Goal: Transaction & Acquisition: Purchase product/service

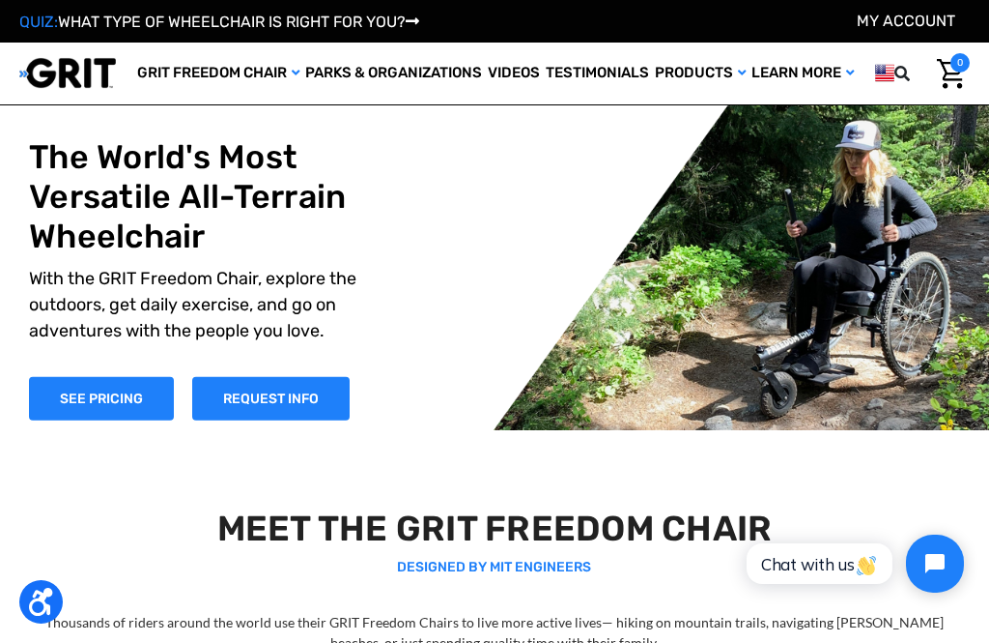
click at [0, 0] on link "Wheelchairs" at bounding box center [0, 0] width 0 height 0
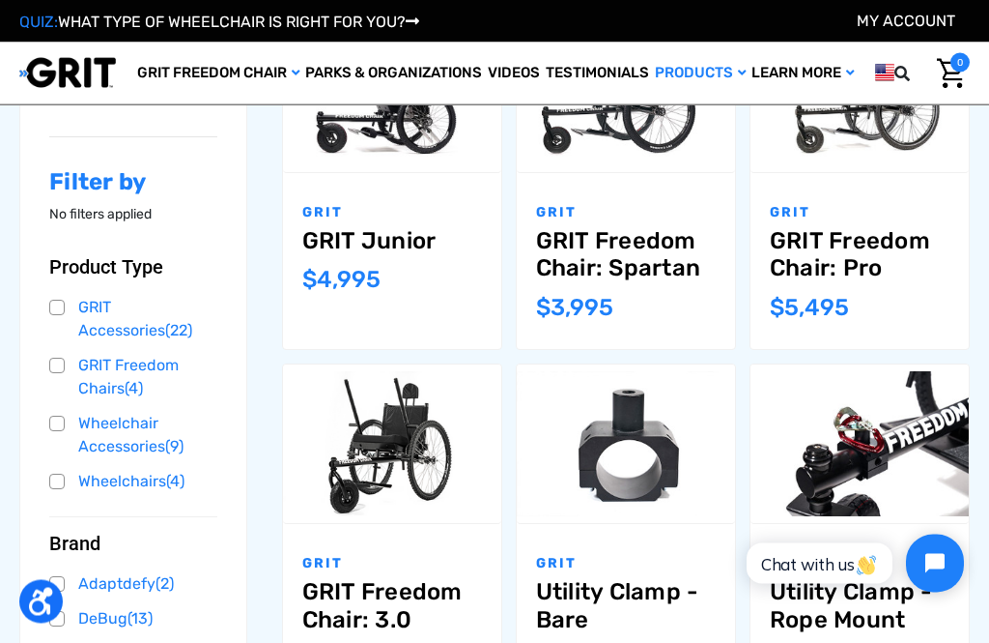
scroll to position [326, 0]
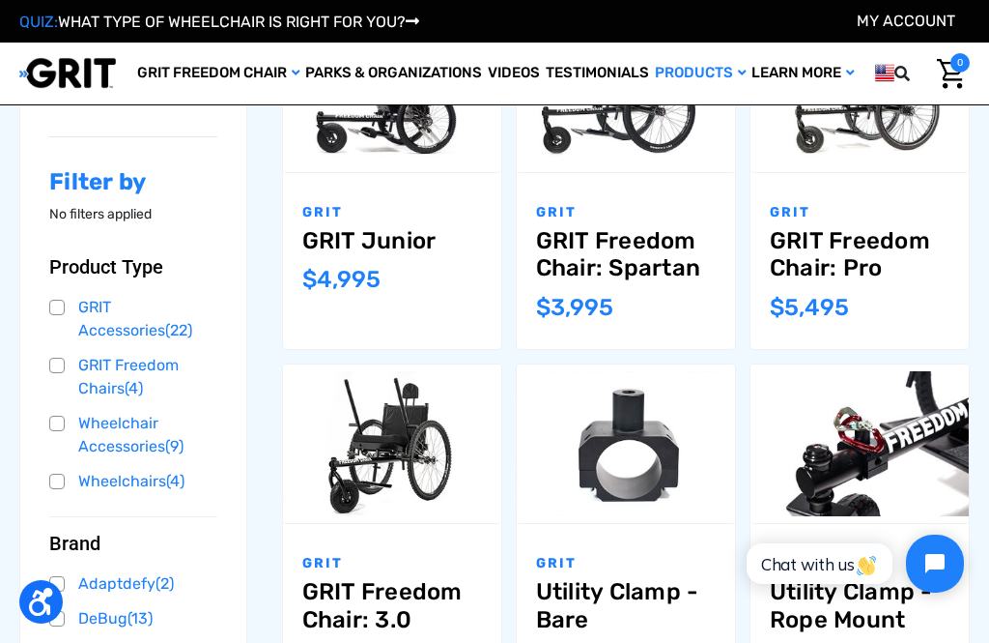
click at [422, 423] on input "Compare" at bounding box center [420, 420] width 13 height 13
checkbox input "true"
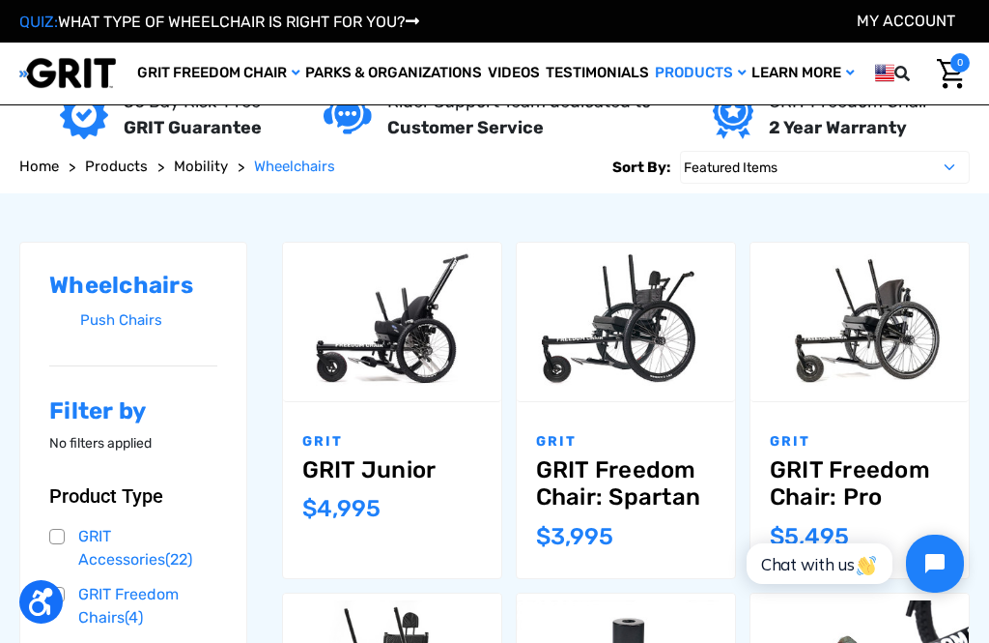
scroll to position [96, 0]
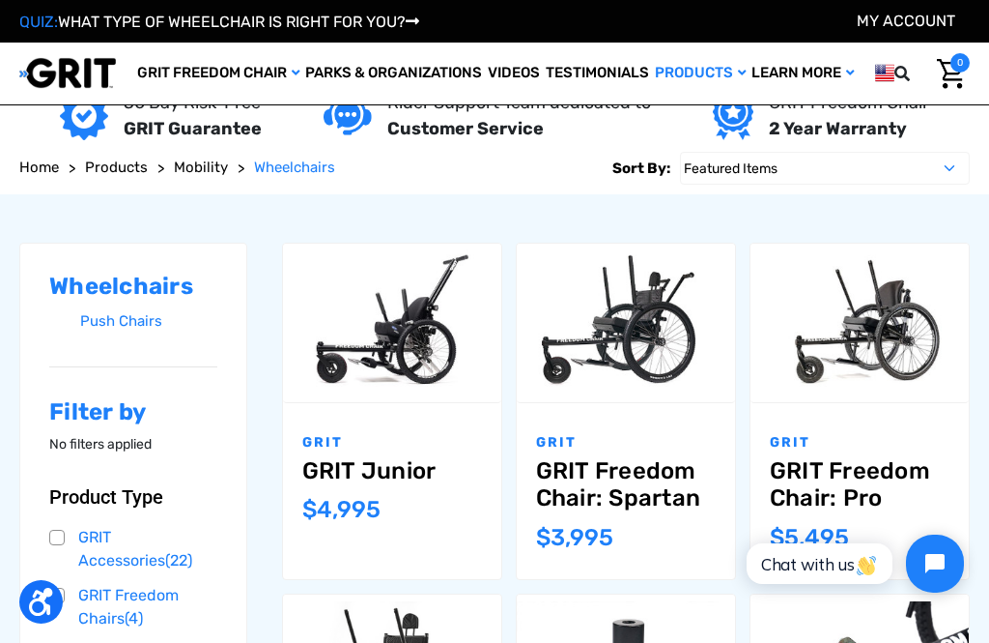
click at [894, 303] on input "Compare" at bounding box center [887, 299] width 13 height 13
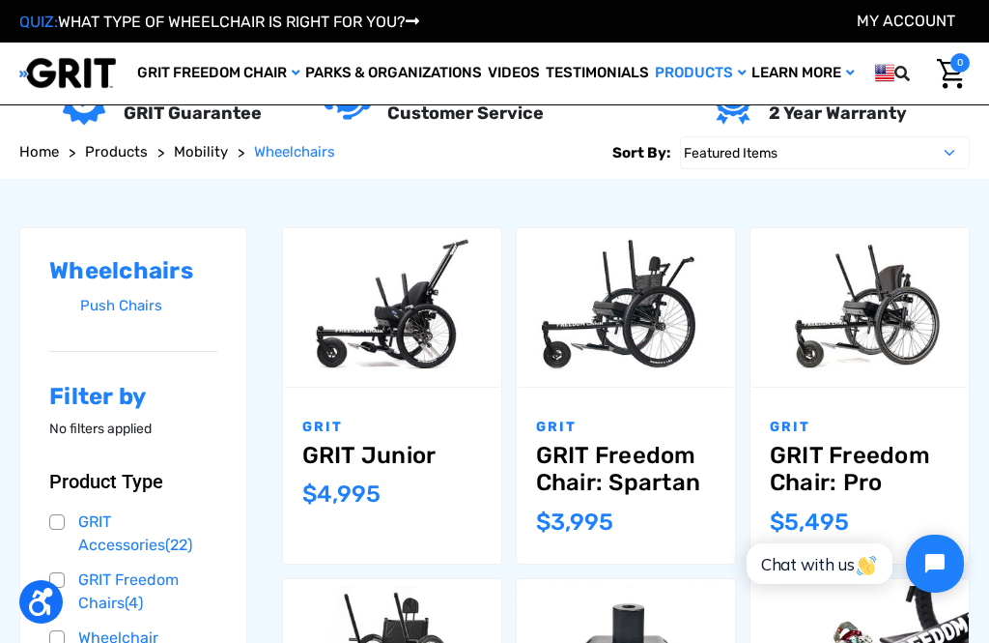
scroll to position [114, 0]
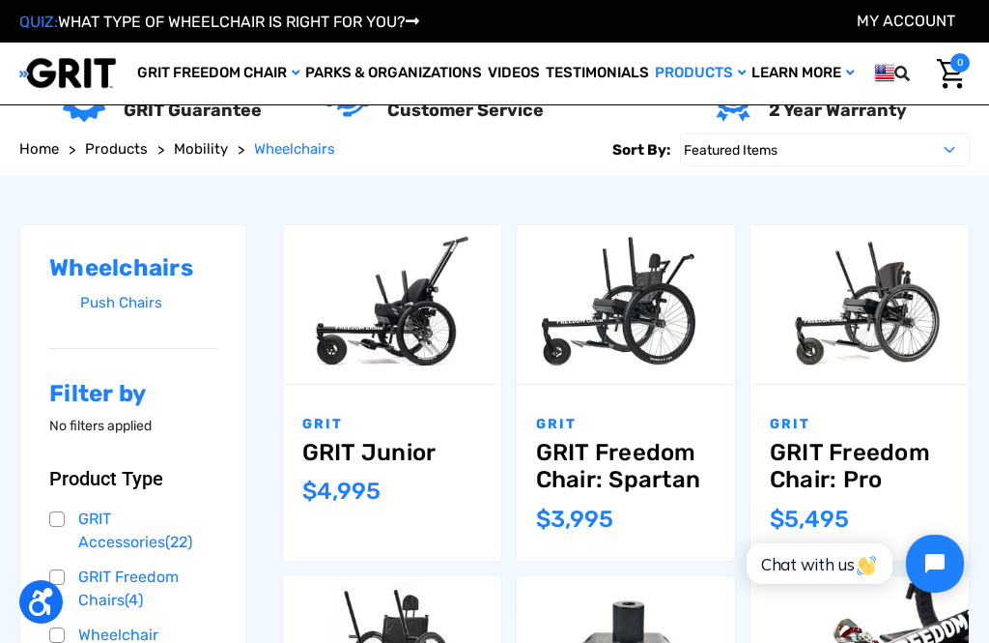
click at [885, 285] on input "Compare" at bounding box center [887, 280] width 13 height 13
click at [888, 285] on input "Compare" at bounding box center [887, 280] width 13 height 13
checkbox input "true"
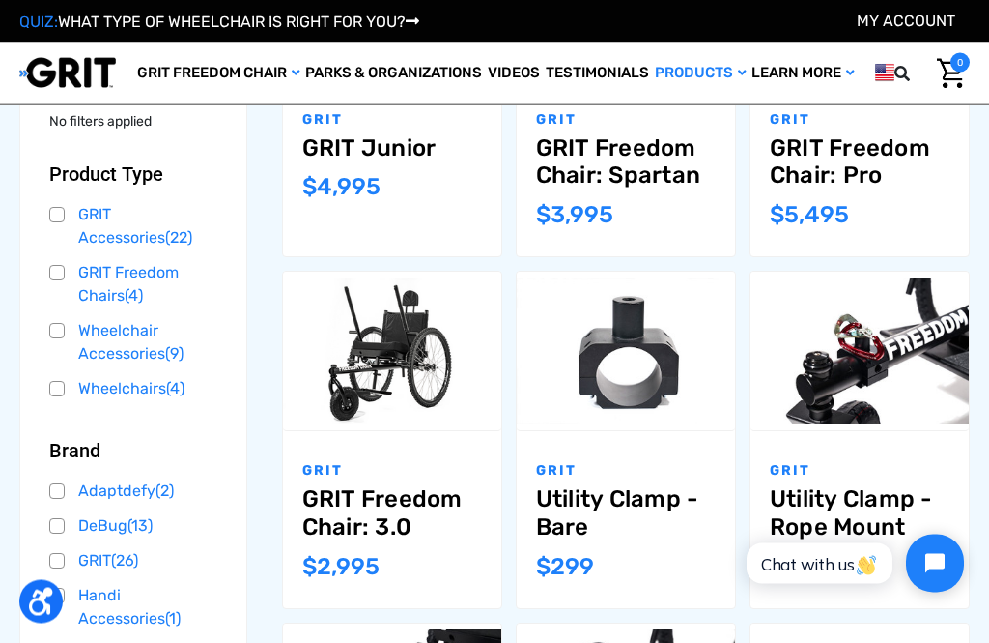
scroll to position [420, 0]
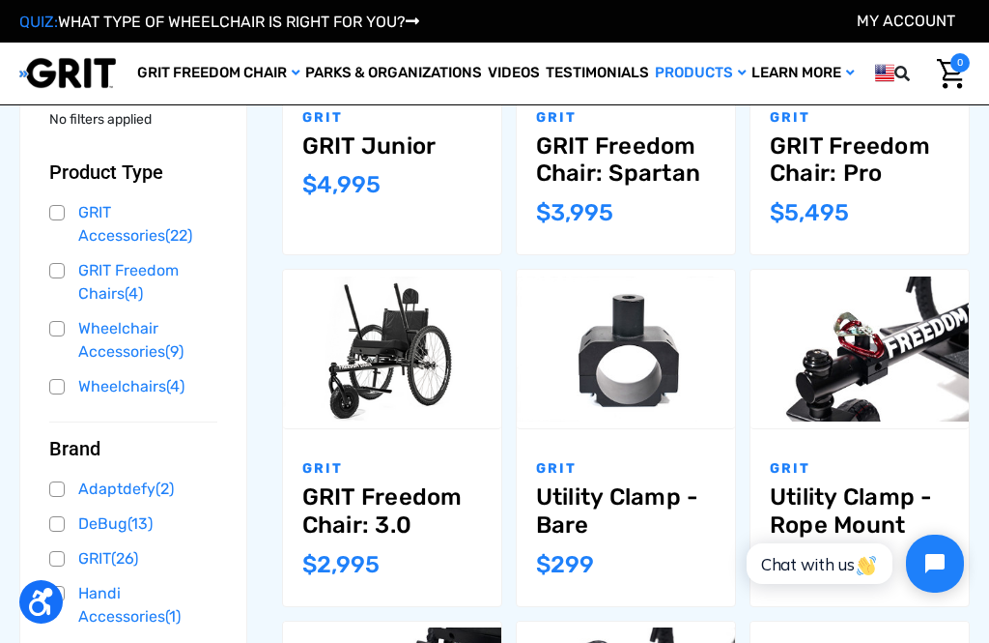
click at [178, 209] on link "GRIT Accessories (22)" at bounding box center [133, 224] width 168 height 52
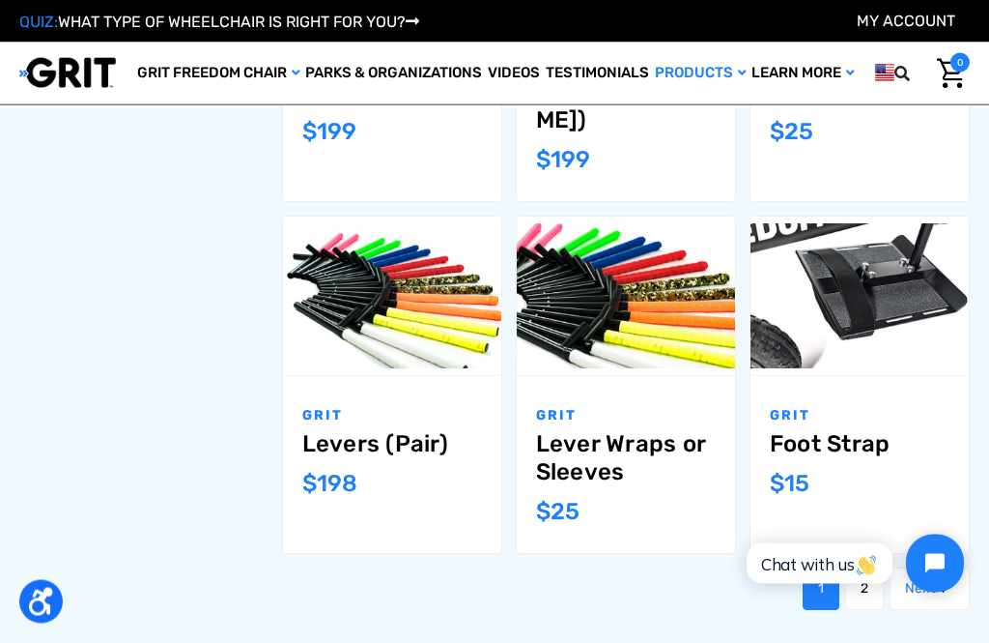
scroll to position [1611, 0]
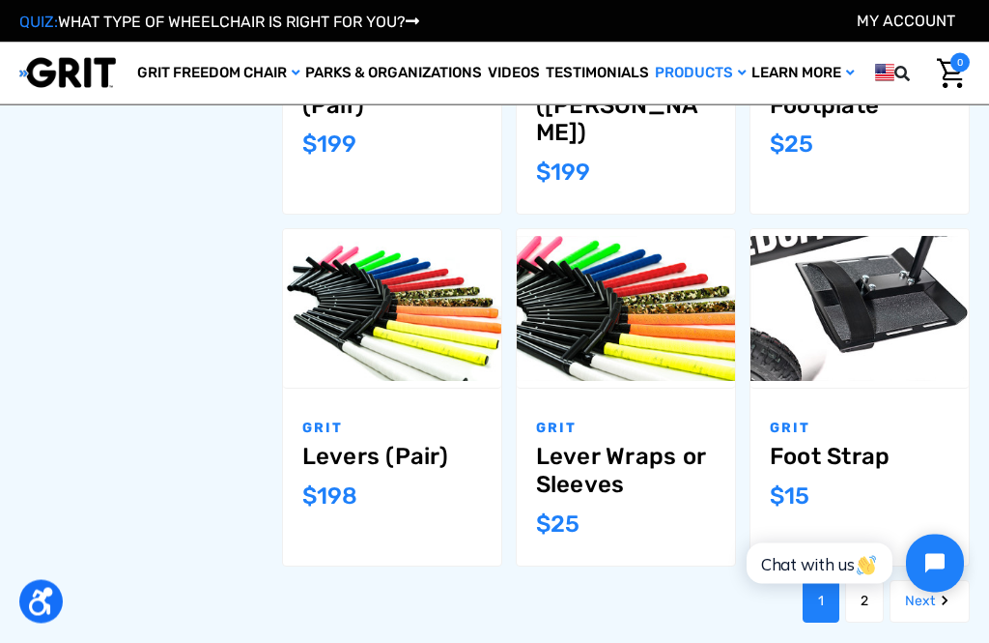
scroll to position [1600, 0]
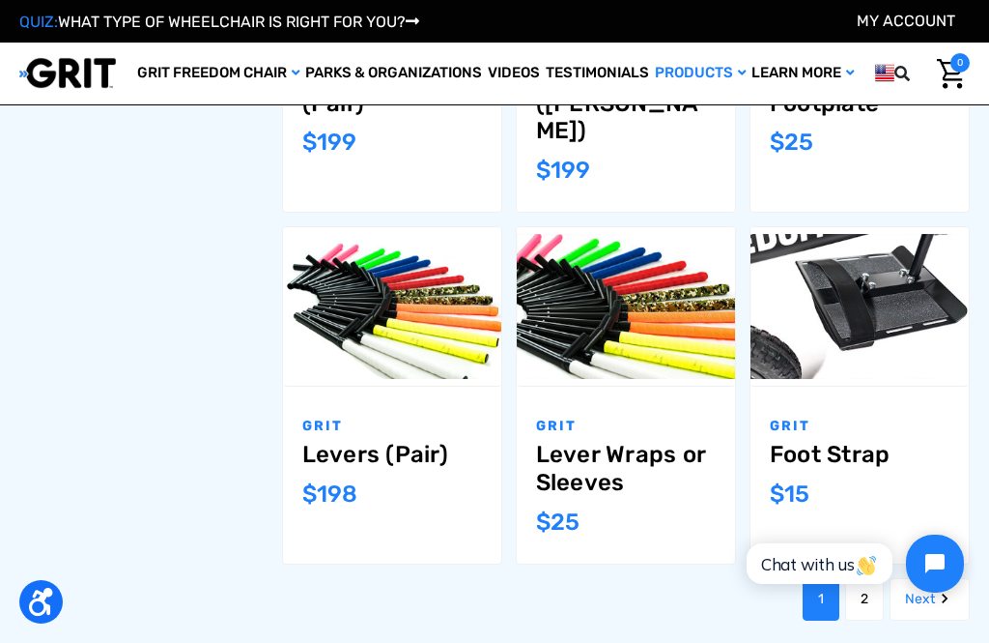
click at [924, 578] on link "Next" at bounding box center [930, 599] width 80 height 43
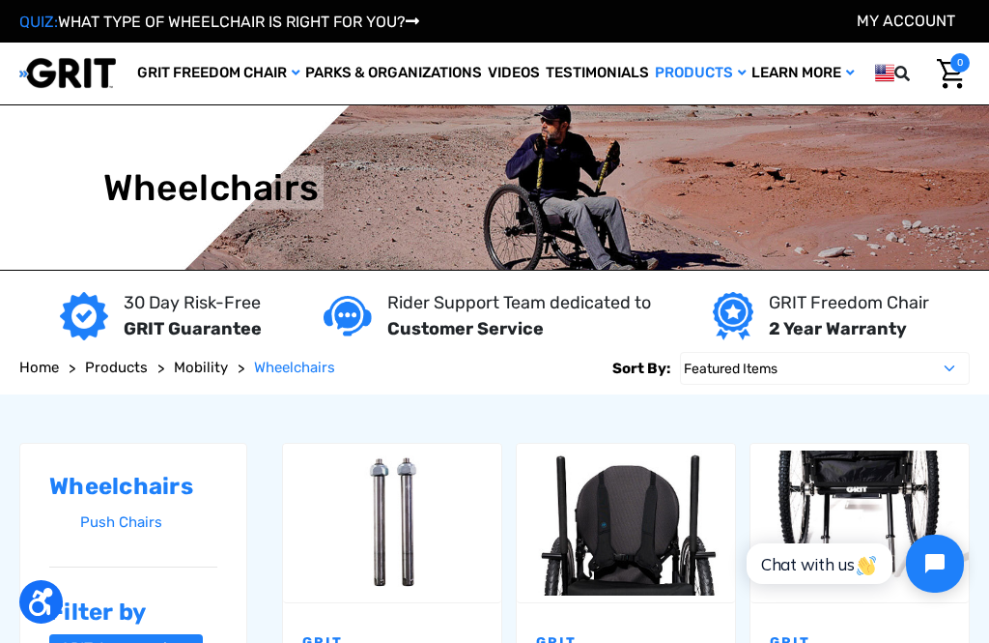
click at [0, 0] on div "Shop All" at bounding box center [0, 0] width 0 height 0
click at [0, 0] on link "Shop All" at bounding box center [0, 0] width 0 height 0
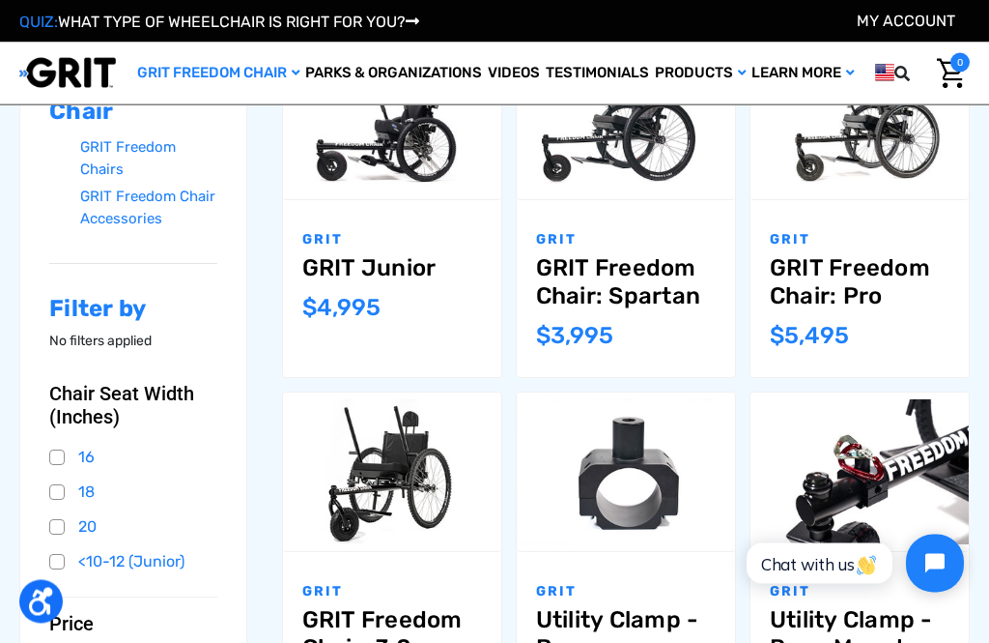
scroll to position [300, 0]
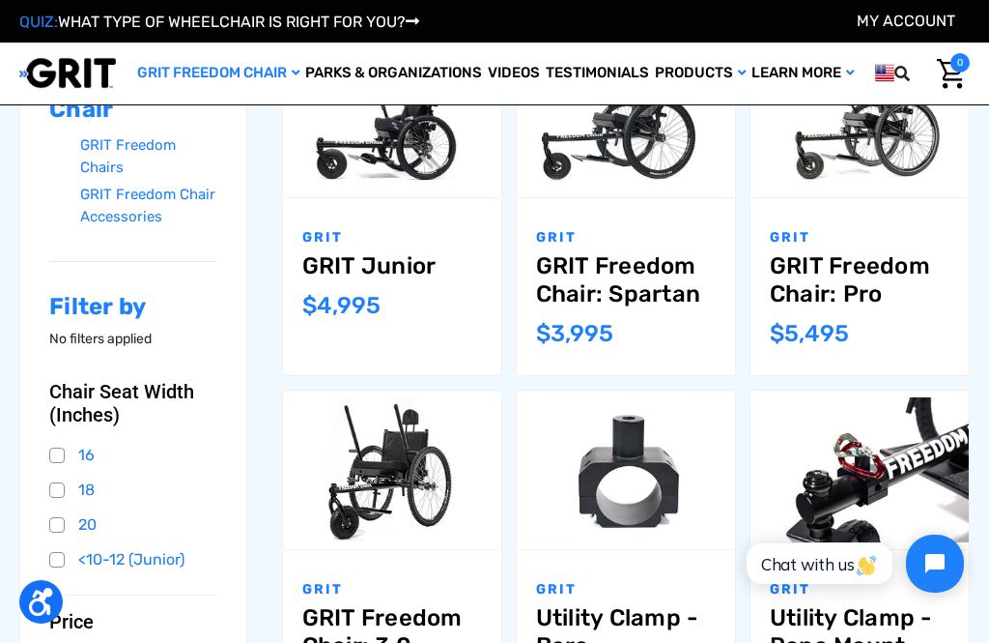
click at [65, 454] on link "16" at bounding box center [133, 455] width 168 height 29
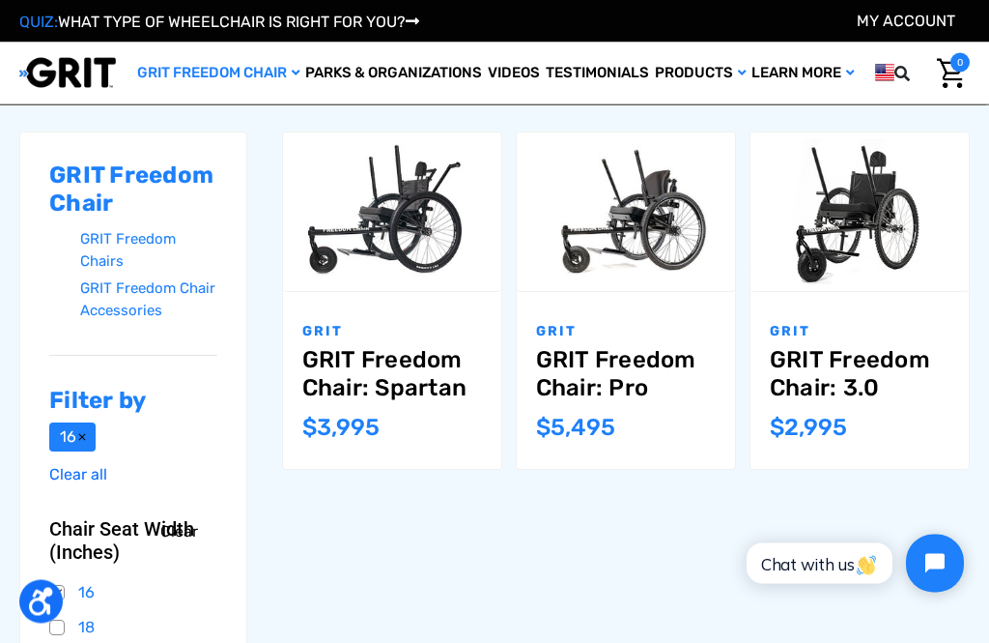
scroll to position [206, 0]
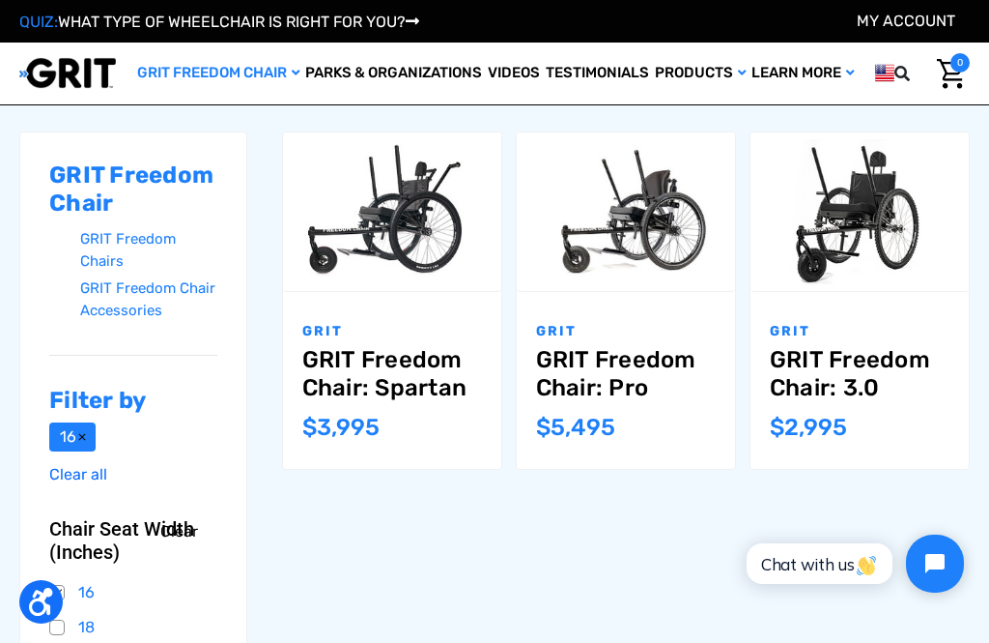
click at [645, 572] on div "GRIT Freedom Chair GRIT Freedom Chairs GRIT Freedom Chair Accessories Filter by…" at bounding box center [495, 494] width 964 height 822
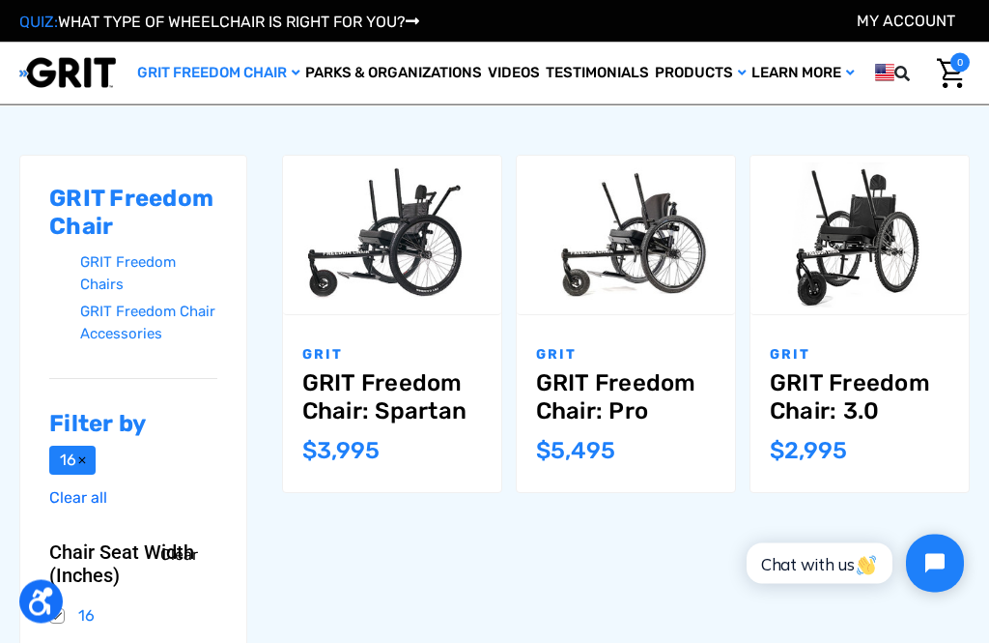
scroll to position [188, 0]
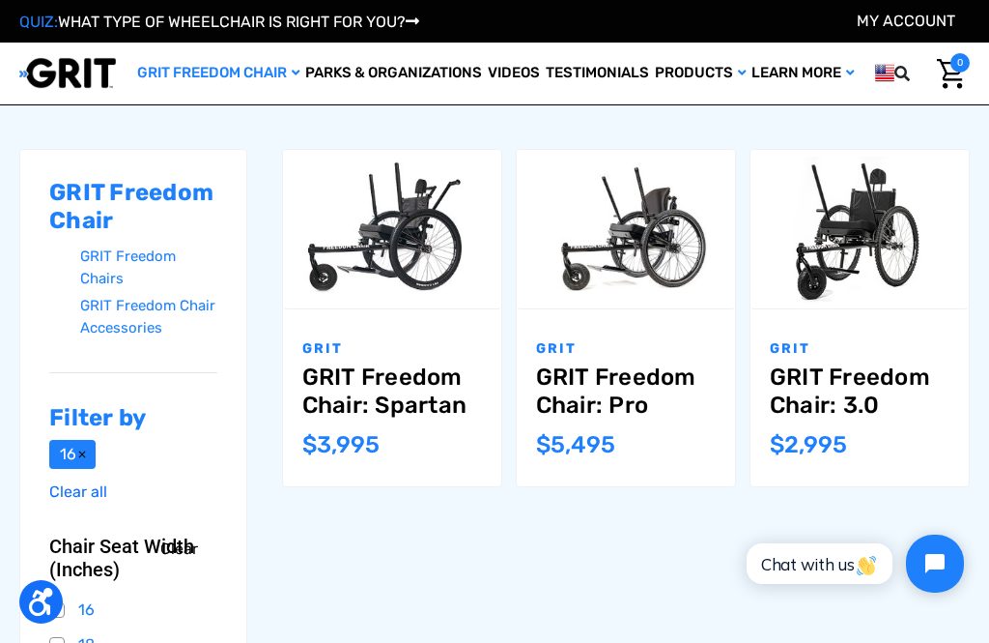
click at [426, 204] on input "Compare" at bounding box center [420, 205] width 13 height 13
checkbox input "true"
click at [910, 209] on label "Compare" at bounding box center [859, 207] width 130 height 43
click at [894, 209] on input "Compare" at bounding box center [887, 205] width 13 height 13
click at [868, 214] on label "Compare" at bounding box center [859, 207] width 130 height 43
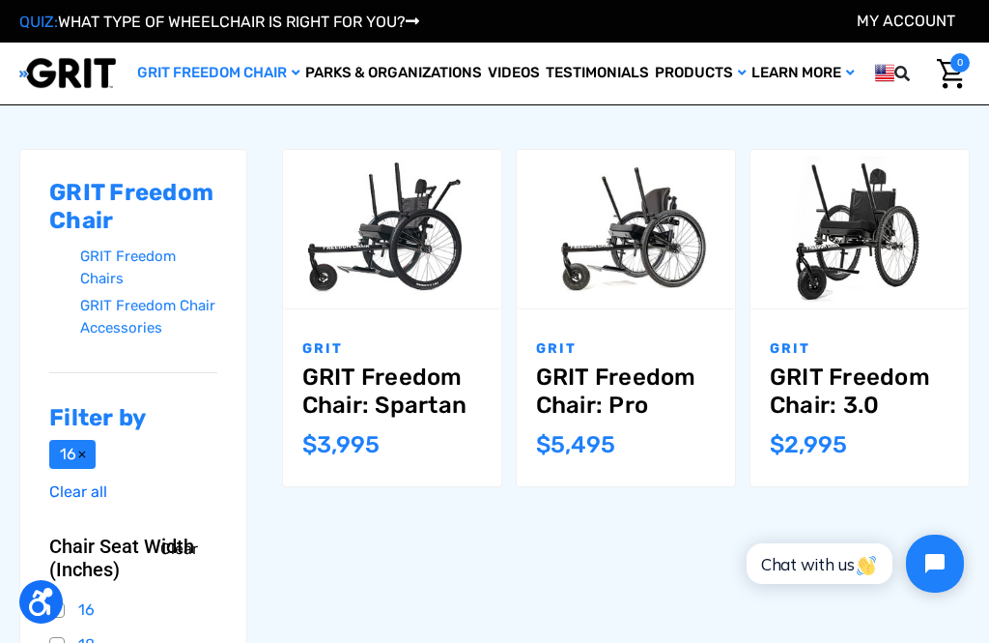
click at [881, 212] on input "Compare" at bounding box center [887, 205] width 13 height 13
click at [899, 188] on label "Compare" at bounding box center [859, 207] width 130 height 43
click at [894, 199] on input "Compare" at bounding box center [887, 205] width 13 height 13
checkbox input "true"
click at [450, 263] on link "Choose Options" at bounding box center [392, 256] width 164 height 43
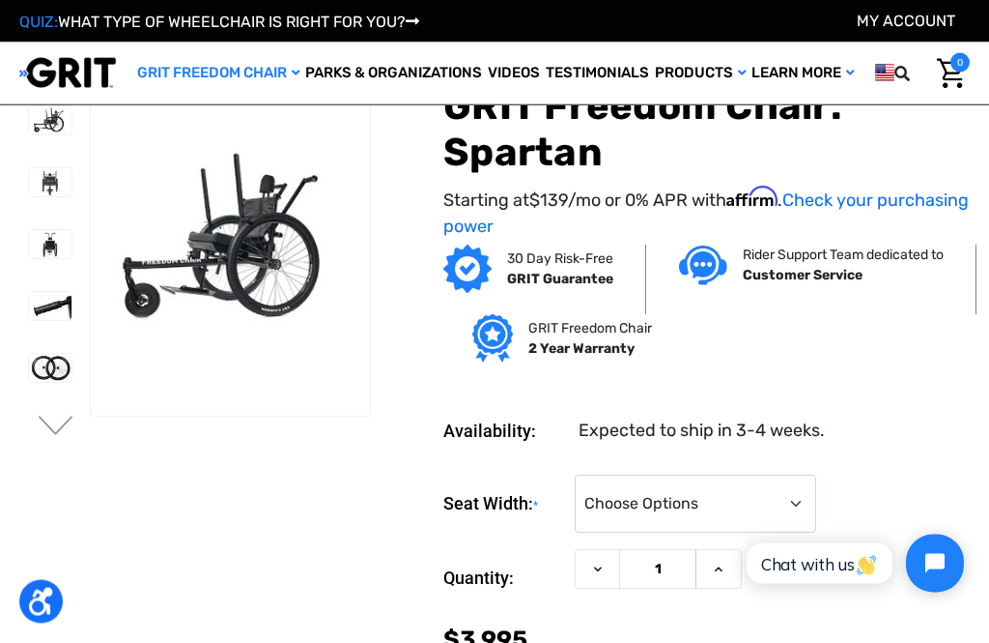
scroll to position [4, 0]
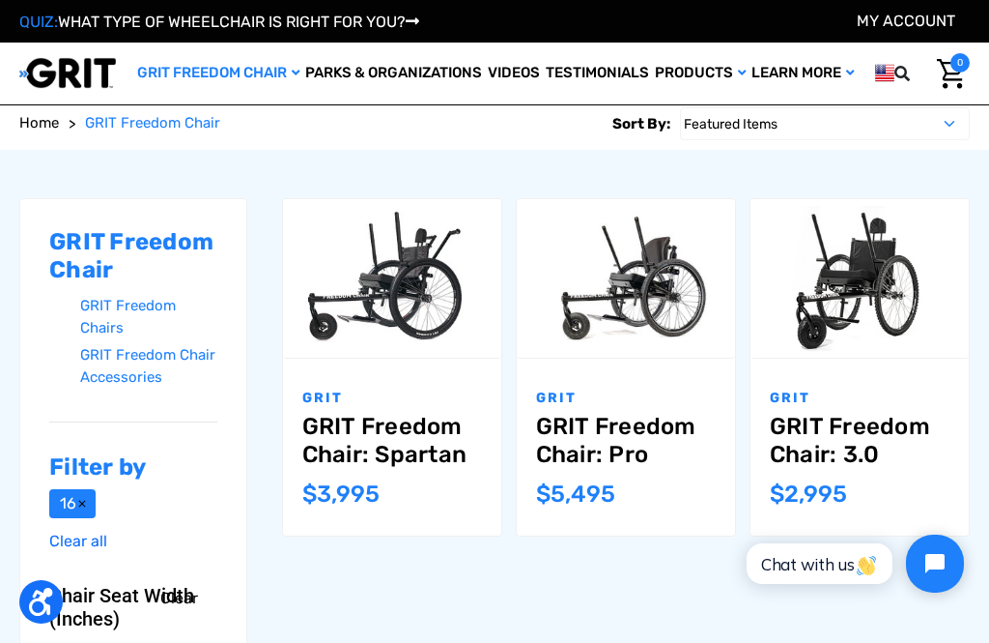
click at [606, 446] on link "GRIT Freedom Chair: Pro" at bounding box center [626, 441] width 180 height 56
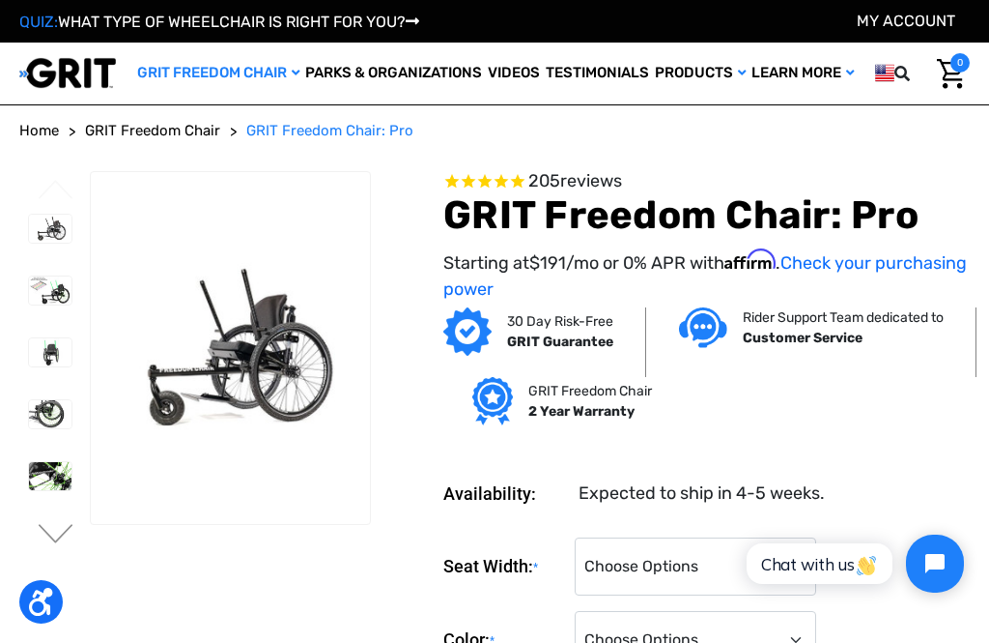
click at [49, 134] on span "Home" at bounding box center [39, 130] width 40 height 17
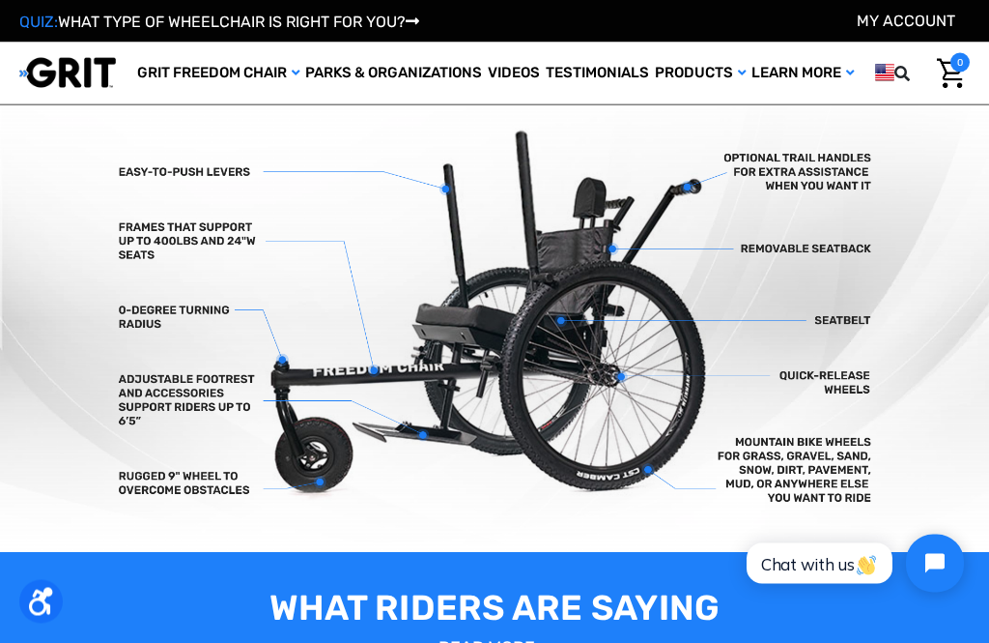
scroll to position [477, 0]
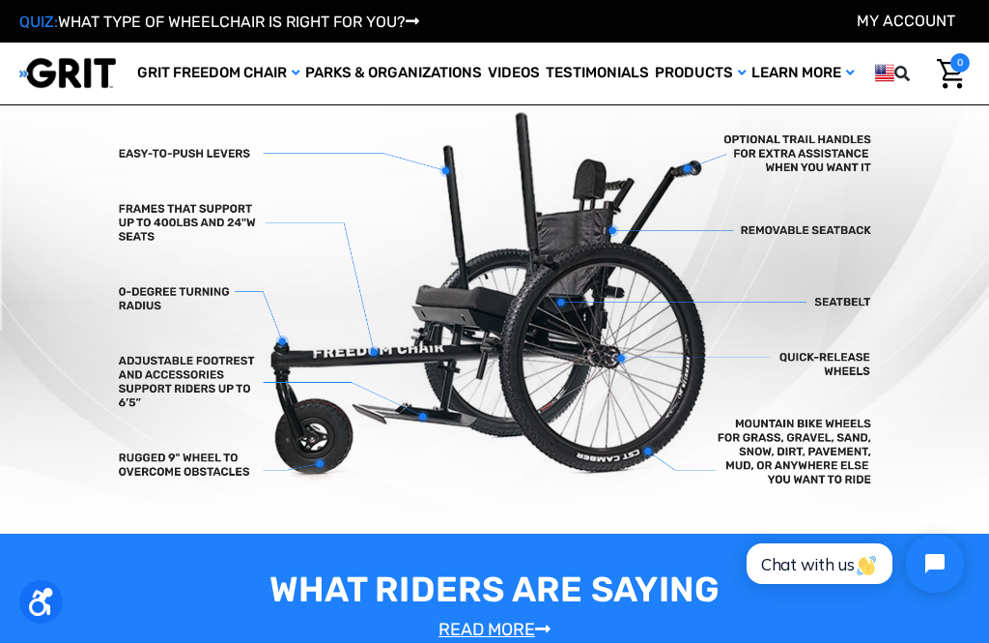
click at [944, 287] on img at bounding box center [494, 302] width 989 height 464
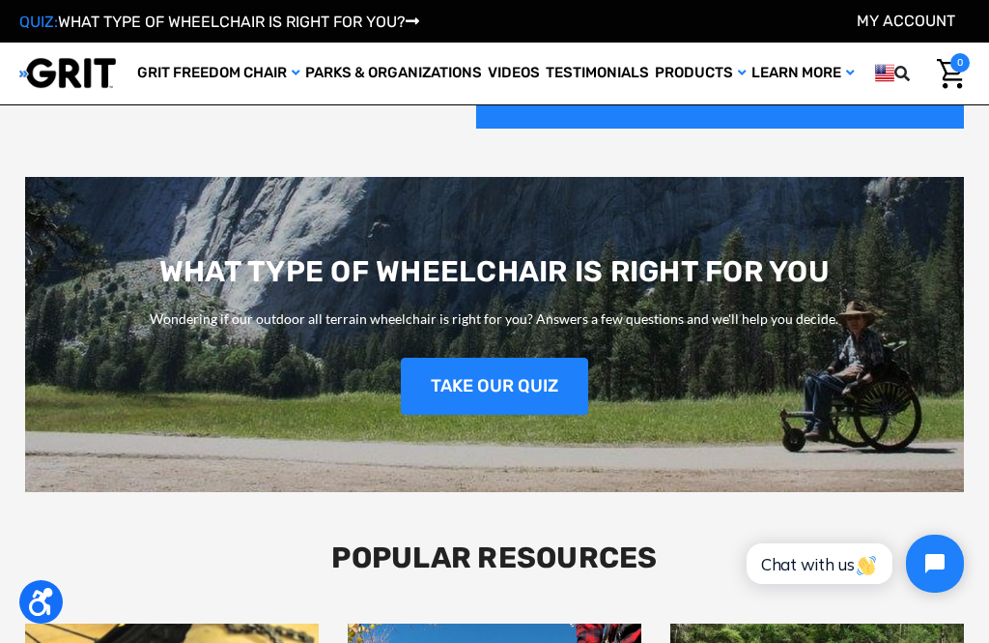
scroll to position [1789, 0]
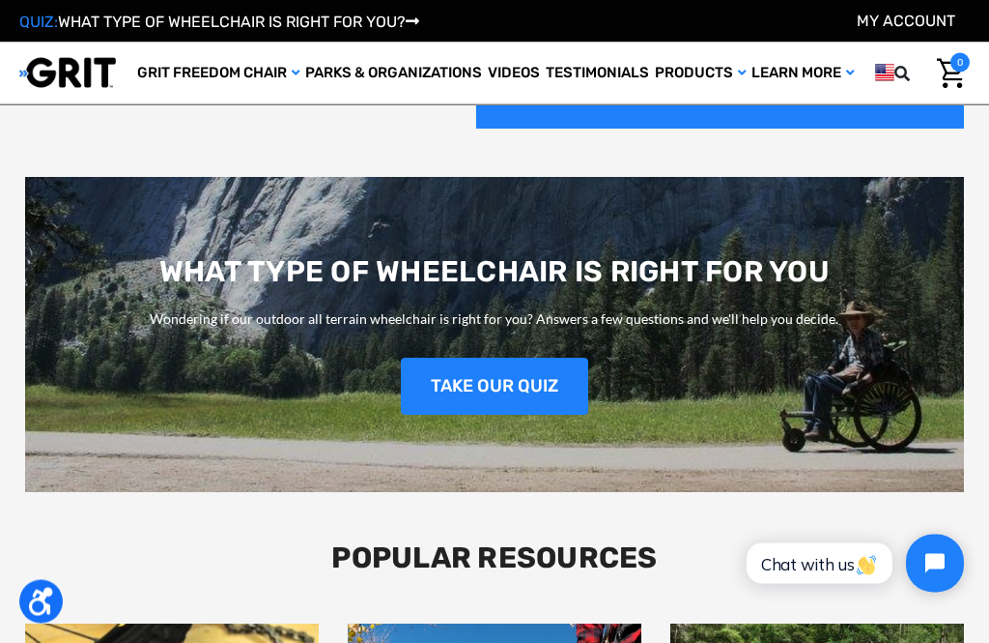
click at [480, 378] on link "TAKE OUR QUIZ" at bounding box center [494, 386] width 187 height 57
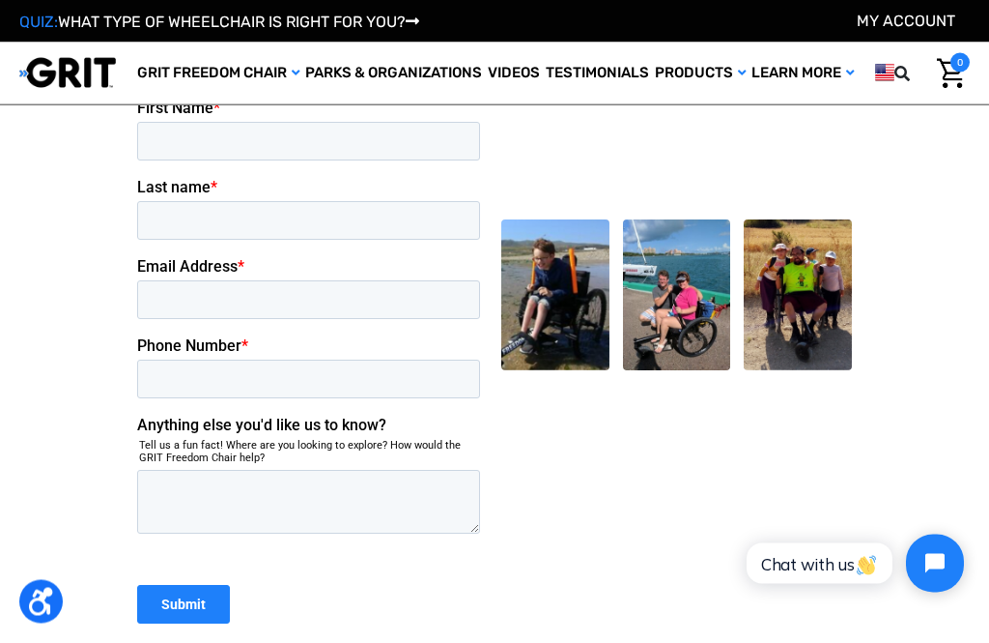
scroll to position [879, 0]
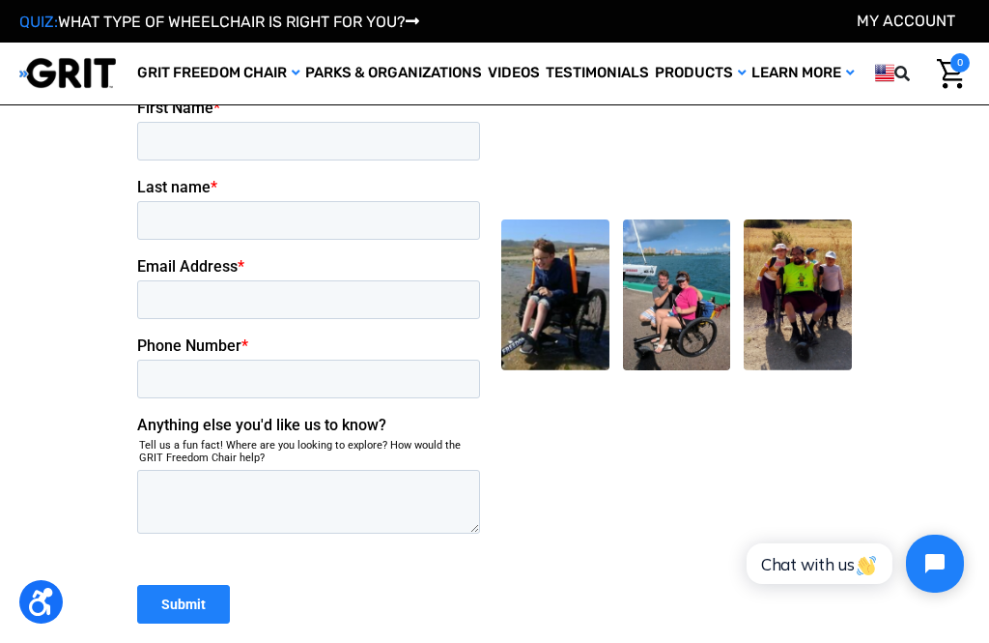
click at [694, 466] on div "Questions about the GRIT Freedom Chair? Fill out the short form below and we wi…" at bounding box center [494, 295] width 728 height 694
click at [667, 505] on div "Questions about the GRIT Freedom Chair? Fill out the short form below and we wi…" at bounding box center [494, 295] width 728 height 694
click at [653, 528] on div "Questions about the GRIT Freedom Chair? Fill out the short form below and we wi…" at bounding box center [494, 295] width 728 height 694
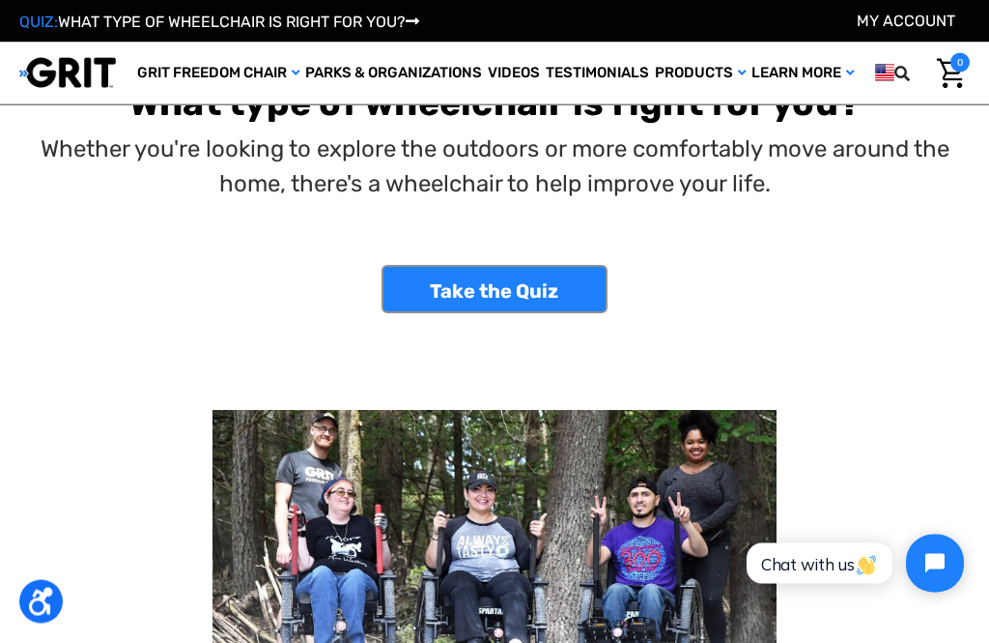
scroll to position [0, 0]
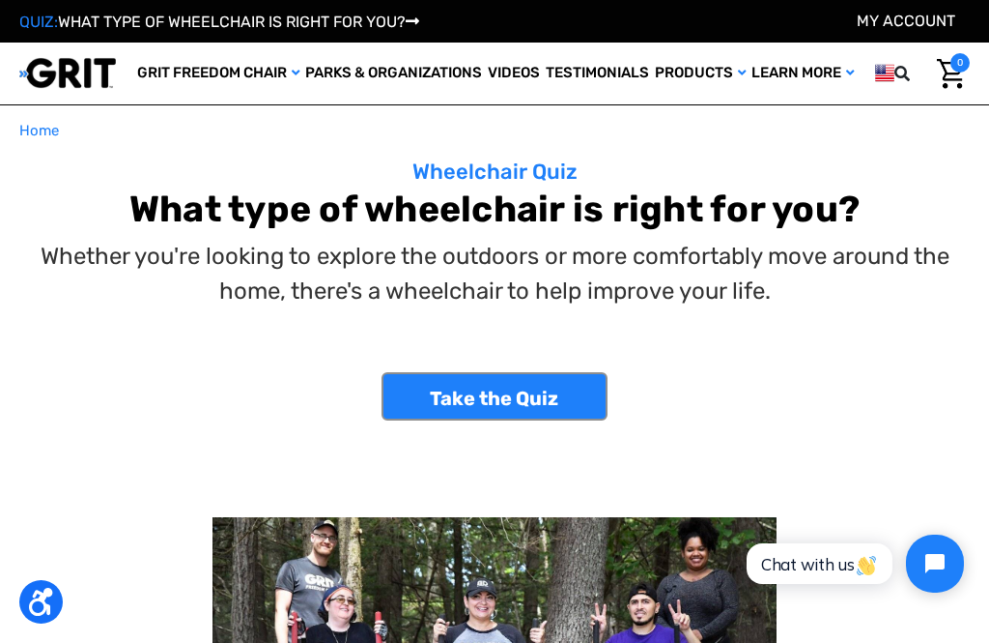
click at [43, 130] on span "Home" at bounding box center [39, 130] width 40 height 17
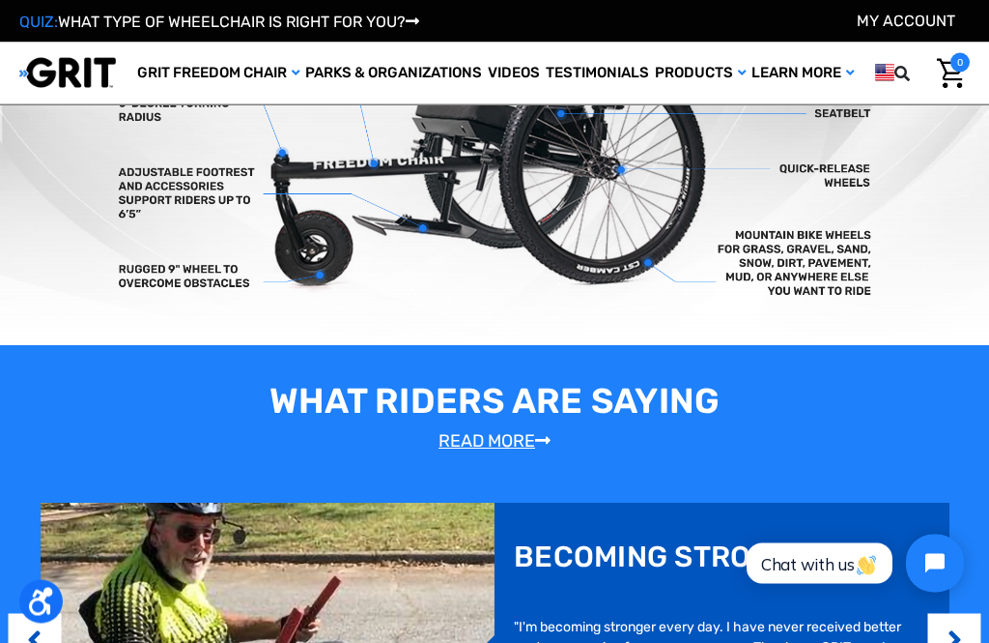
scroll to position [667, 0]
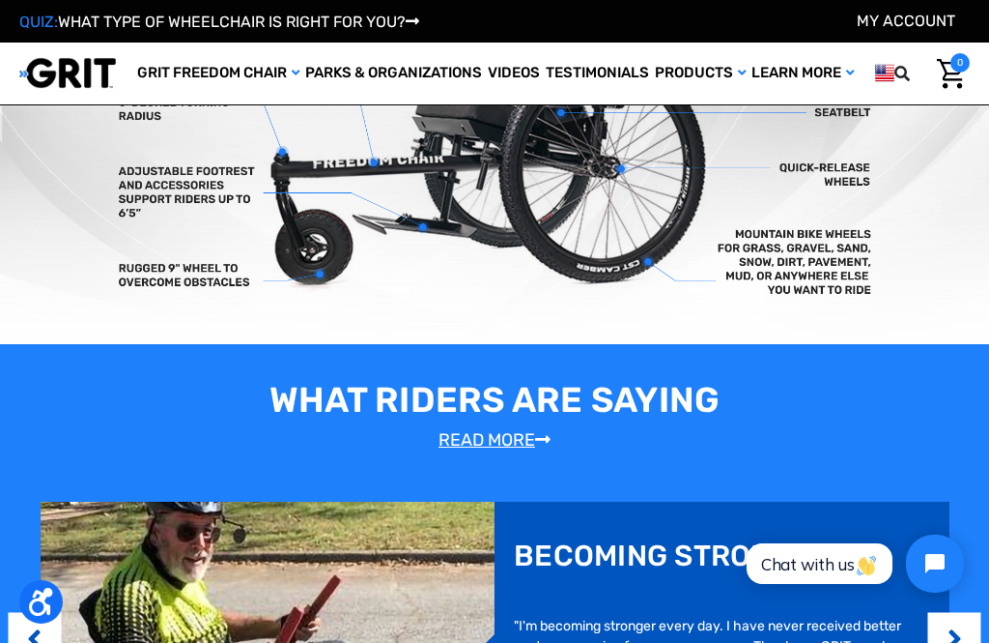
click at [26, 620] on button "Previous" at bounding box center [34, 638] width 19 height 59
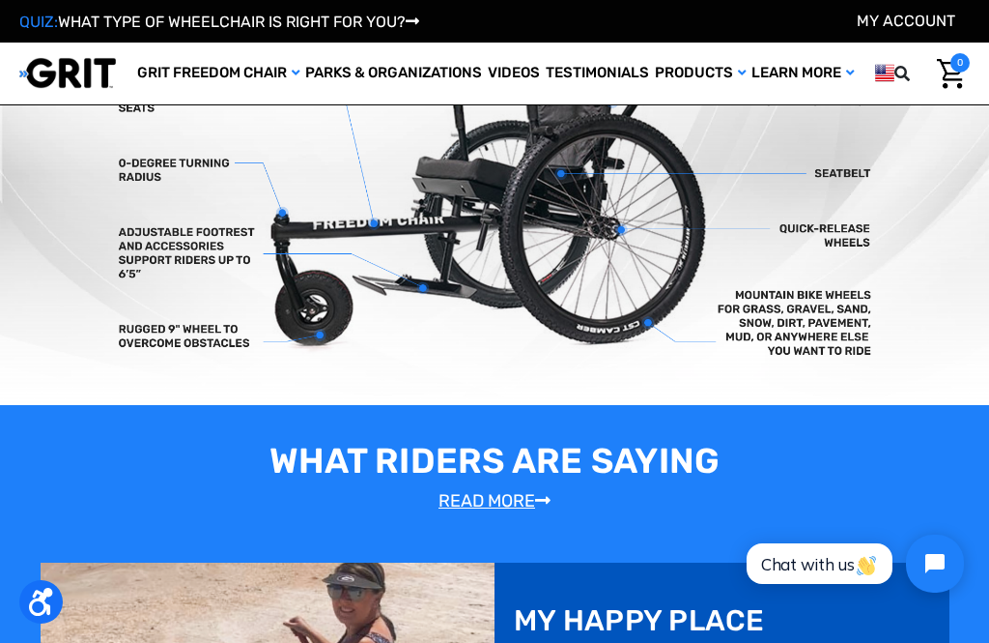
scroll to position [637, 0]
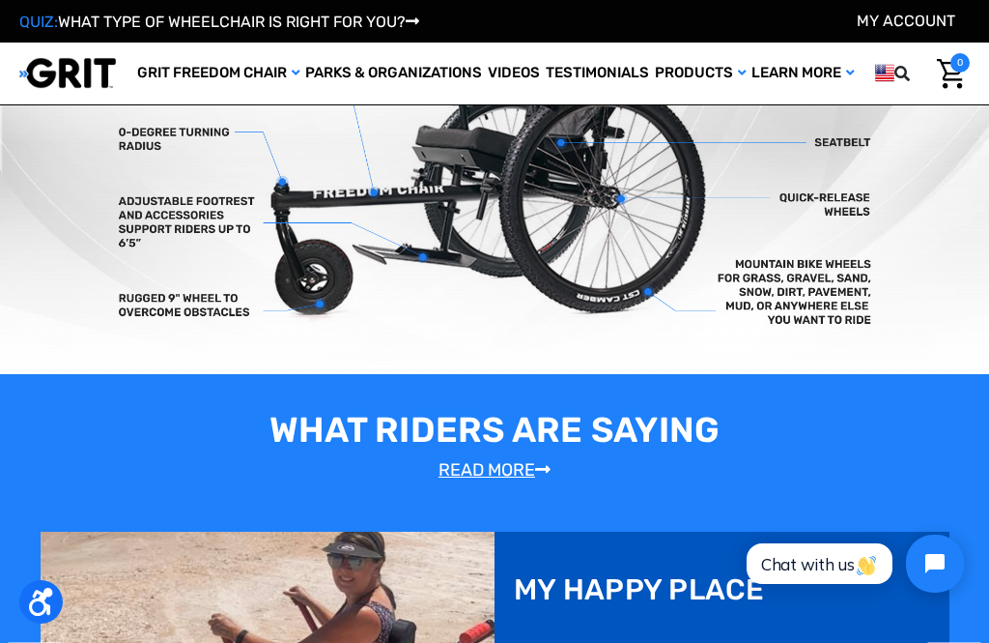
click at [0, 0] on link "Specifications" at bounding box center [0, 0] width 0 height 0
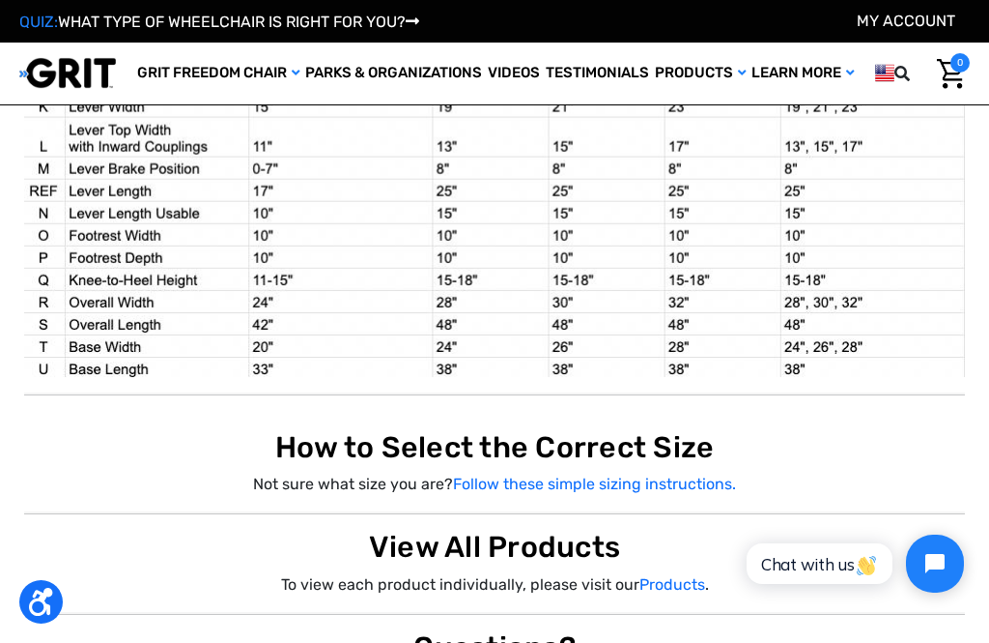
scroll to position [1732, 0]
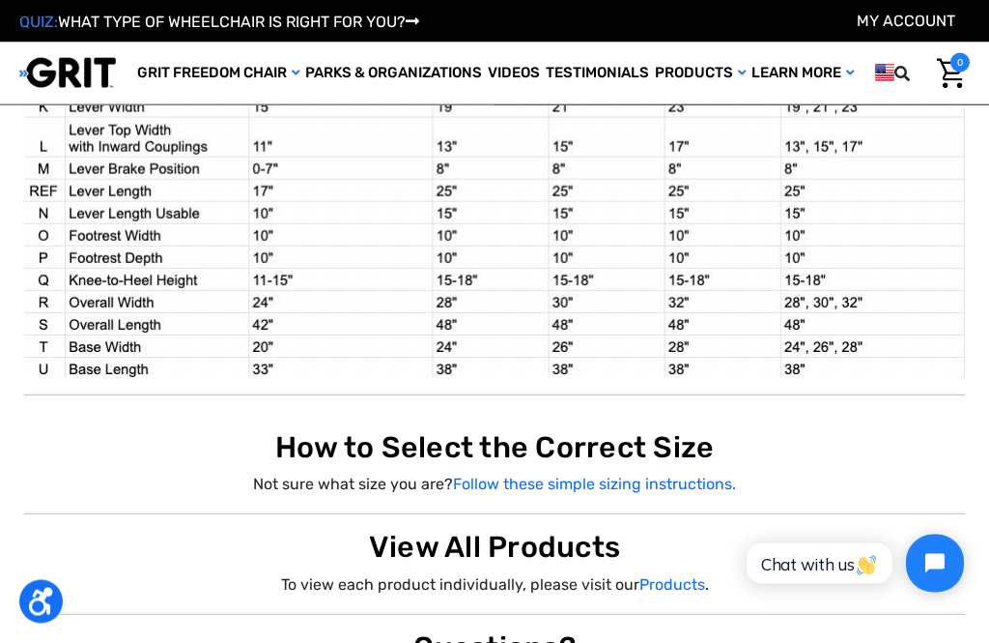
click at [675, 475] on link "Follow these simple sizing instructions." at bounding box center [594, 484] width 283 height 18
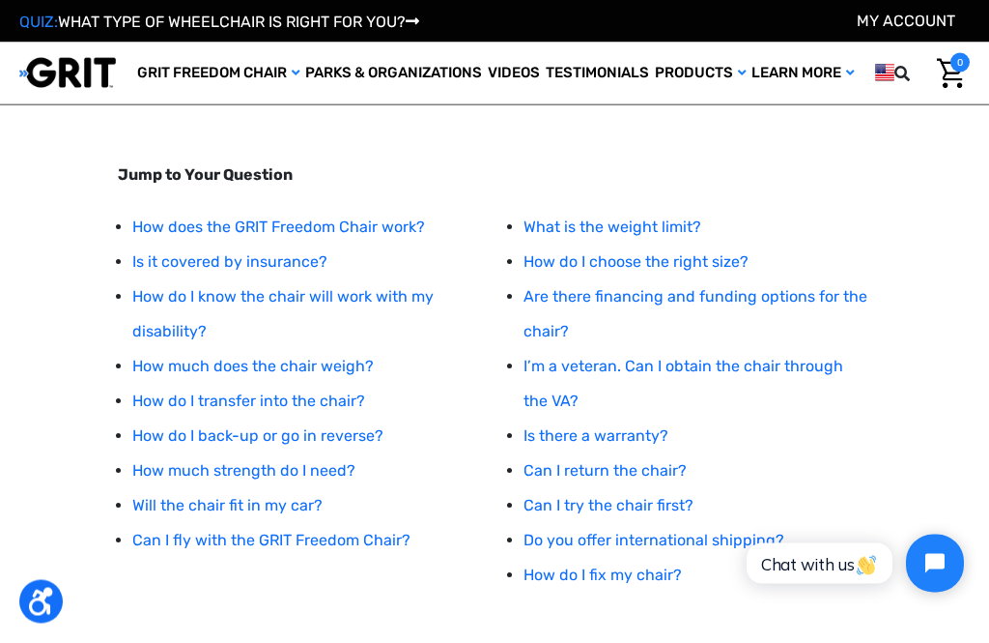
scroll to position [226, 0]
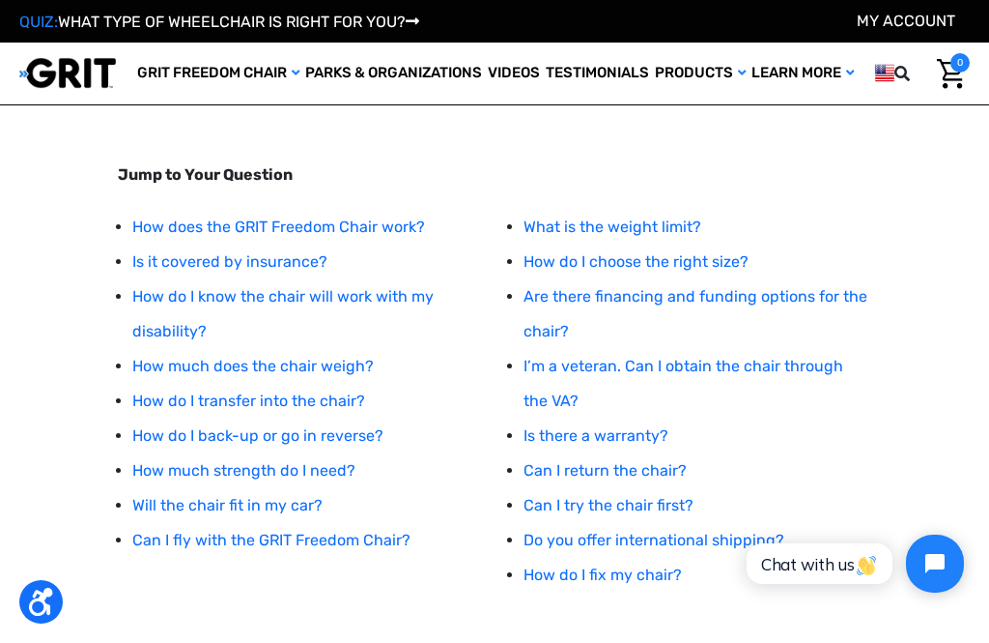
click at [735, 257] on link "How do I choose the right size?" at bounding box center [636, 261] width 225 height 18
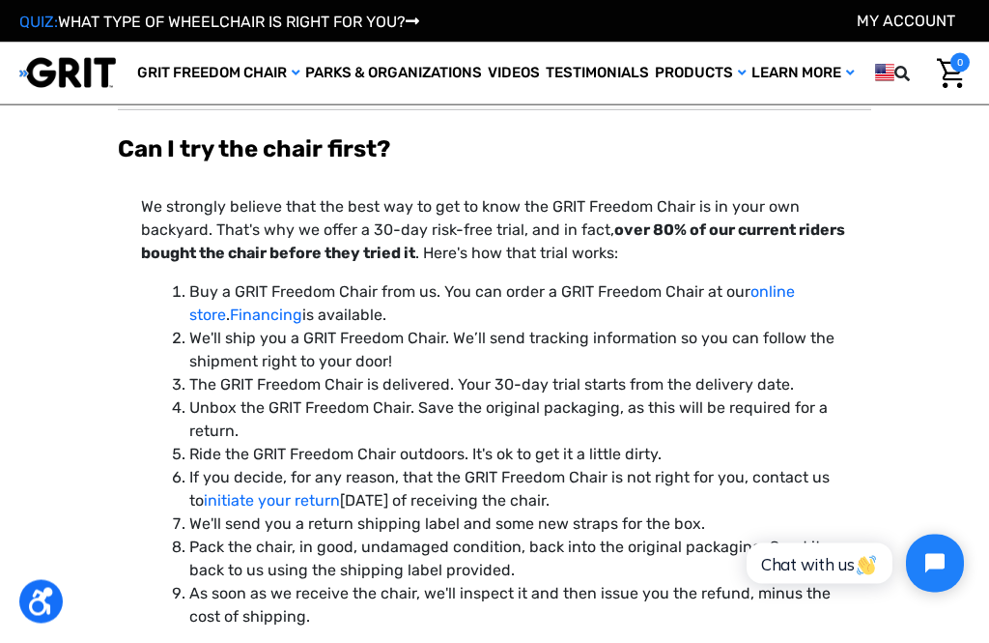
scroll to position [6300, 0]
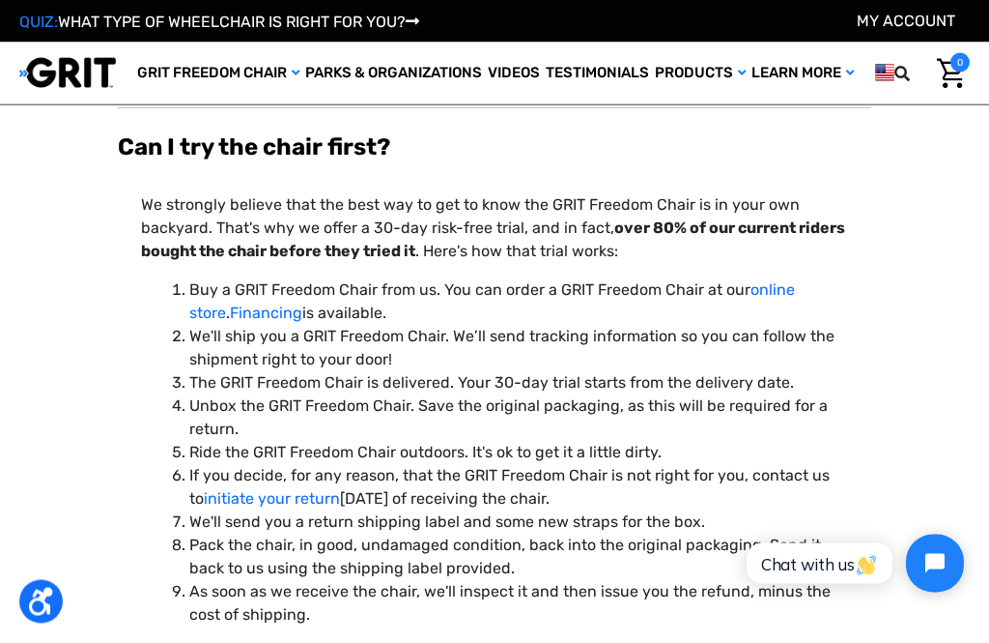
click at [500, 584] on p "As soon as we receive the chair, we'll inspect it and then issue you the refund…" at bounding box center [518, 604] width 659 height 46
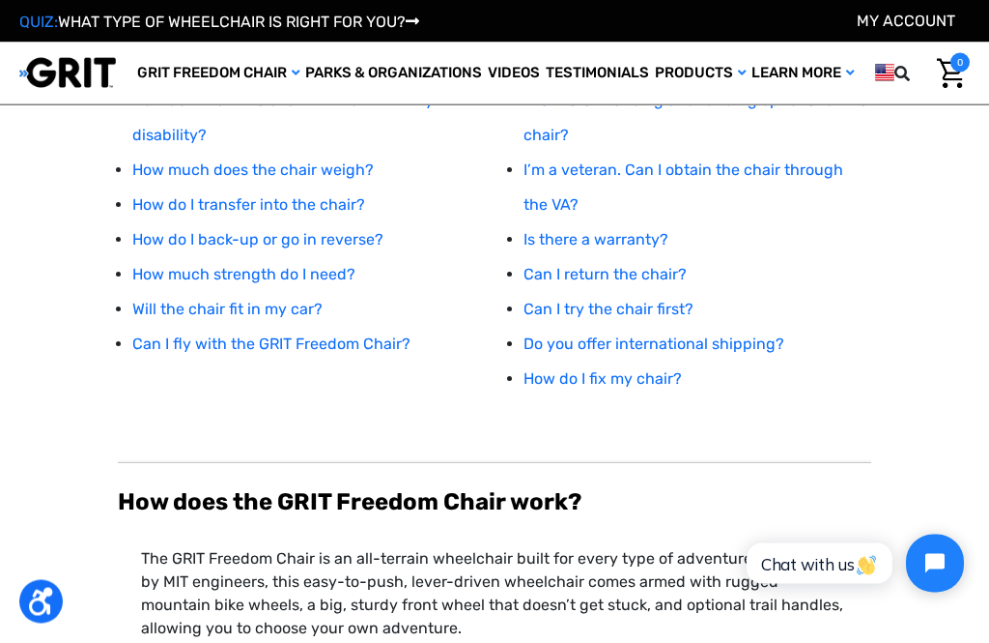
scroll to position [422, 0]
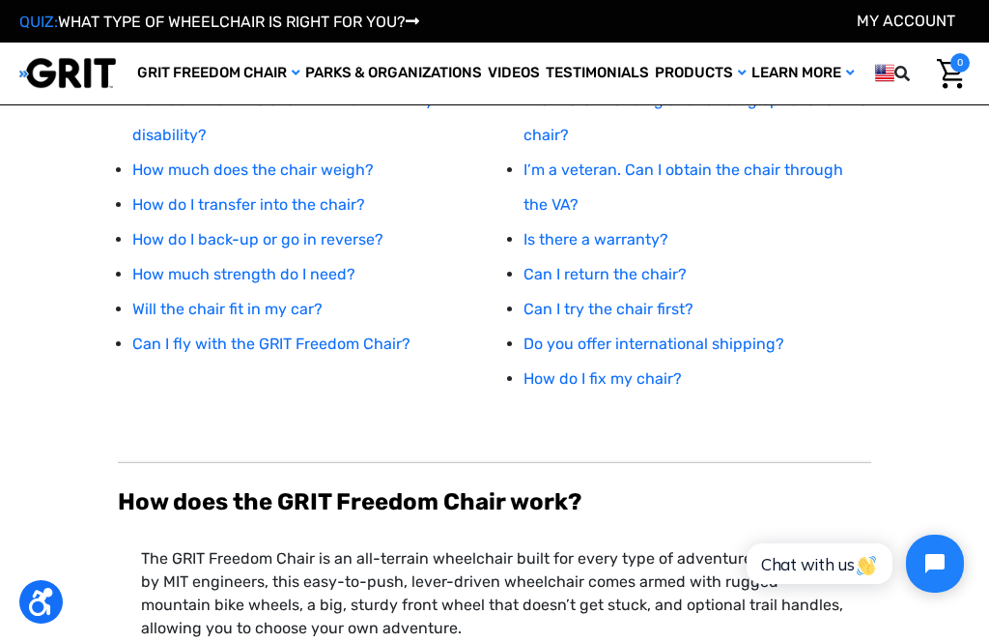
click at [0, 0] on link "Shop All" at bounding box center [0, 0] width 0 height 0
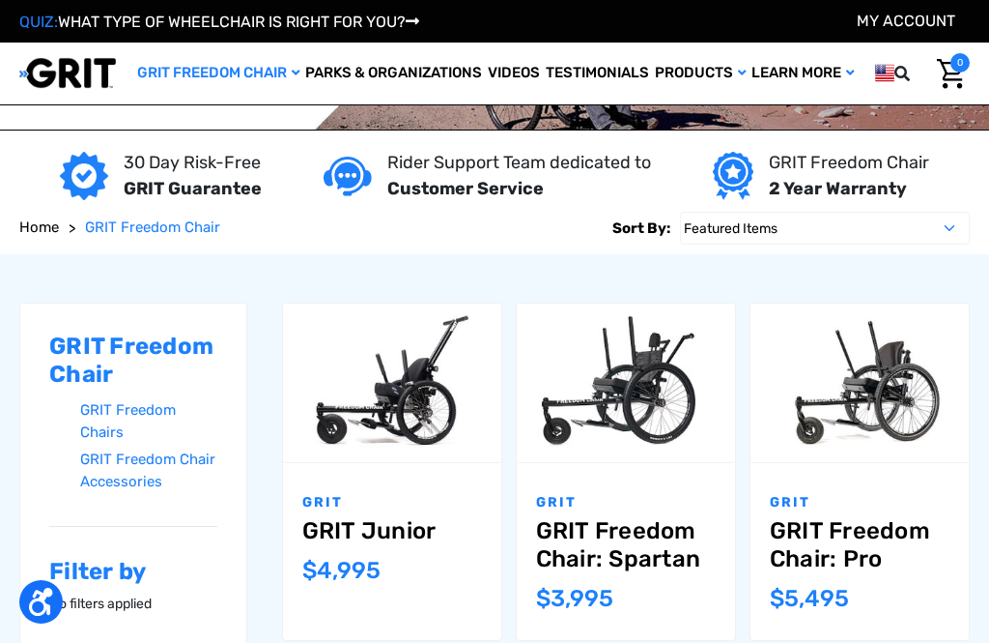
click at [952, 501] on div "GRIT GRIT Freedom Chair: Pro MSRP: Was: Now: $5,495" at bounding box center [860, 551] width 218 height 177
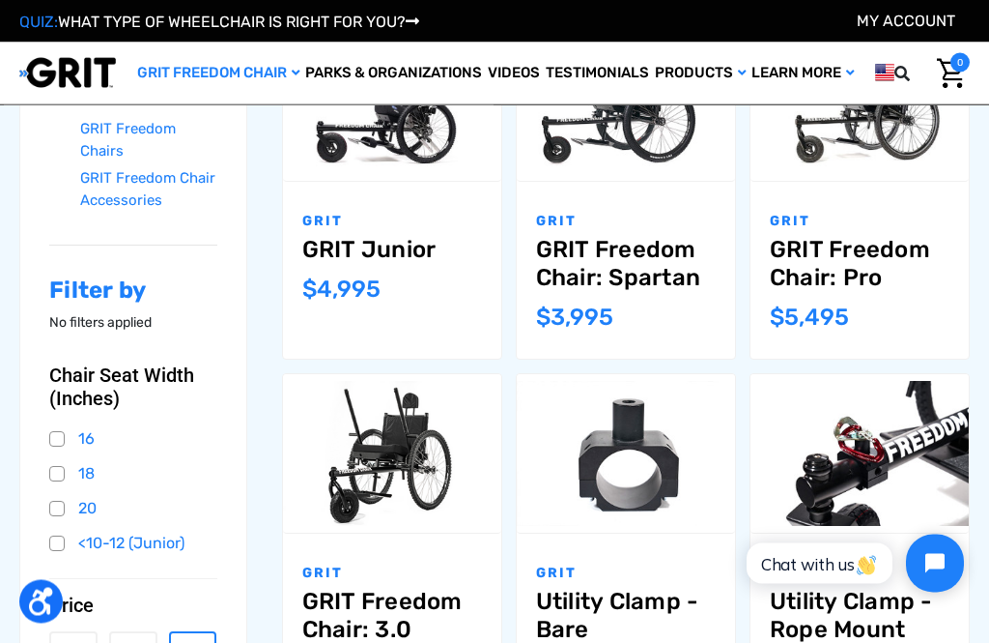
scroll to position [316, 0]
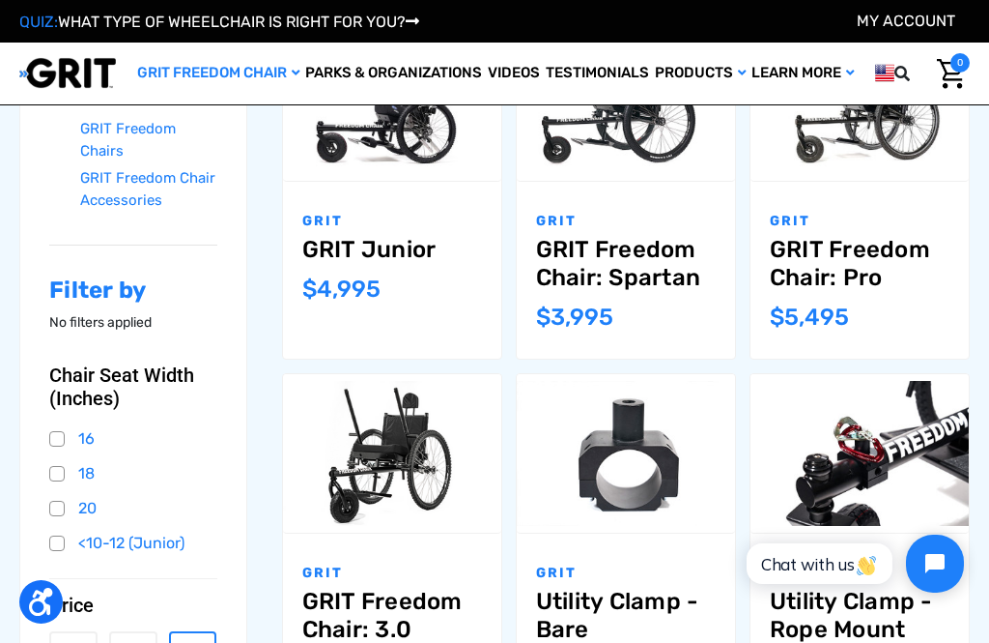
click at [294, 514] on img "GRIT Freedom Chair: 3.0,$2,995.00\a" at bounding box center [392, 454] width 218 height 146
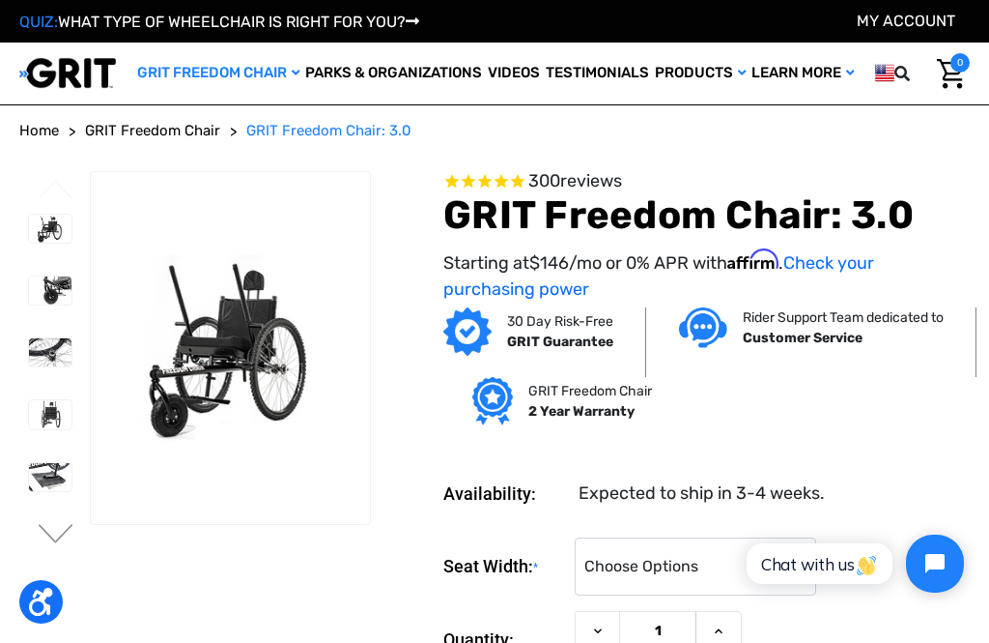
click at [29, 301] on img at bounding box center [50, 290] width 43 height 28
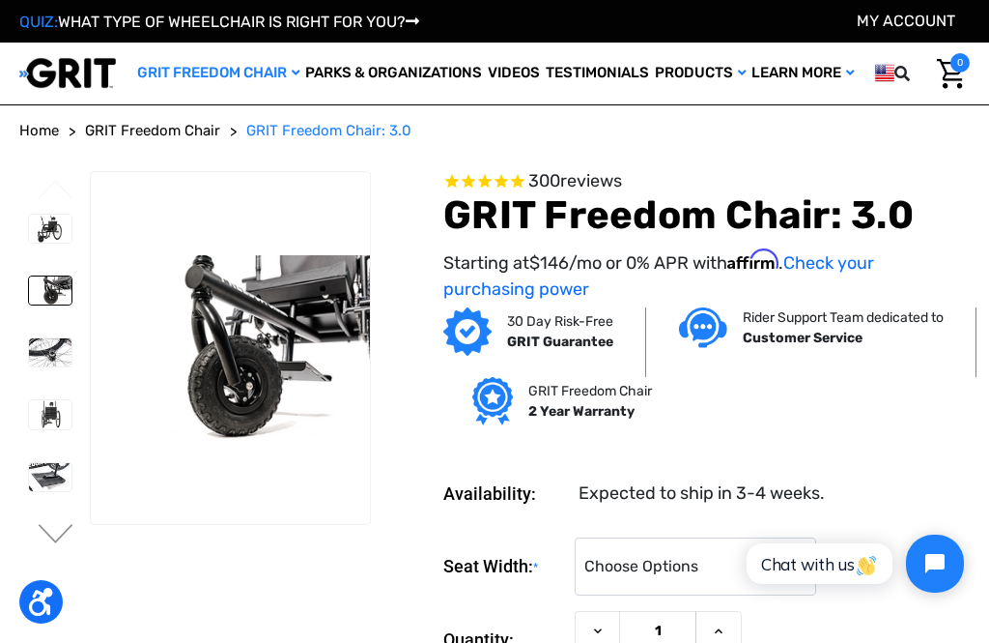
click at [29, 343] on img at bounding box center [50, 352] width 43 height 28
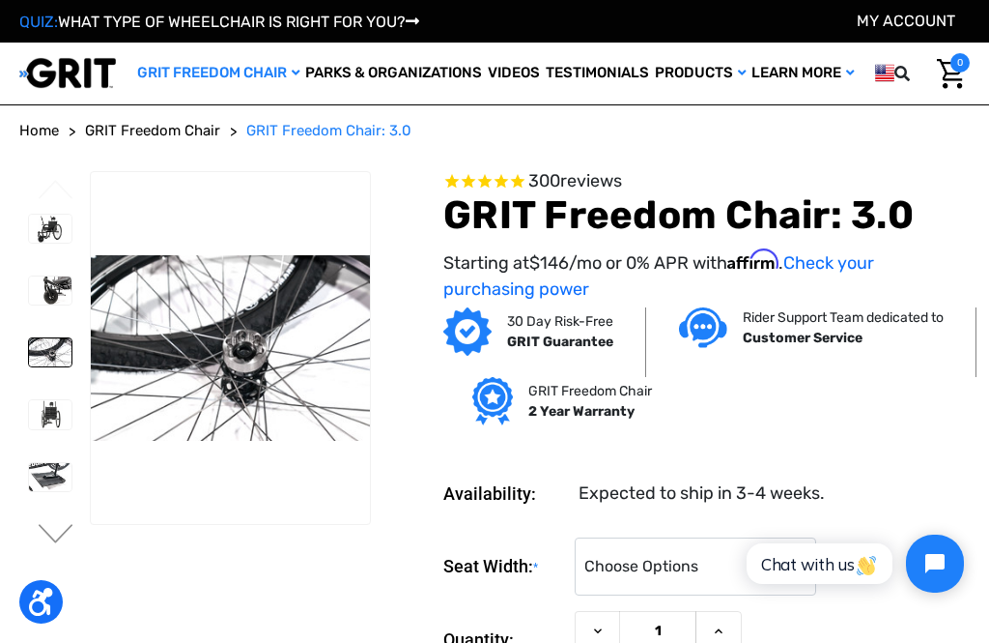
click at [29, 416] on img at bounding box center [50, 414] width 43 height 28
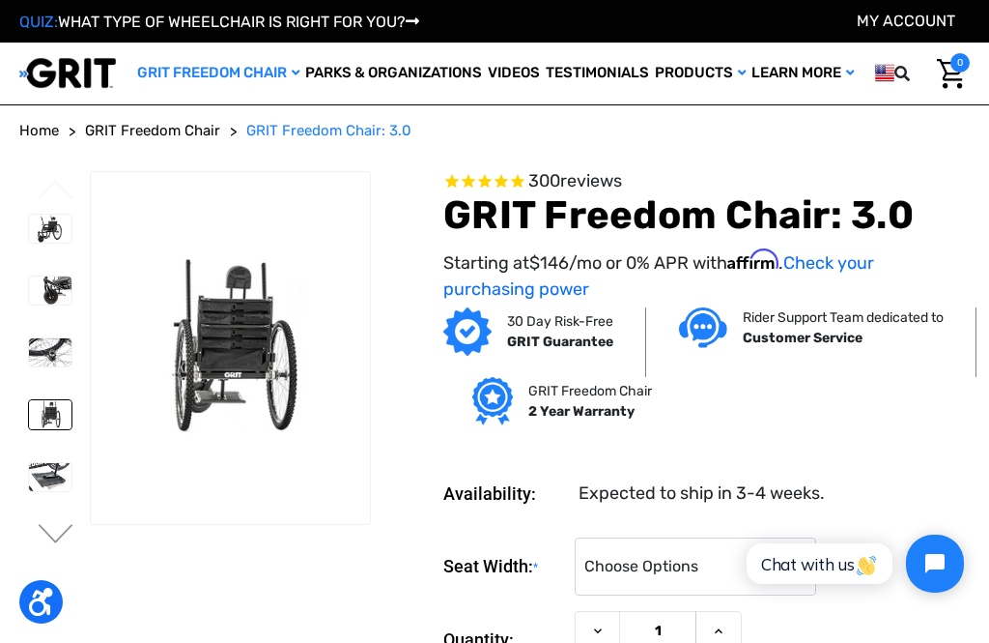
click at [29, 463] on img at bounding box center [50, 477] width 43 height 28
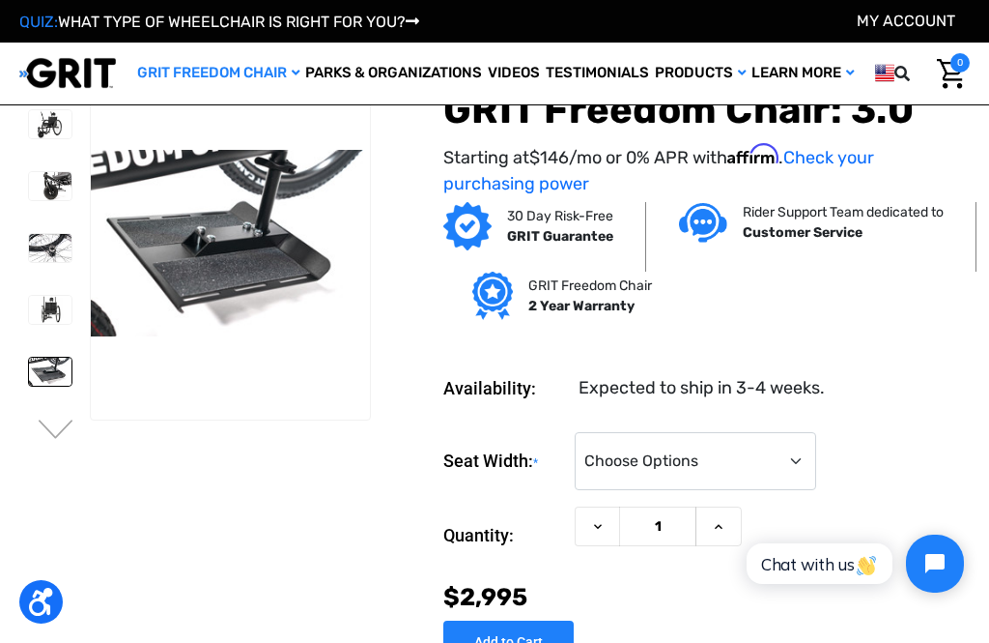
click at [56, 432] on button "Next" at bounding box center [56, 430] width 41 height 23
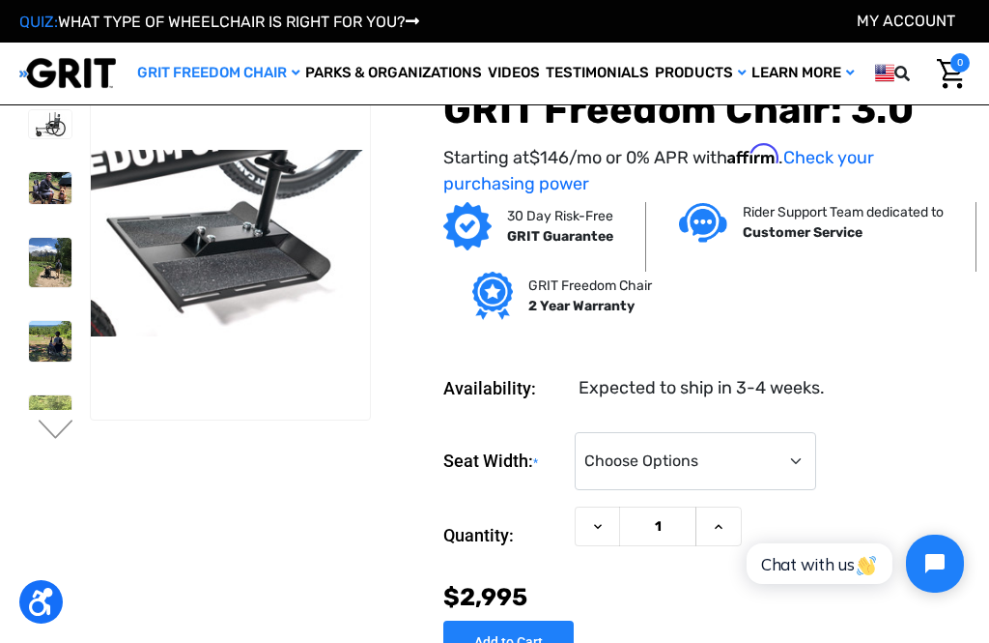
click at [29, 125] on img at bounding box center [50, 124] width 43 height 28
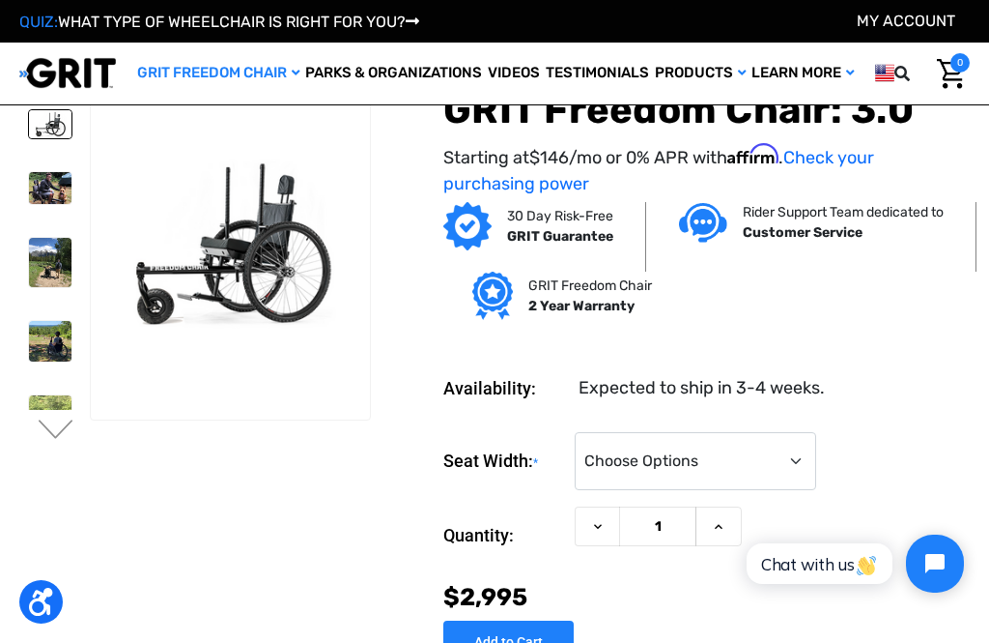
click at [29, 193] on img at bounding box center [50, 188] width 43 height 32
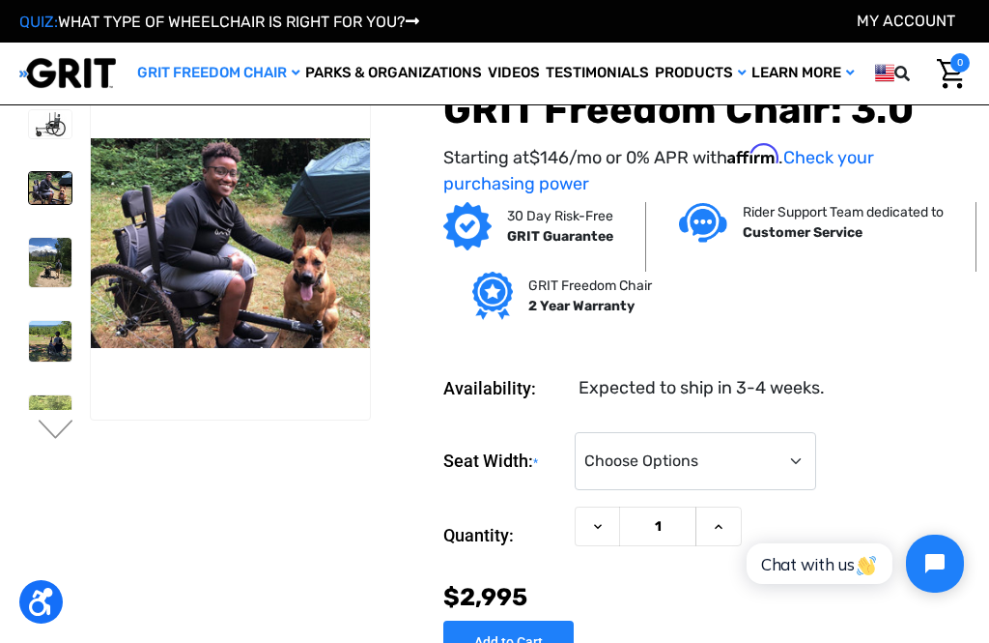
click at [29, 193] on img at bounding box center [50, 188] width 43 height 32
click at [38, 274] on img at bounding box center [50, 262] width 43 height 49
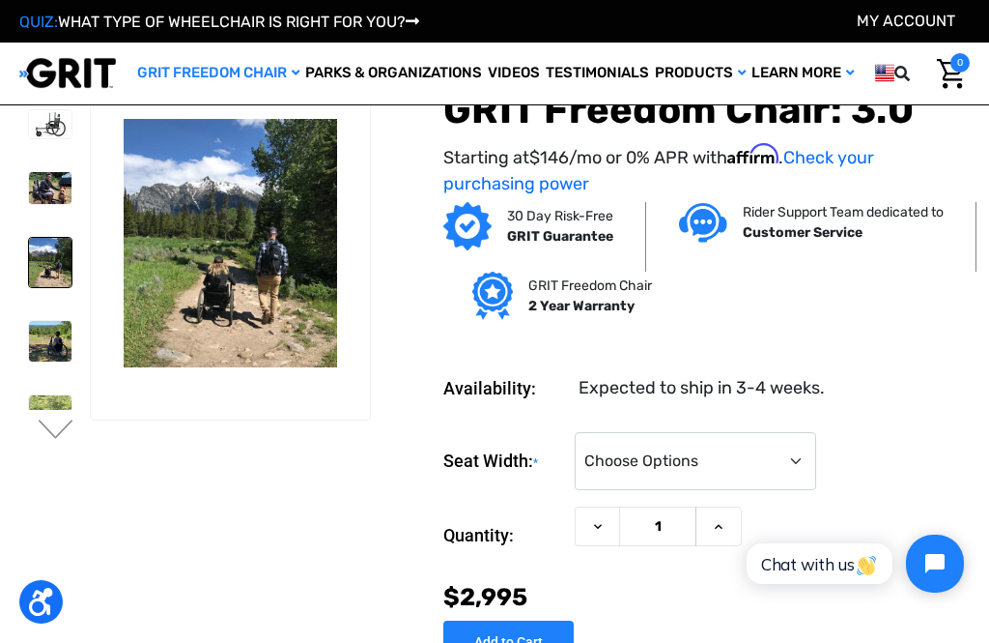
click at [29, 347] on img at bounding box center [50, 341] width 43 height 41
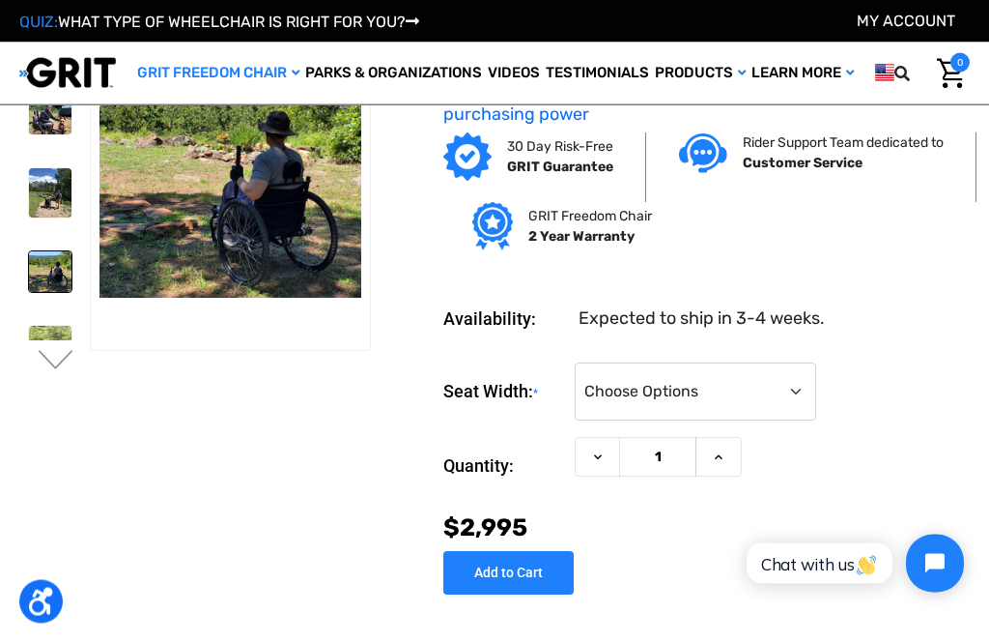
scroll to position [70, 0]
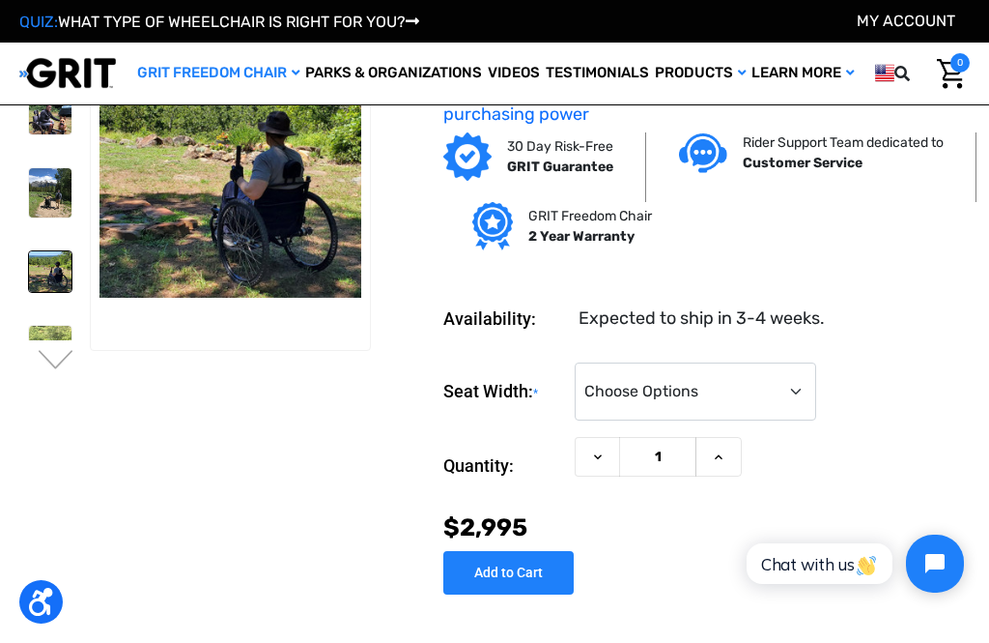
click at [63, 368] on button "Next" at bounding box center [56, 361] width 41 height 23
click at [69, 366] on button "Next" at bounding box center [56, 361] width 41 height 23
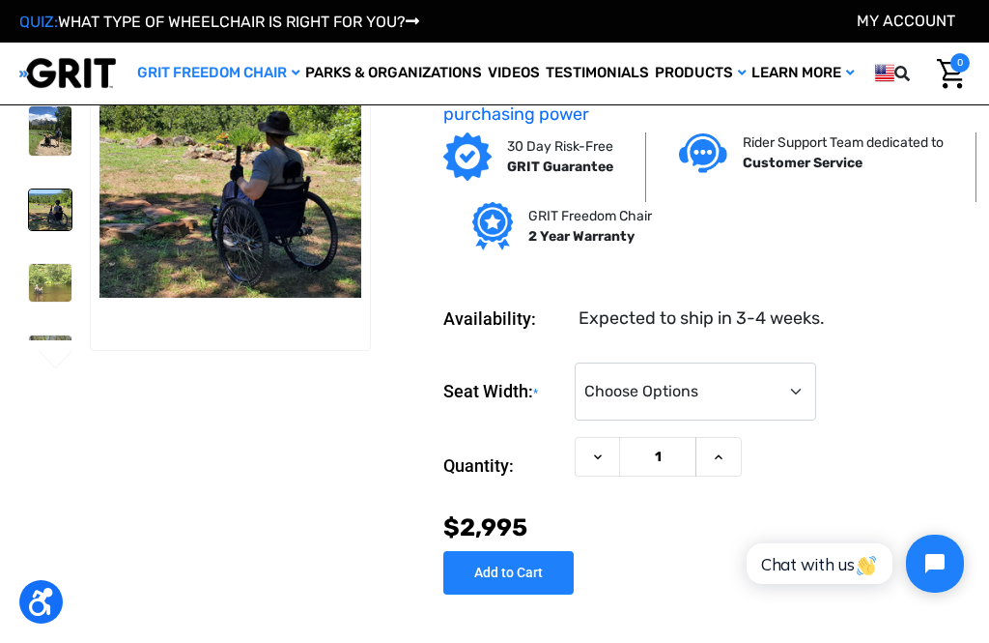
click at [29, 287] on img at bounding box center [50, 283] width 43 height 38
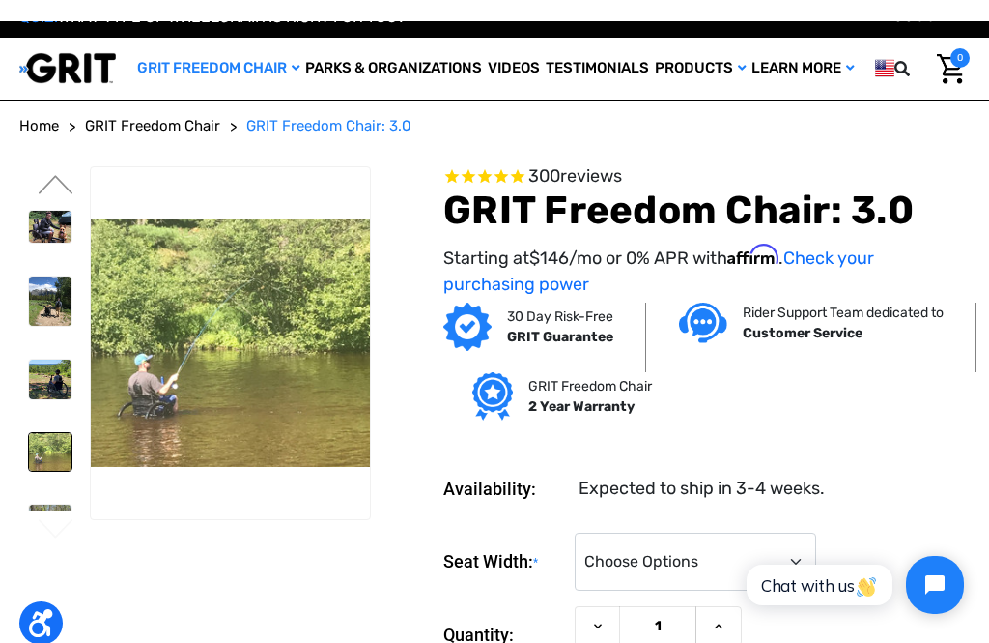
scroll to position [0, 0]
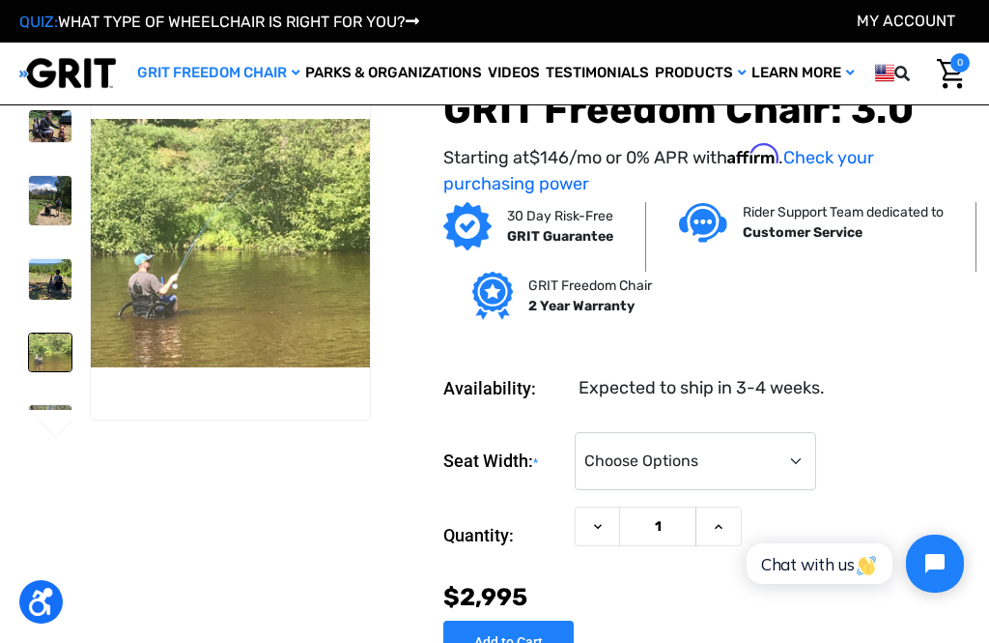
click at [29, 405] on img at bounding box center [50, 428] width 43 height 47
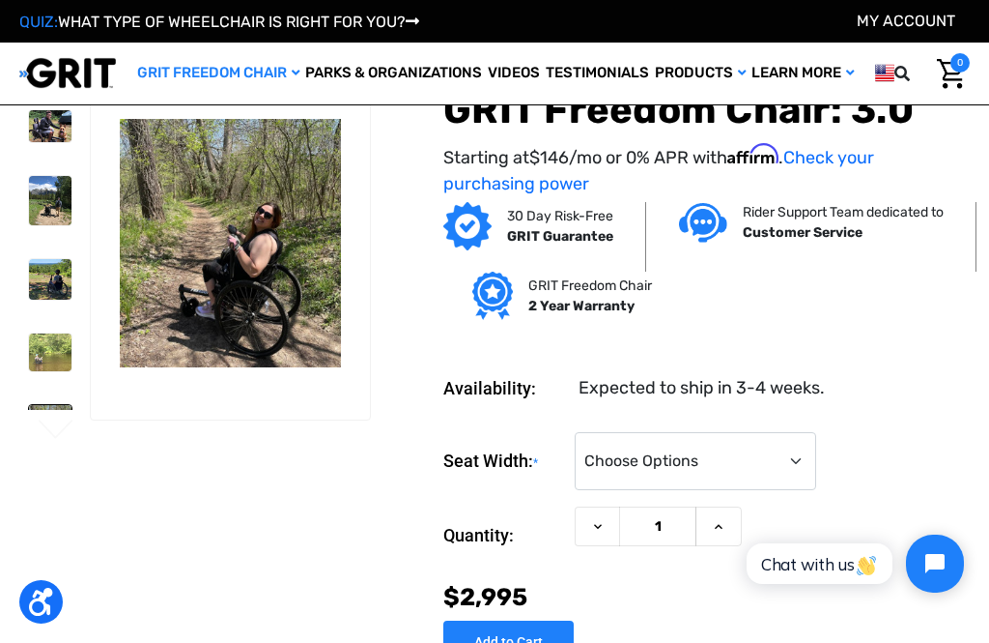
click at [22, 424] on ul "Previous" at bounding box center [54, 256] width 71 height 378
click at [35, 409] on img at bounding box center [50, 428] width 43 height 47
click at [30, 419] on ul "Previous" at bounding box center [54, 256] width 71 height 378
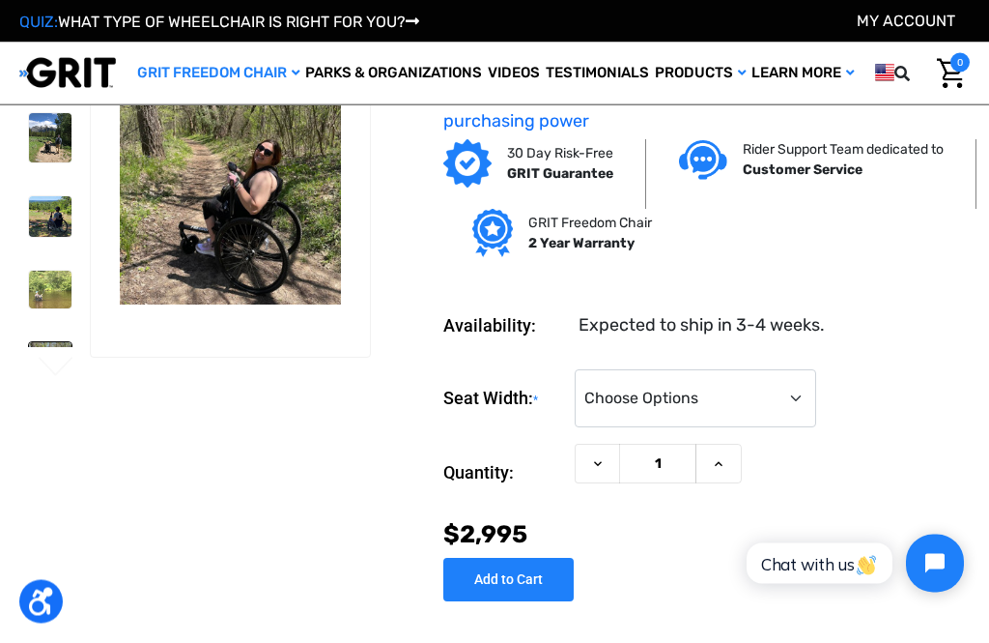
scroll to position [64, 0]
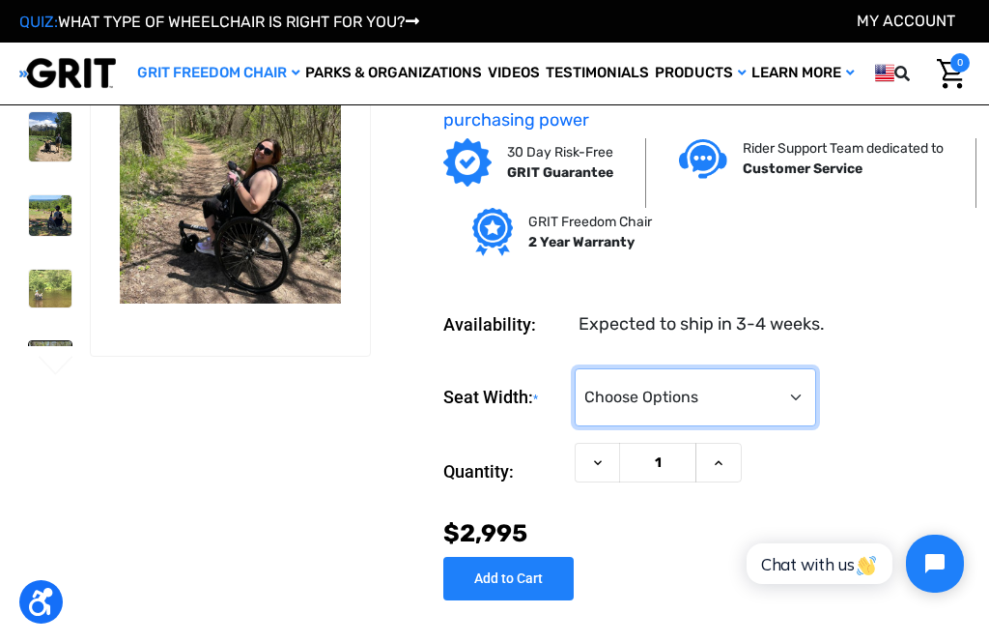
click at [785, 401] on select "Choose Options 16" 18" 20"" at bounding box center [696, 397] width 242 height 58
select select "324"
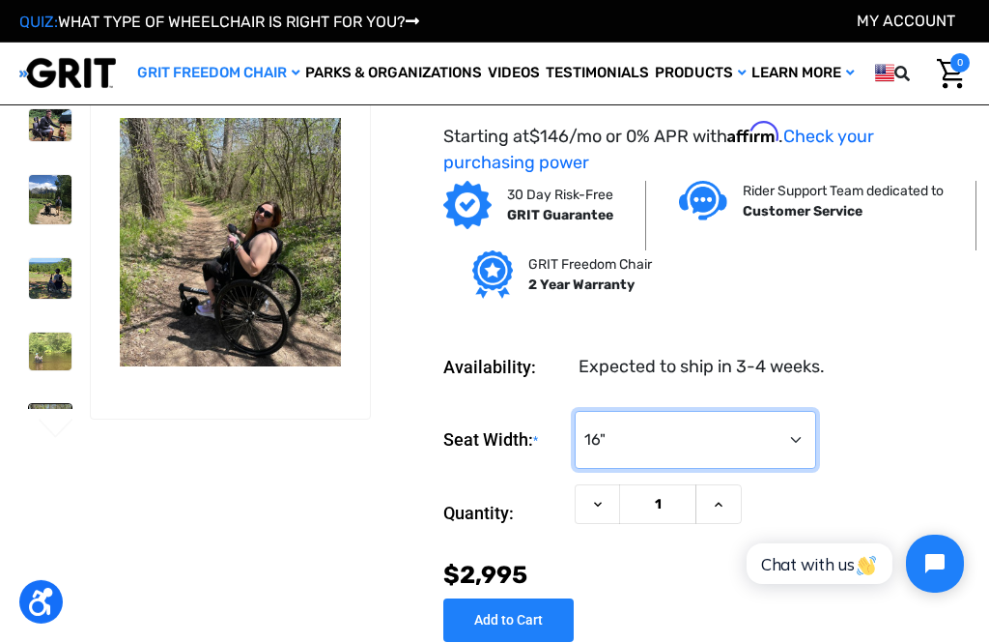
scroll to position [0, 0]
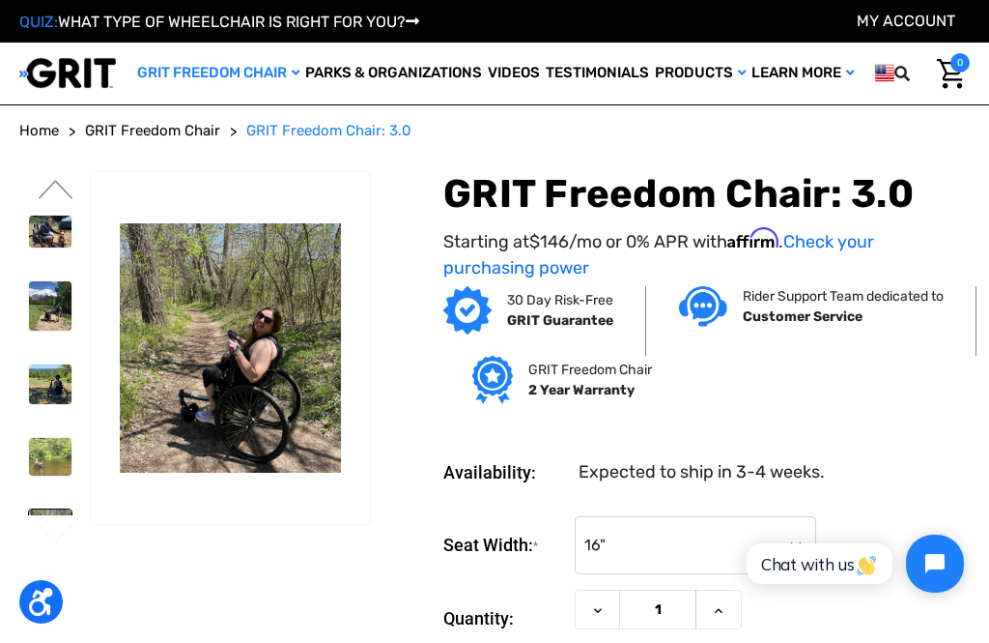
click at [51, 139] on link "Home" at bounding box center [39, 131] width 40 height 22
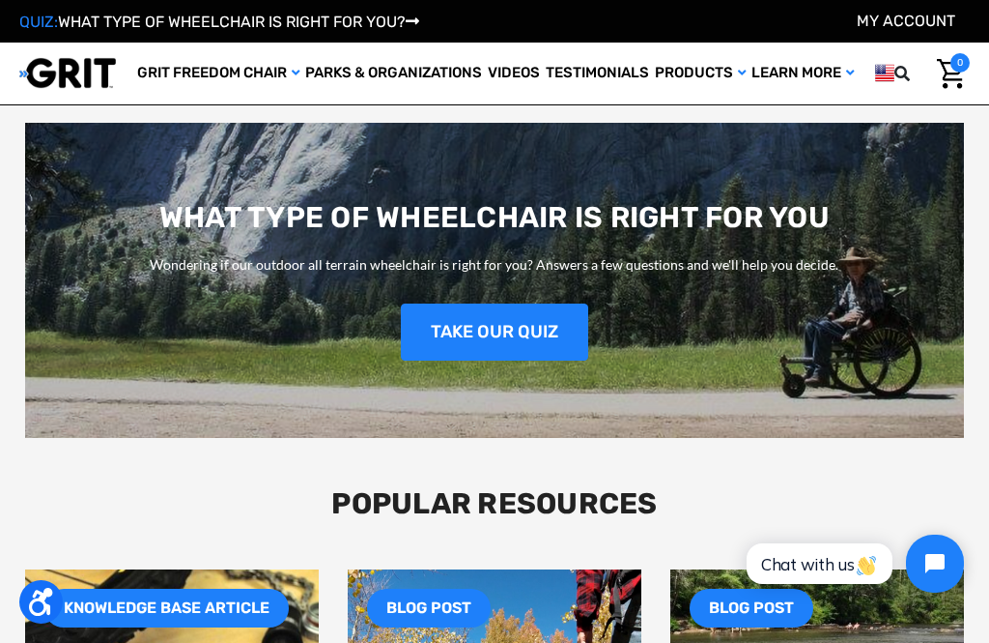
scroll to position [1842, 0]
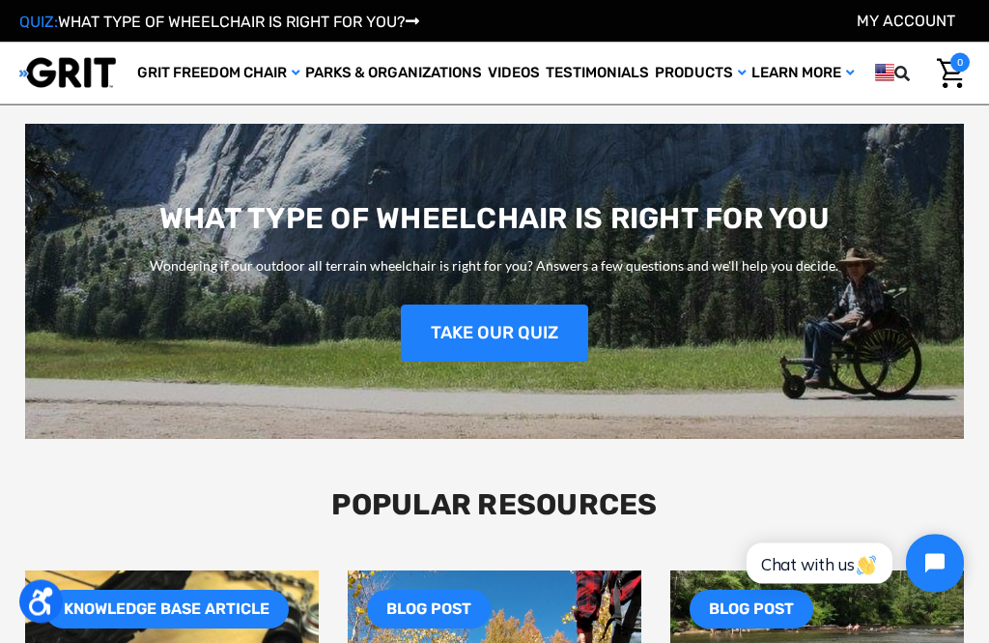
click at [499, 339] on link "TAKE OUR QUIZ" at bounding box center [494, 333] width 187 height 57
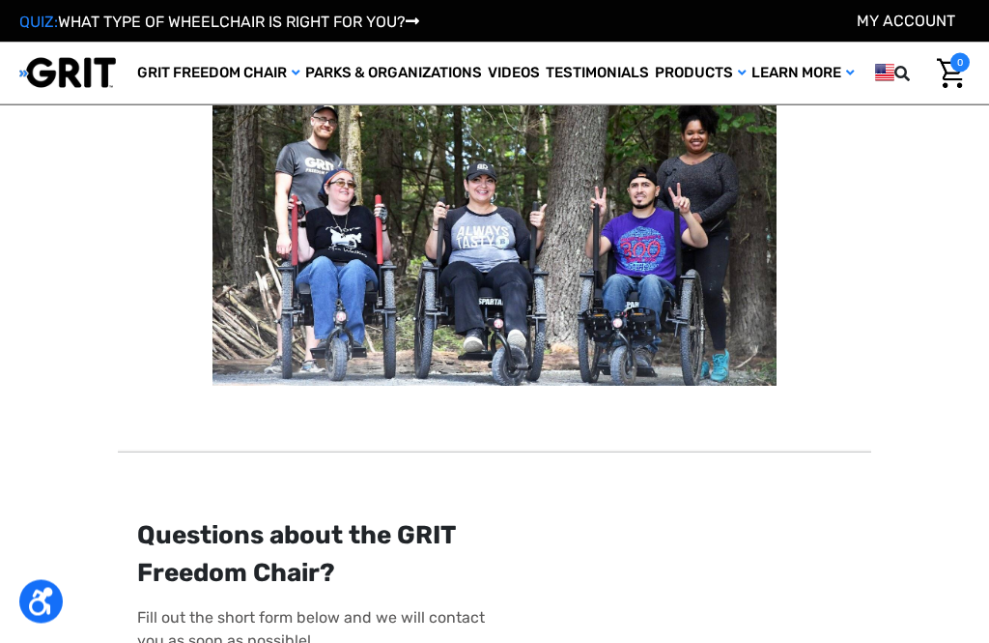
scroll to position [627, 0]
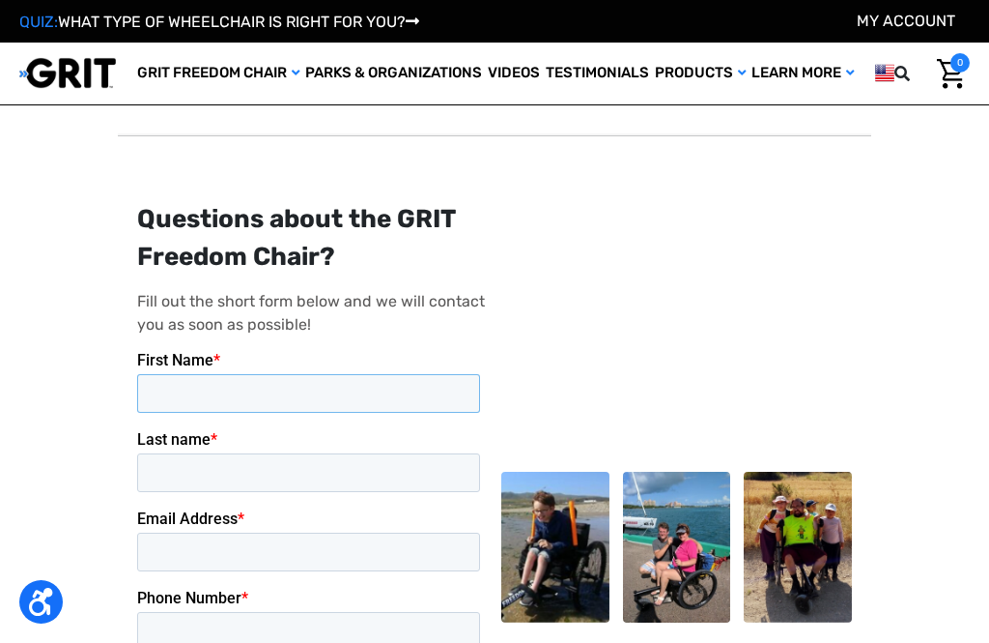
click at [357, 393] on input "First Name *" at bounding box center [308, 393] width 343 height 39
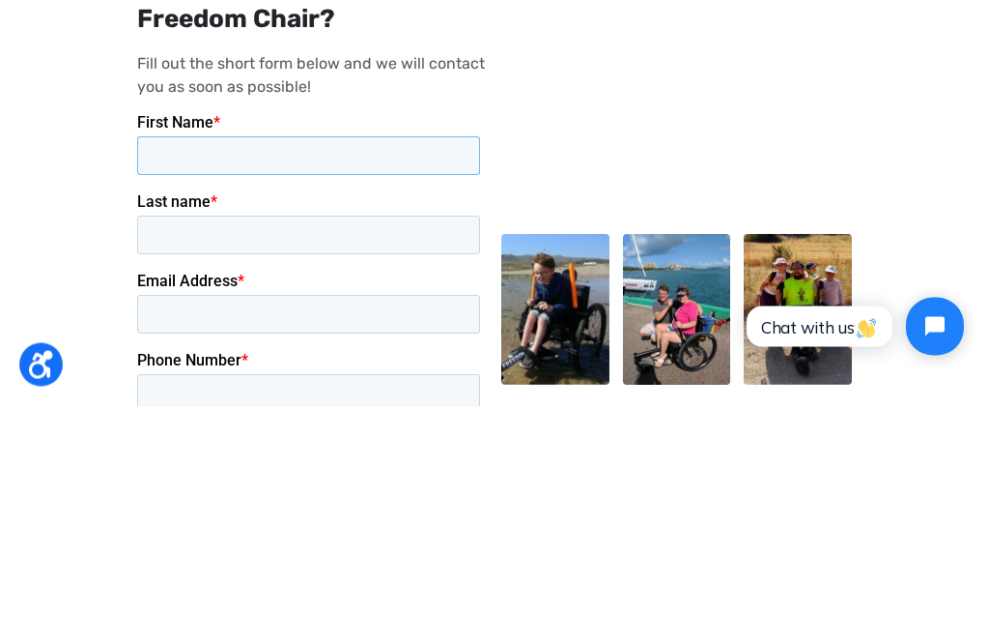
scroll to position [0, 0]
type input "[PERSON_NAME]"
click at [317, 240] on input "Last name *" at bounding box center [308, 234] width 343 height 39
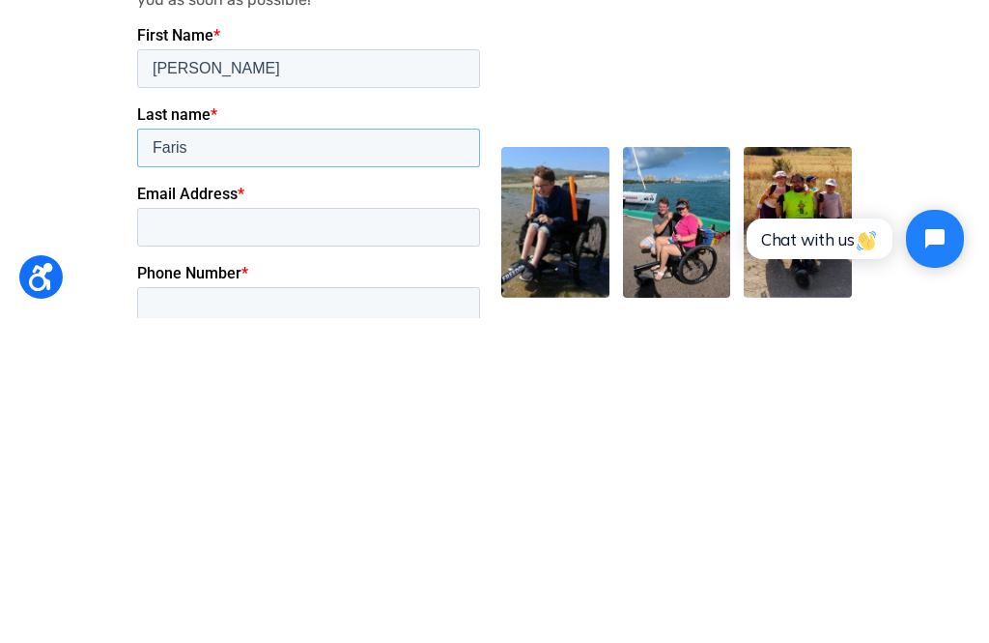
type input "Faris"
click at [289, 233] on input "Email Address *" at bounding box center [308, 227] width 343 height 39
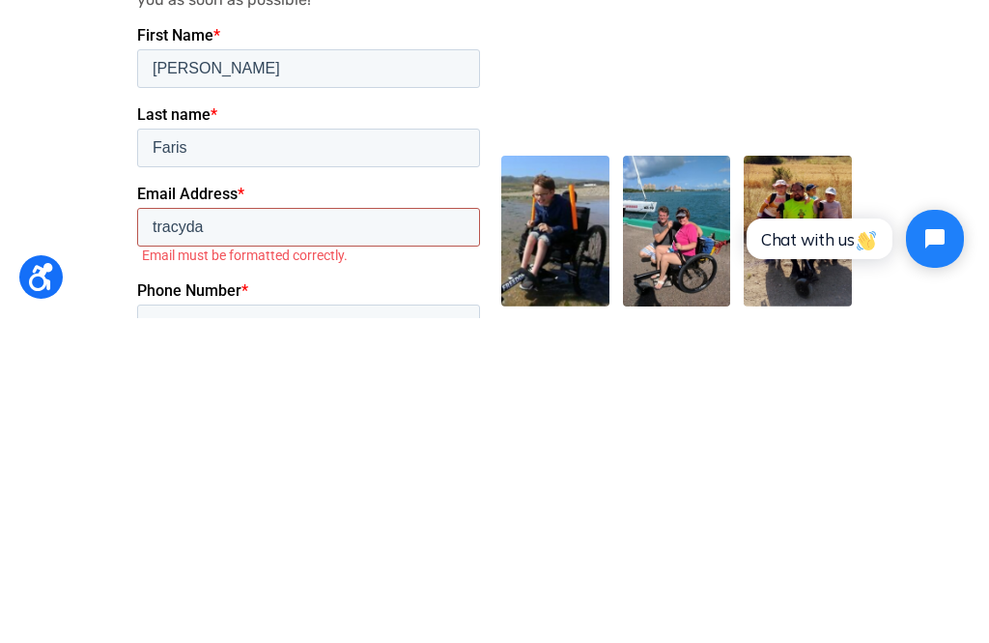
click at [183, 551] on input "Submit" at bounding box center [183, 548] width 93 height 39
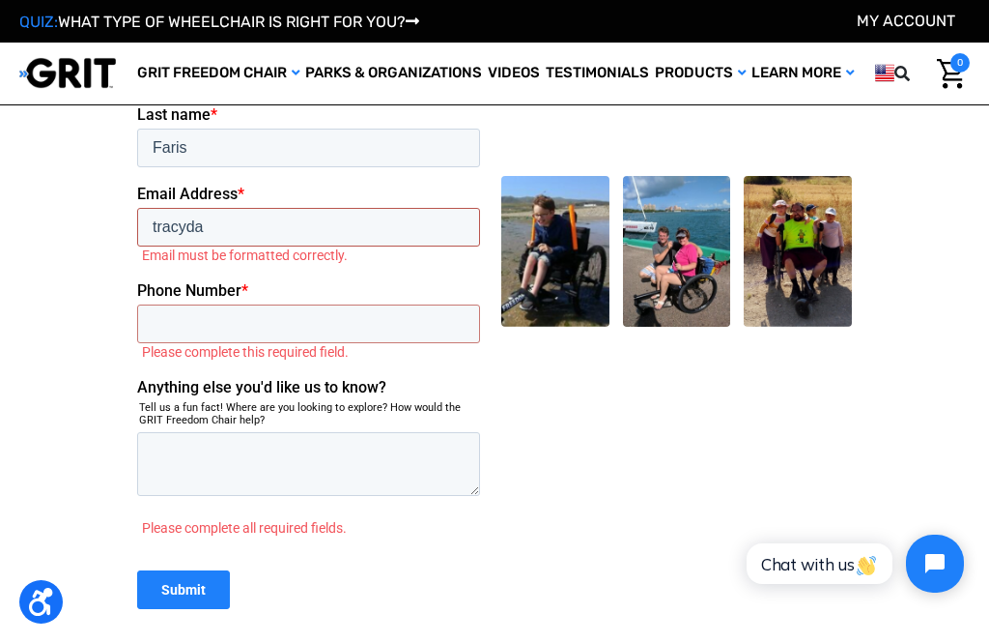
click at [314, 226] on input "tracyda" at bounding box center [308, 227] width 343 height 39
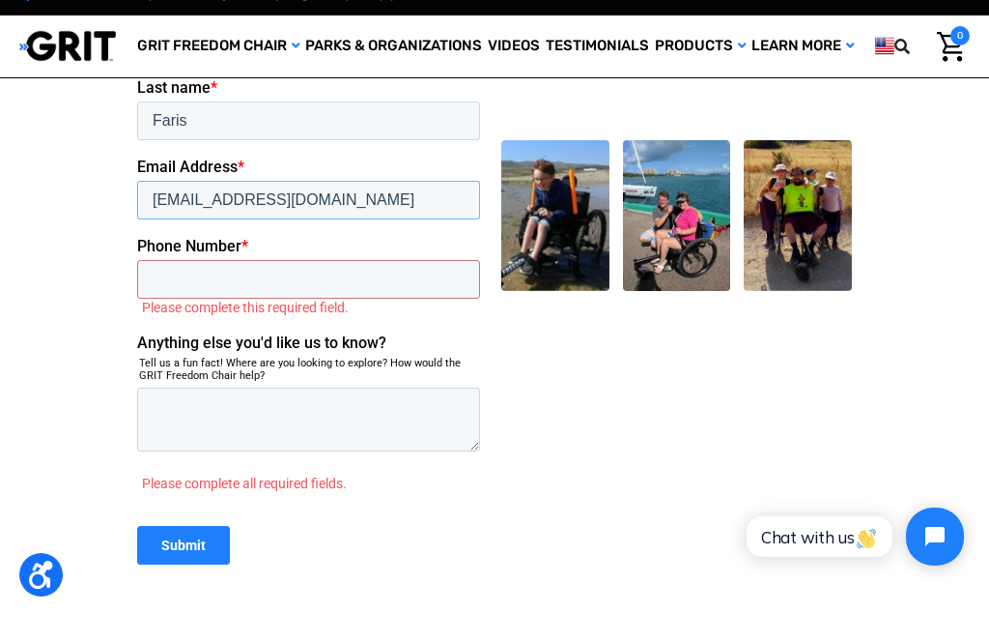
type input "tracyfaris@gmail.com"
click at [291, 280] on input "Phone Number *" at bounding box center [308, 280] width 343 height 39
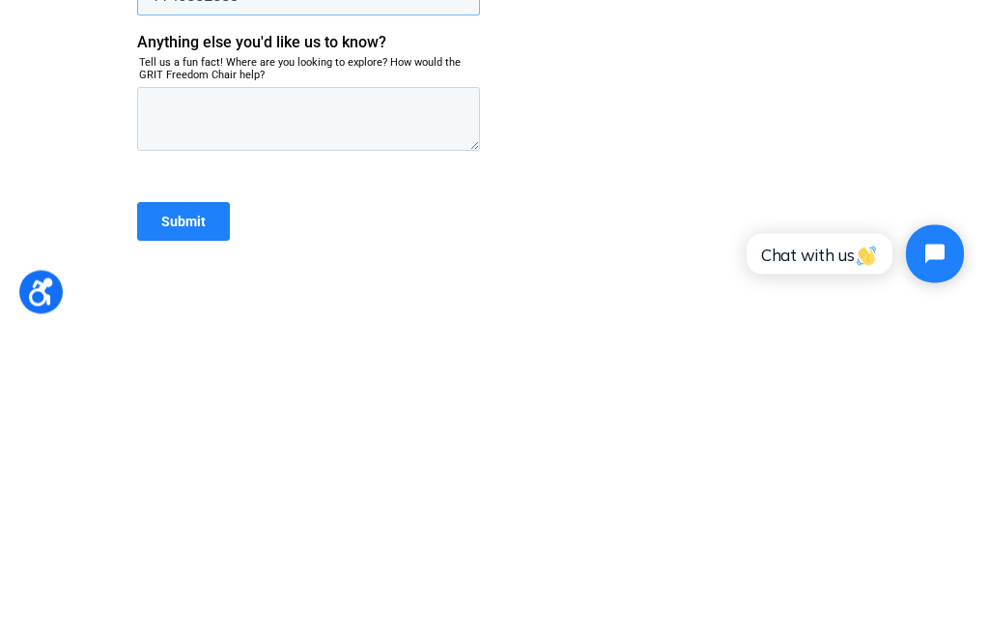
type input "7749552888"
click at [191, 233] on input "Submit" at bounding box center [183, 222] width 93 height 39
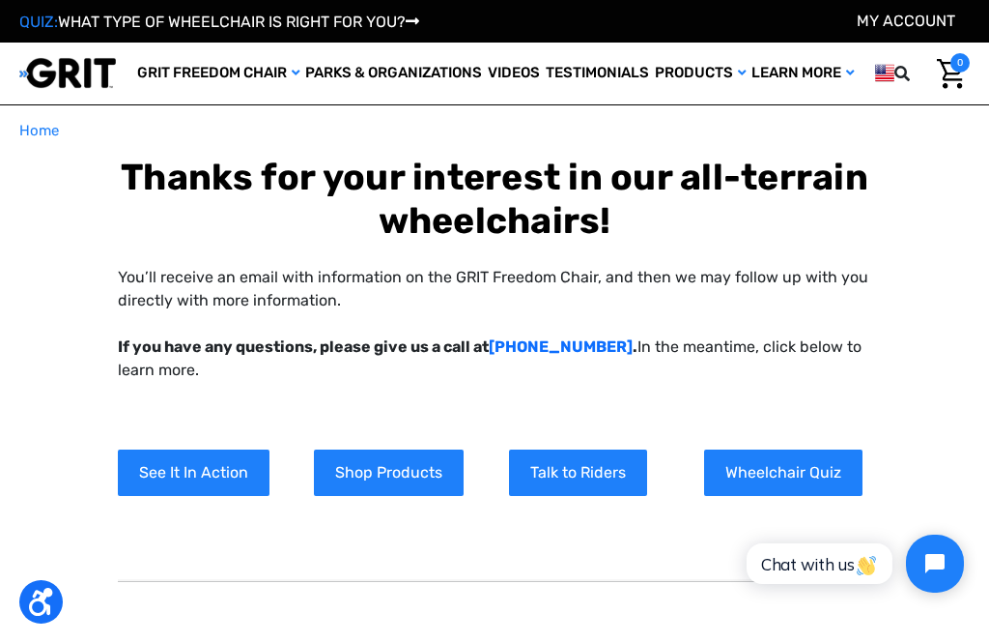
click at [801, 469] on link "Wheelchair Quiz" at bounding box center [783, 472] width 158 height 46
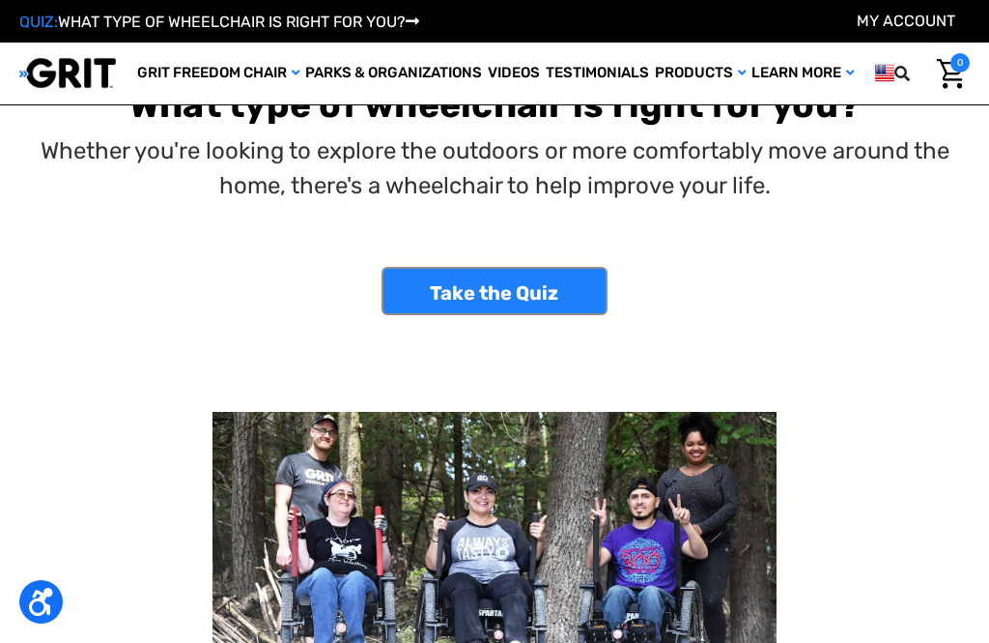
click at [526, 275] on link "Take the Quiz" at bounding box center [495, 291] width 226 height 48
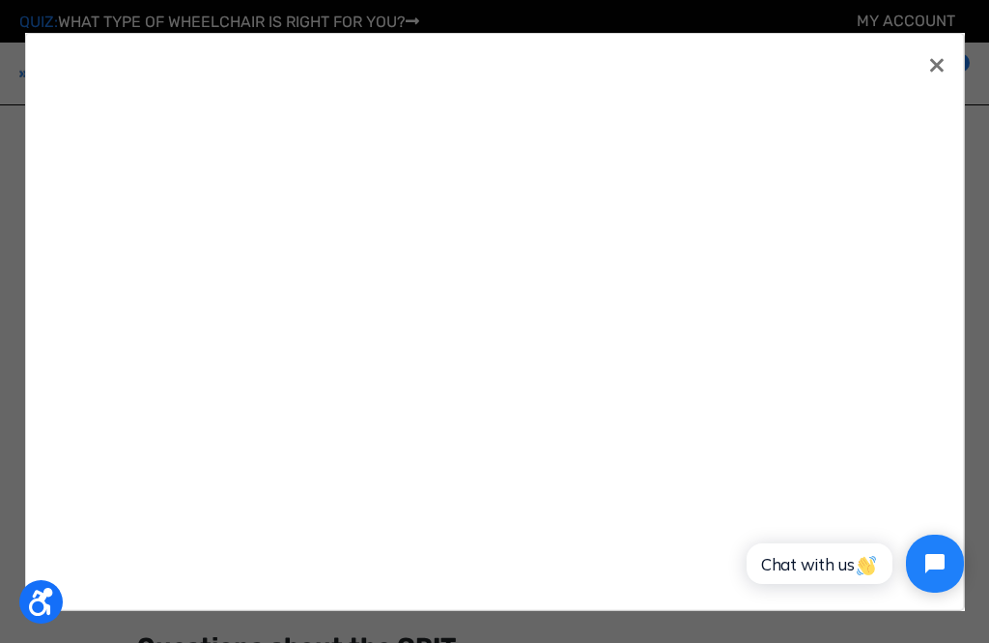
scroll to position [230, 0]
click at [936, 62] on span "×" at bounding box center [936, 63] width 17 height 37
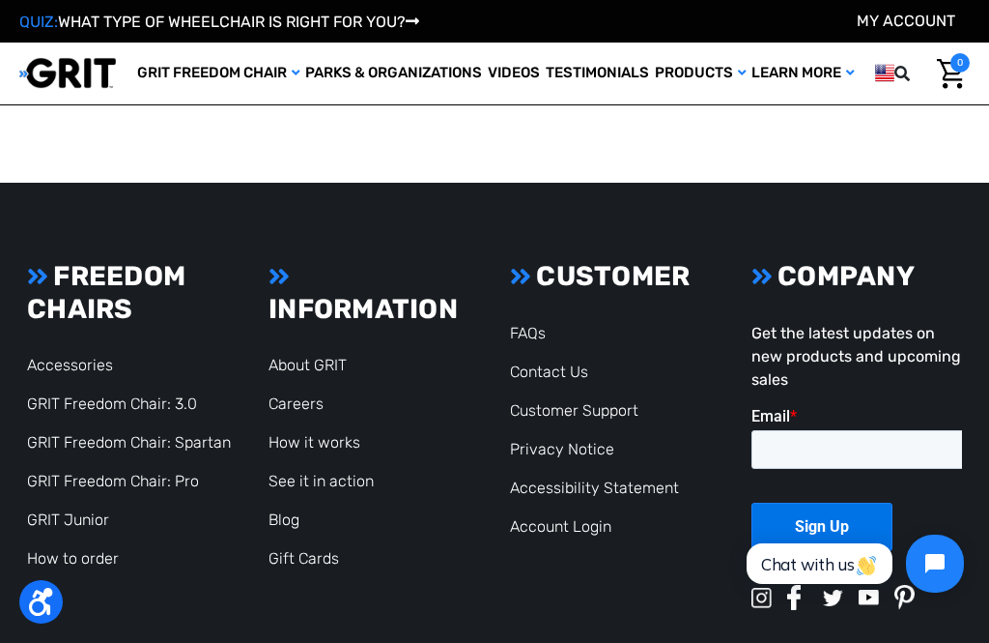
scroll to position [1458, 0]
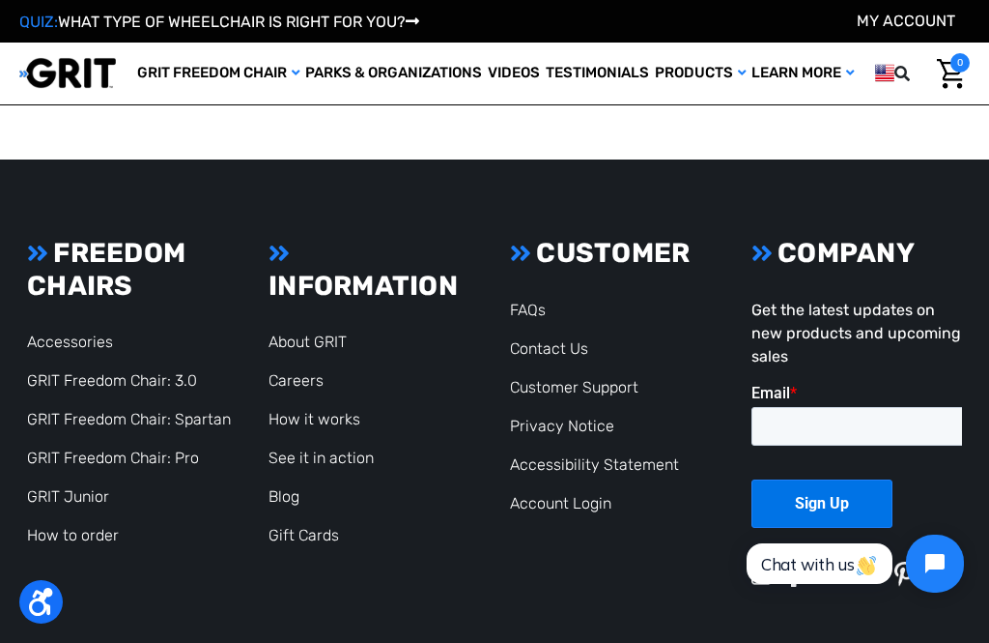
click at [173, 462] on link "GRIT Freedom Chair: Pro" at bounding box center [113, 457] width 172 height 18
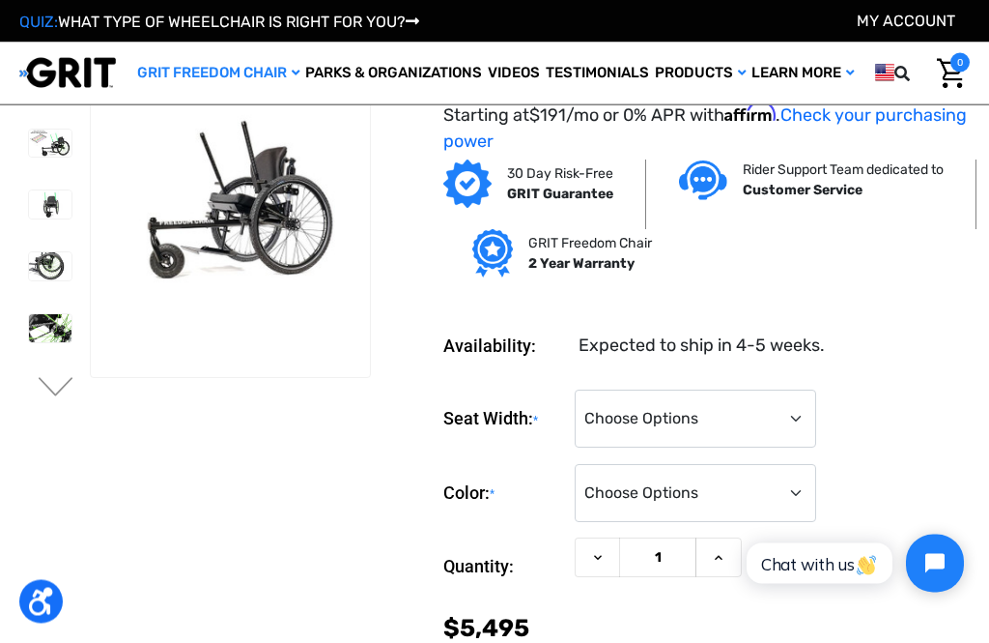
scroll to position [38, 0]
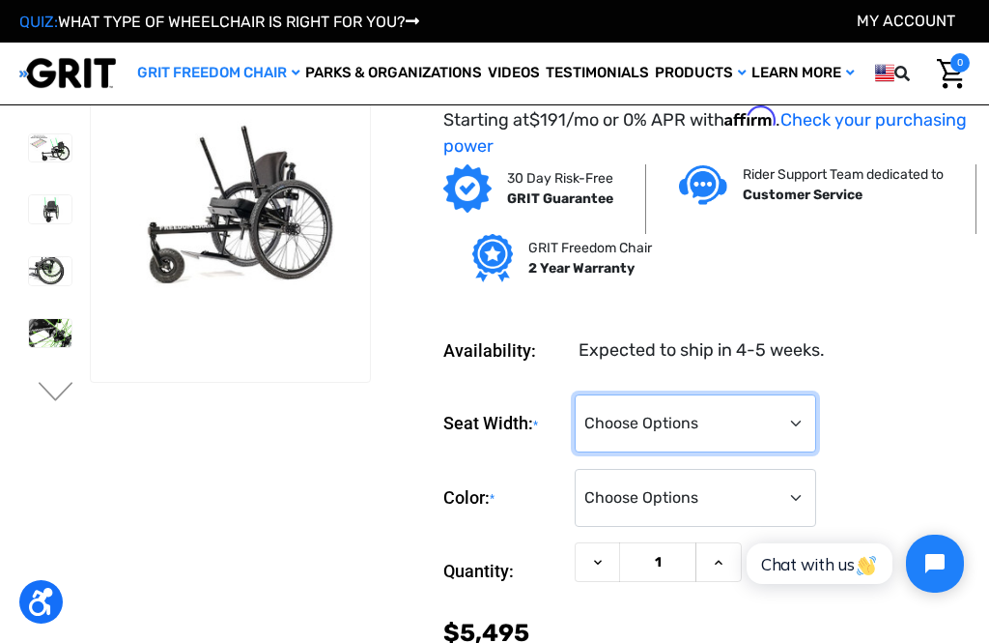
click at [791, 414] on select "Choose Options 16" 18" 20"" at bounding box center [696, 423] width 242 height 58
select select "324"
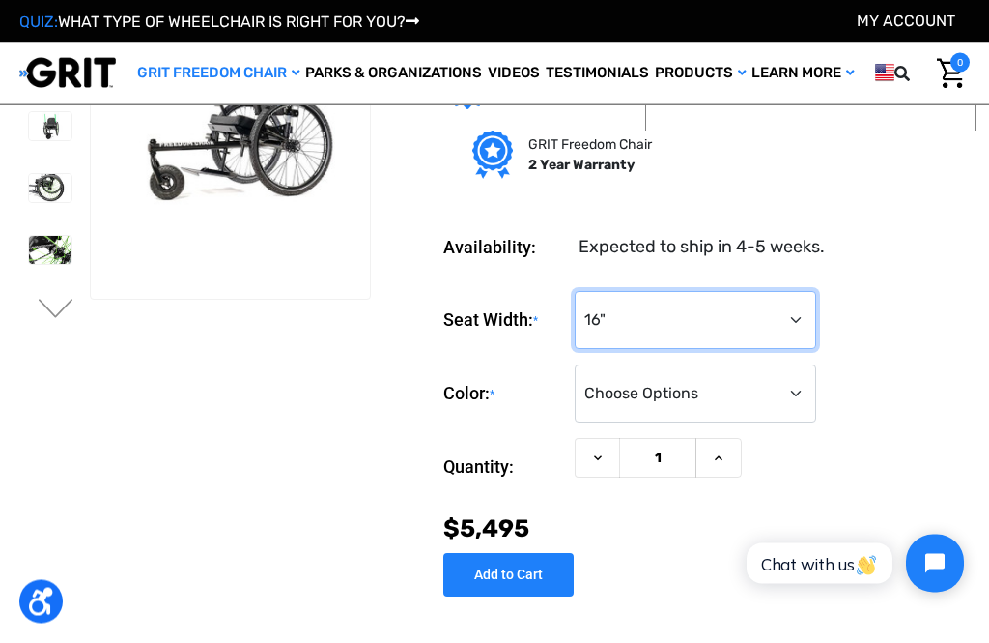
scroll to position [122, 0]
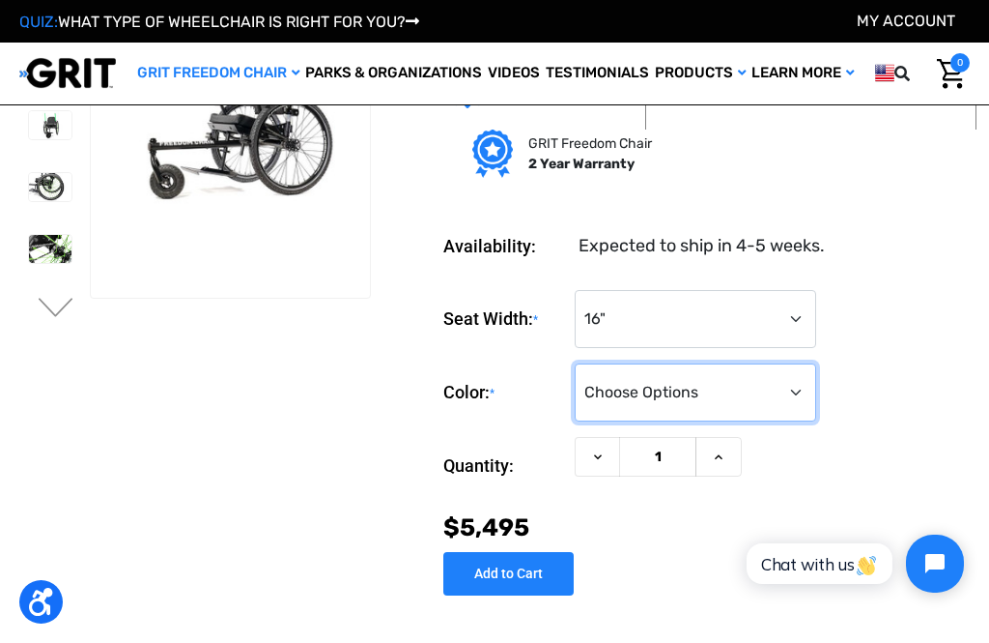
click at [786, 398] on select "Choose Options Black Blue Green Orange Pink Purple Red White Yellow" at bounding box center [696, 392] width 242 height 58
select select "331"
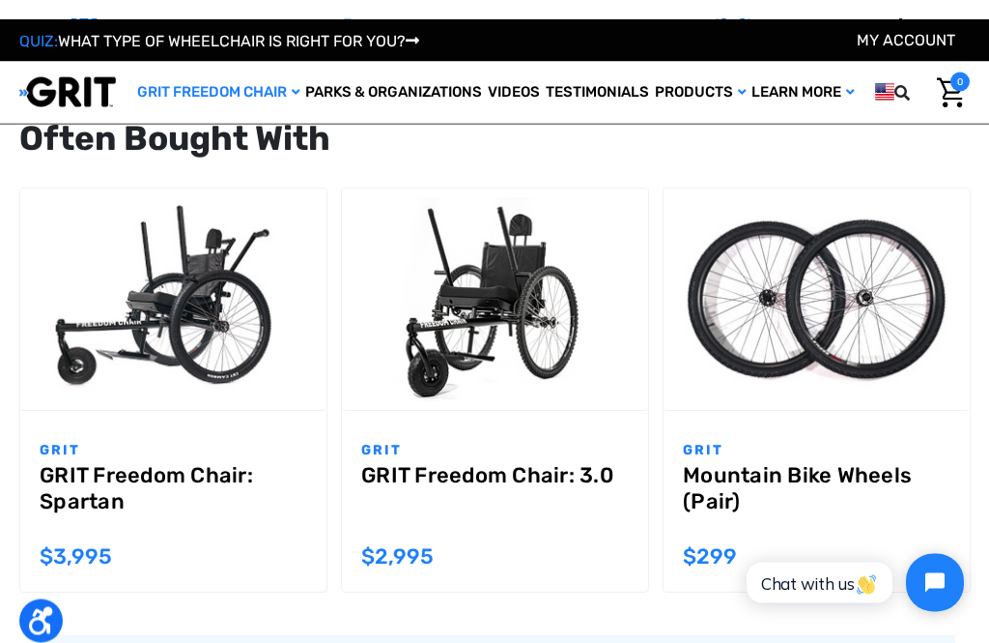
scroll to position [1728, 0]
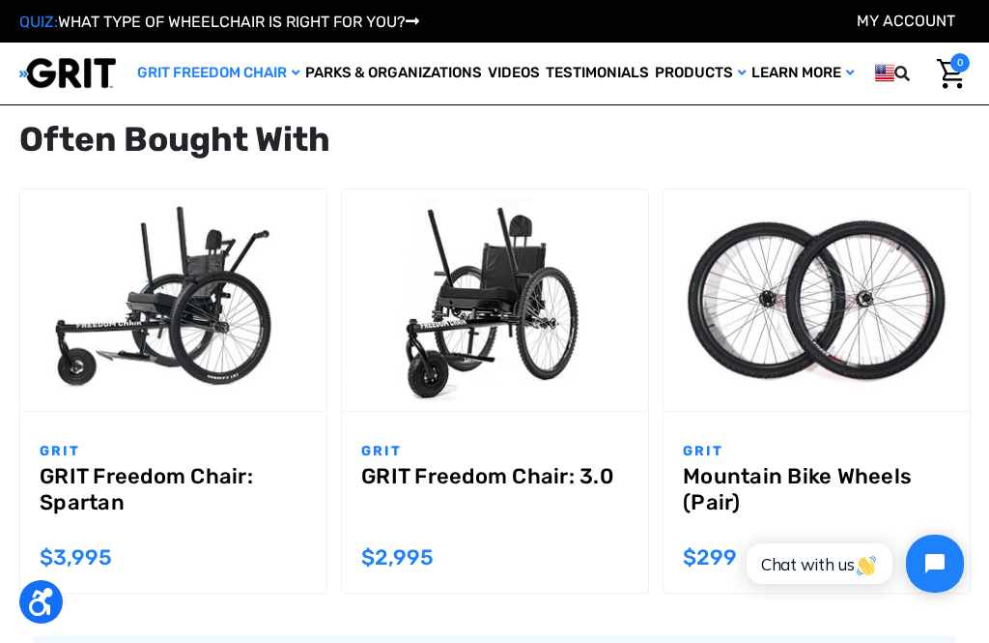
click at [410, 568] on div "Now: $2,995" at bounding box center [495, 557] width 268 height 32
click at [409, 557] on span "$2,995" at bounding box center [397, 557] width 72 height 26
click at [393, 565] on span "$2,995" at bounding box center [397, 557] width 72 height 26
click at [381, 451] on p "GRIT" at bounding box center [495, 451] width 268 height 20
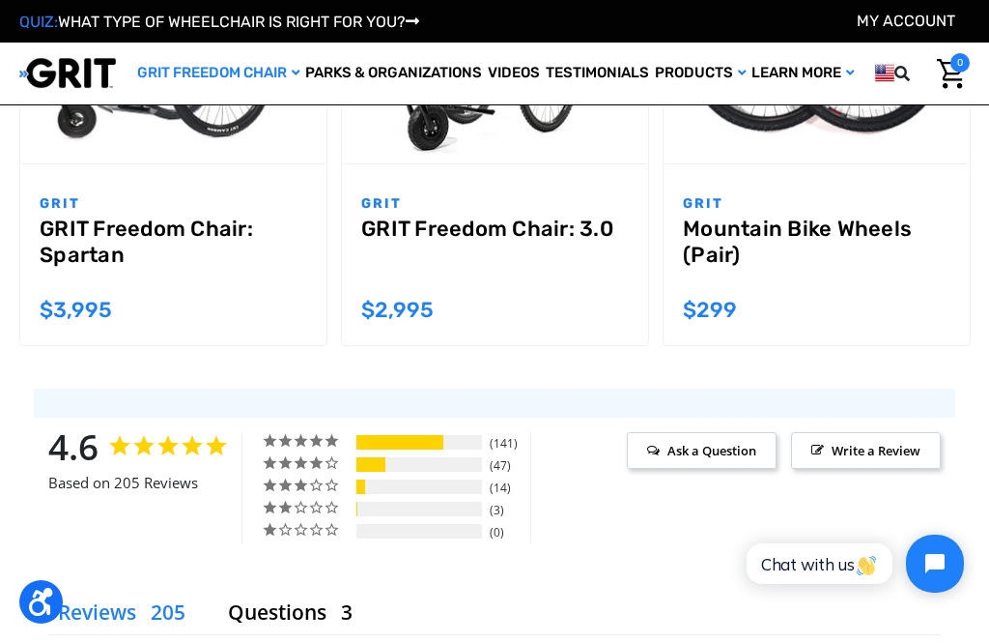
scroll to position [1969, 0]
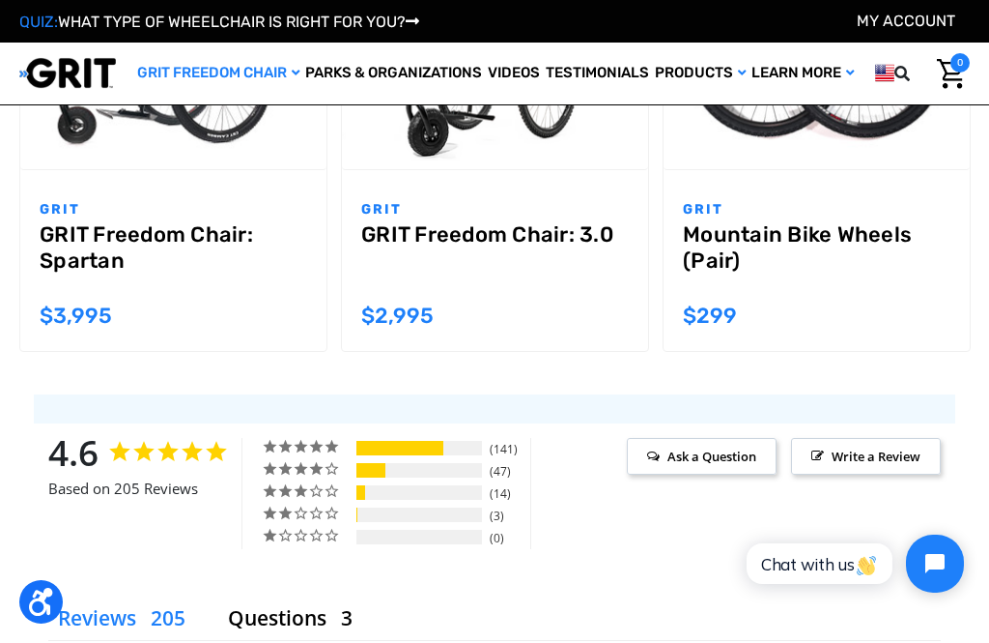
click at [315, 520] on div "2 ★ 1% 3" at bounding box center [396, 513] width 269 height 19
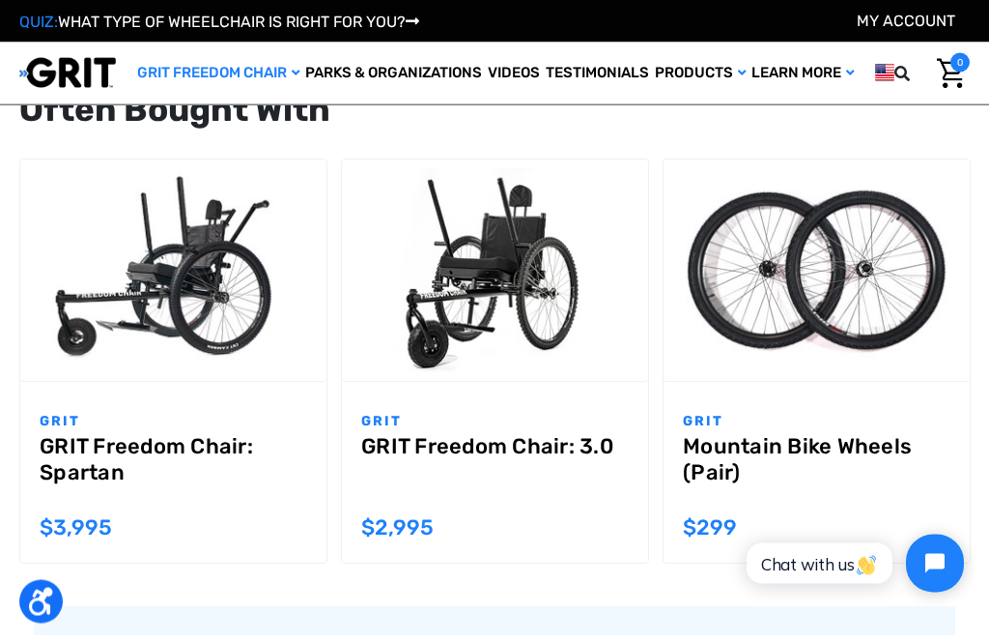
scroll to position [1770, 0]
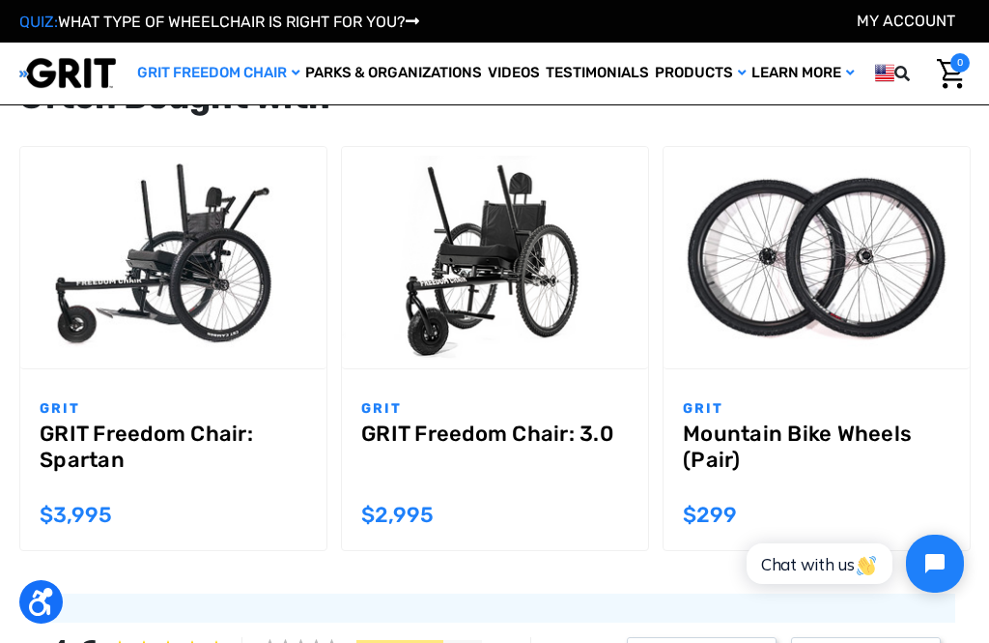
click at [394, 524] on span "$2,995" at bounding box center [397, 514] width 72 height 26
click at [394, 532] on div "GRIT GRIT Freedom Chair: 3.0 MSRP: Was: Now: $2,995" at bounding box center [495, 459] width 306 height 181
click at [406, 528] on div "GRIT GRIT Freedom Chair: 3.0 MSRP: Was: Now: $2,995" at bounding box center [495, 459] width 306 height 181
click at [420, 521] on span "$2,995" at bounding box center [397, 514] width 72 height 26
click at [424, 529] on div "GRIT GRIT Freedom Chair: 3.0 MSRP: Was: Now: $2,995" at bounding box center [495, 459] width 306 height 181
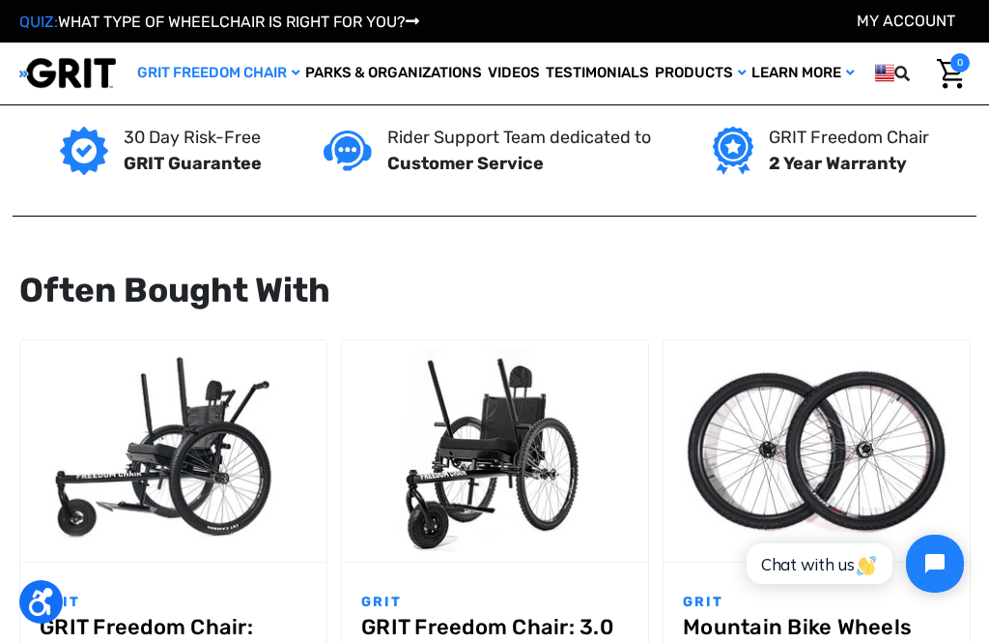
scroll to position [1576, 0]
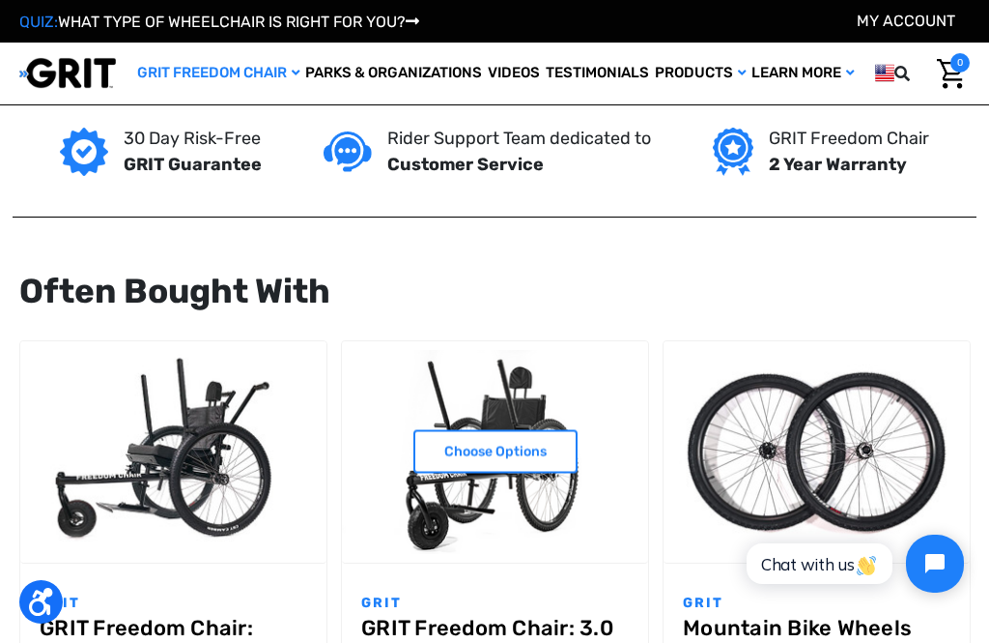
click at [511, 460] on link "Choose Options" at bounding box center [496, 451] width 164 height 43
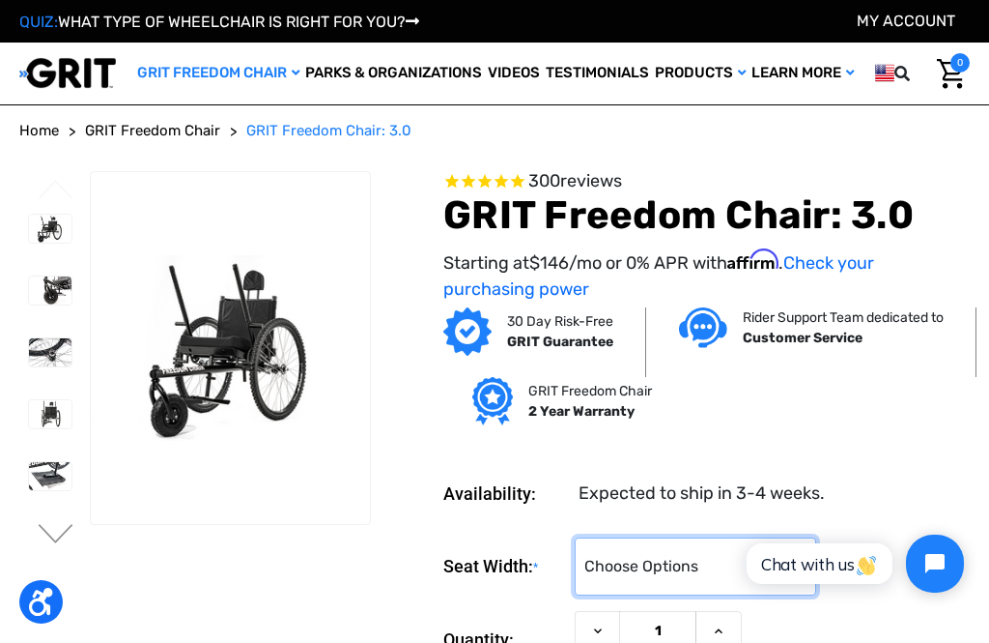
click at [698, 564] on select "Choose Options 16" 18" 20"" at bounding box center [696, 566] width 242 height 58
select select "324"
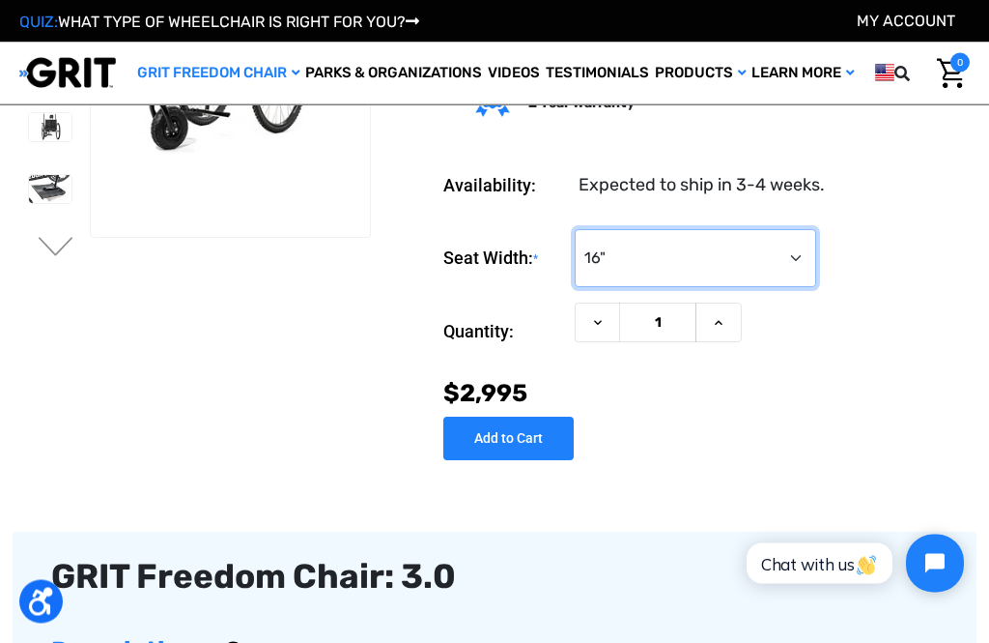
scroll to position [184, 0]
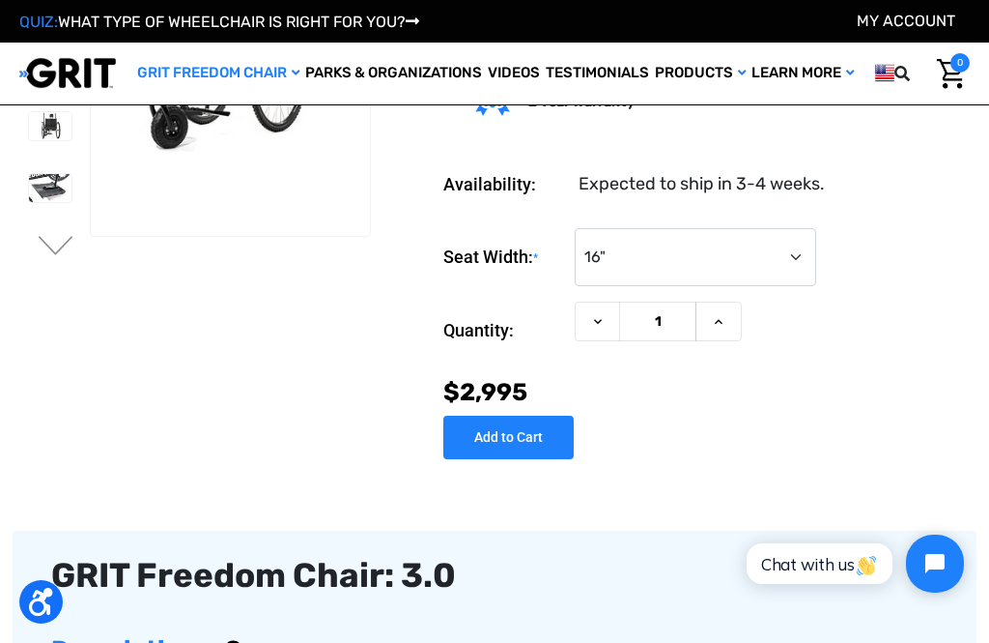
click at [505, 454] on input "Add to Cart" at bounding box center [508, 436] width 130 height 43
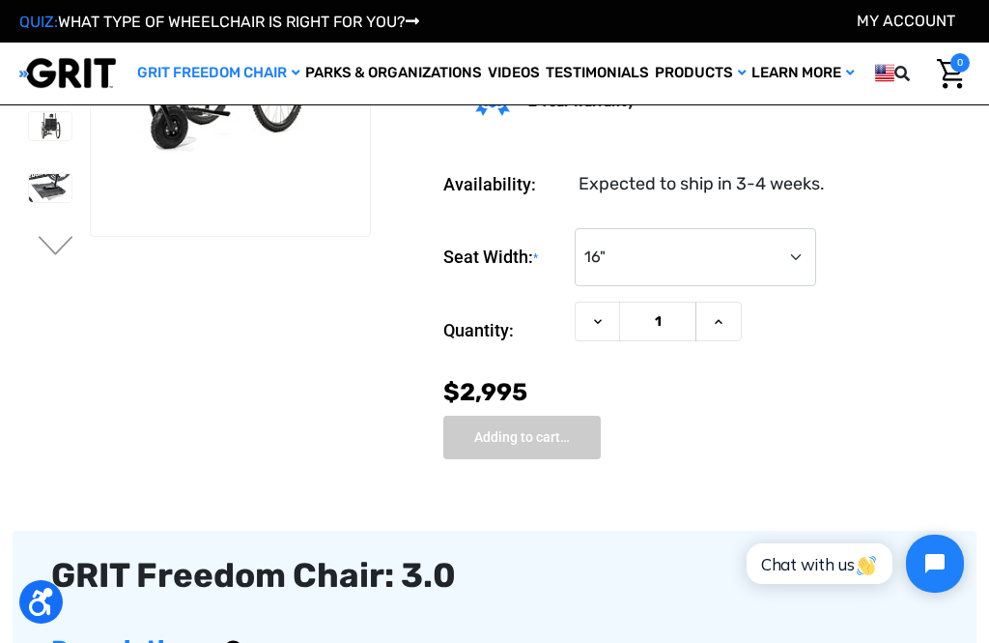
type input "Add to Cart"
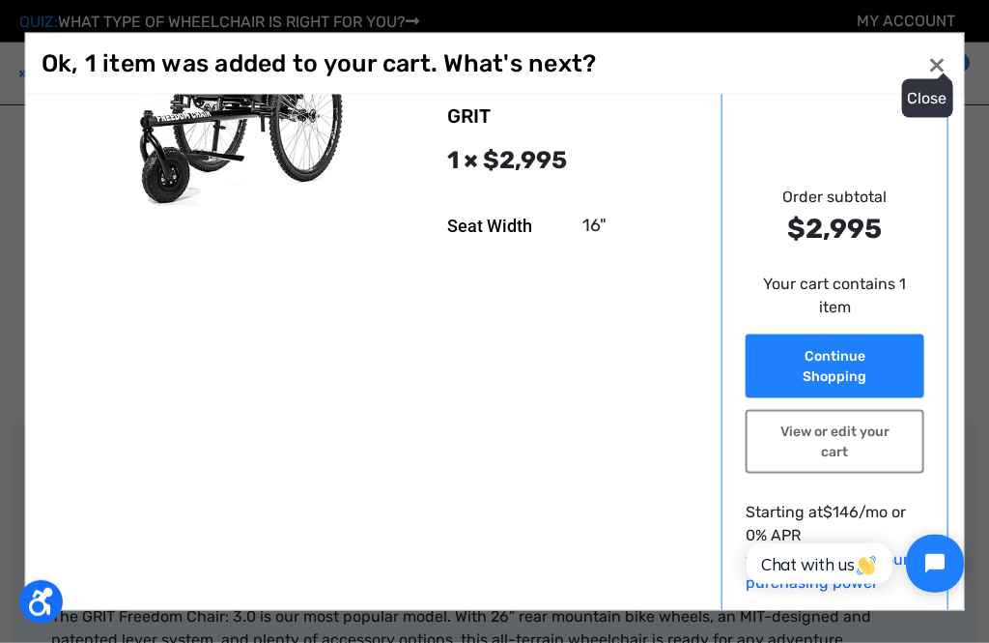
scroll to position [0, 0]
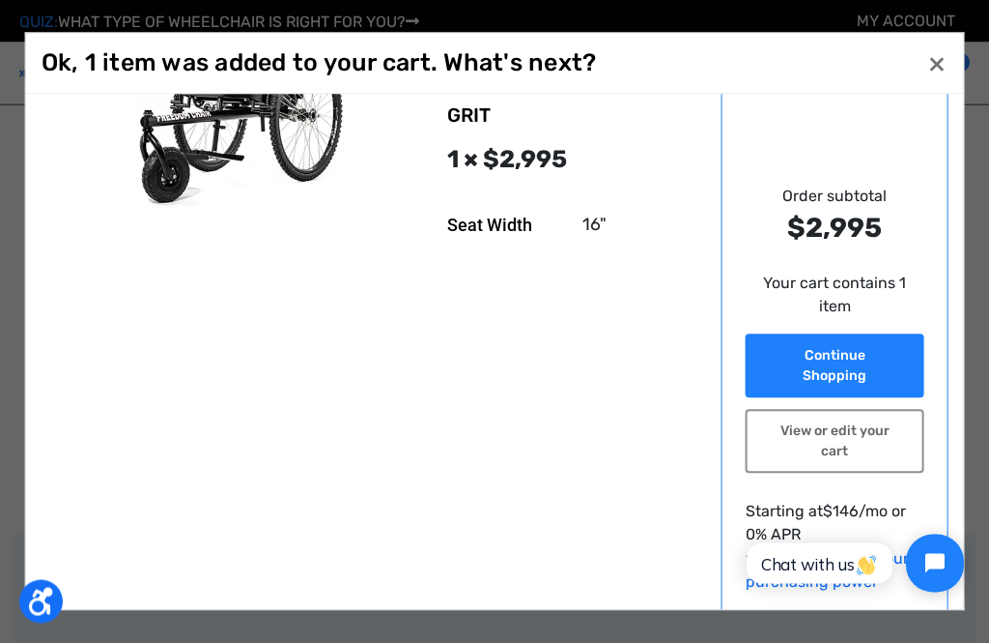
click at [531, 642] on div at bounding box center [494, 321] width 989 height 643
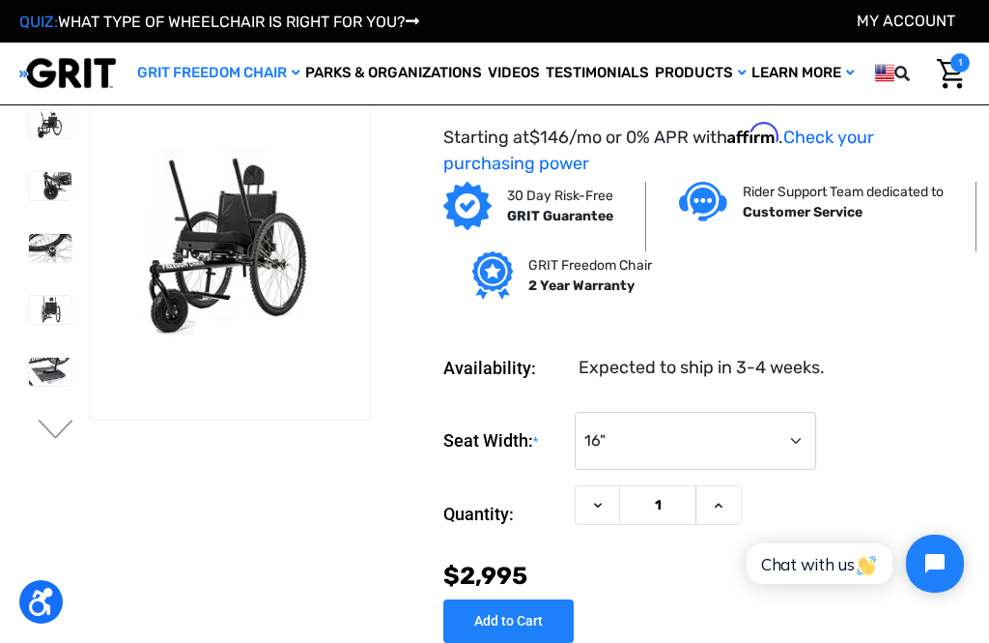
click at [951, 81] on img "Cart with 1 items" at bounding box center [951, 74] width 28 height 30
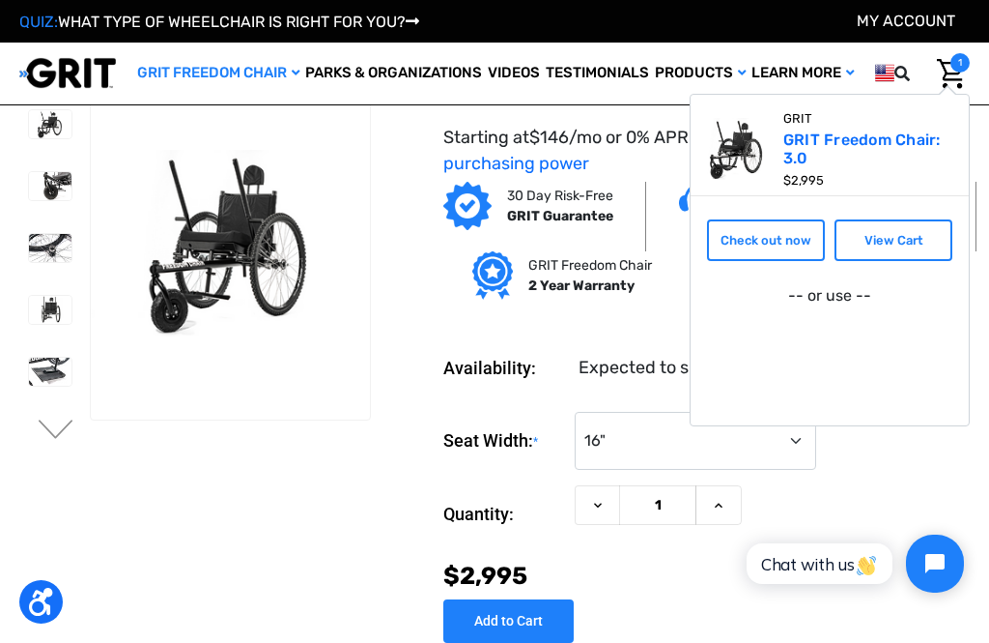
click at [890, 250] on link "View Cart" at bounding box center [894, 240] width 118 height 43
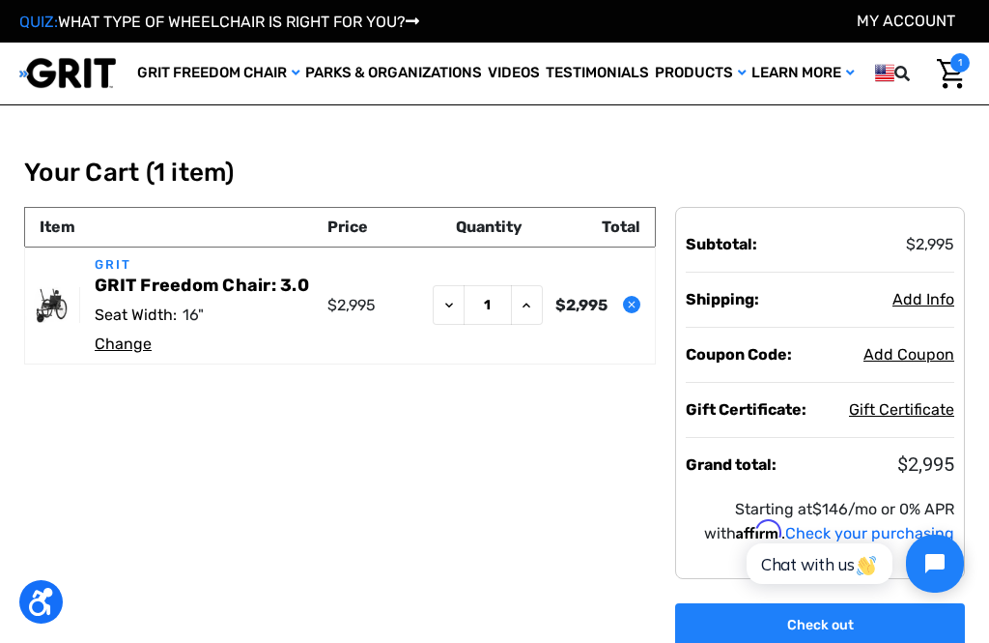
scroll to position [4, 0]
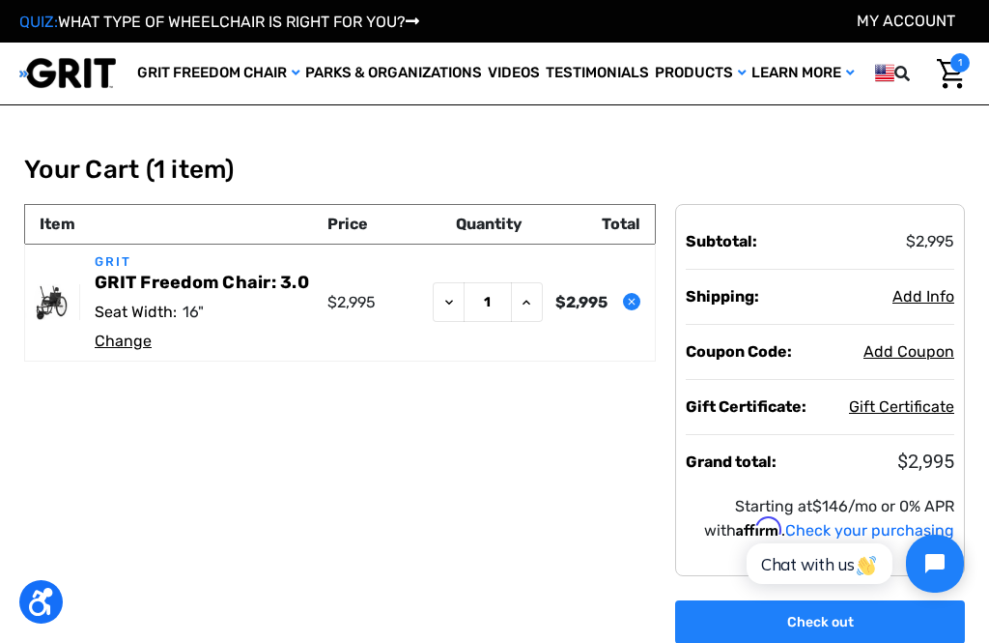
click at [943, 288] on span "Add Info" at bounding box center [924, 296] width 62 height 18
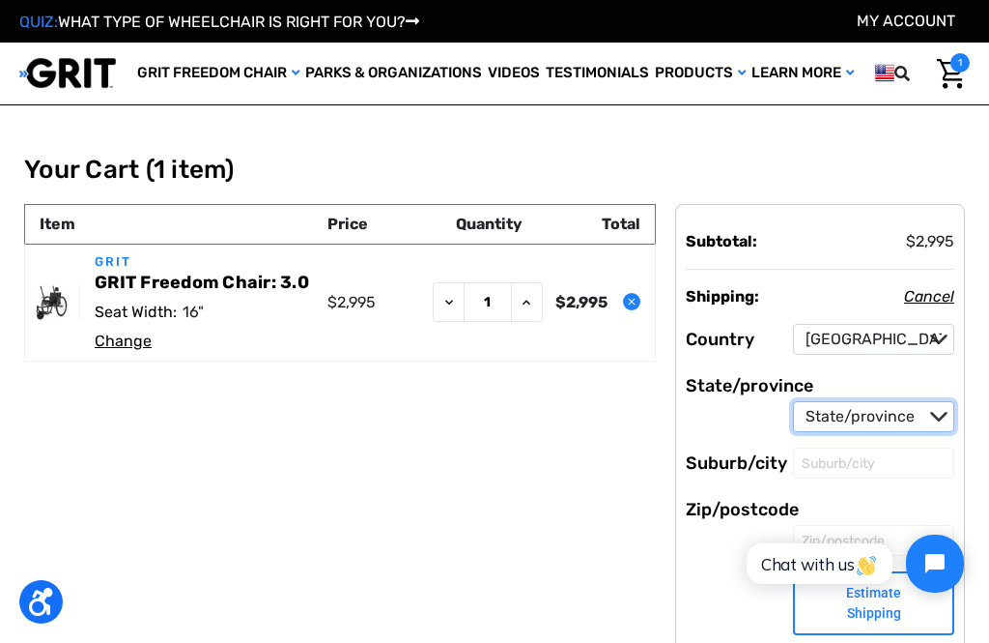
click at [936, 428] on select "State/province [US_STATE] [US_STATE] [US_STATE] [US_STATE] [US_STATE] Armed For…" at bounding box center [873, 416] width 161 height 31
click at [928, 422] on select "State/province [US_STATE] [US_STATE] [US_STATE] [US_STATE] [US_STATE] Armed For…" at bounding box center [873, 416] width 161 height 31
select select "53"
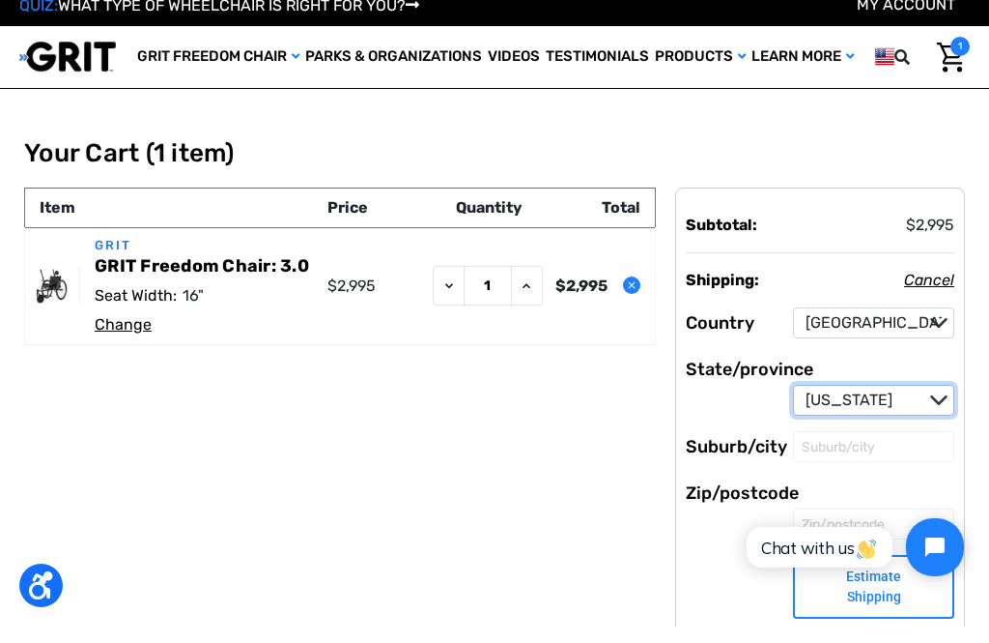
scroll to position [21, 0]
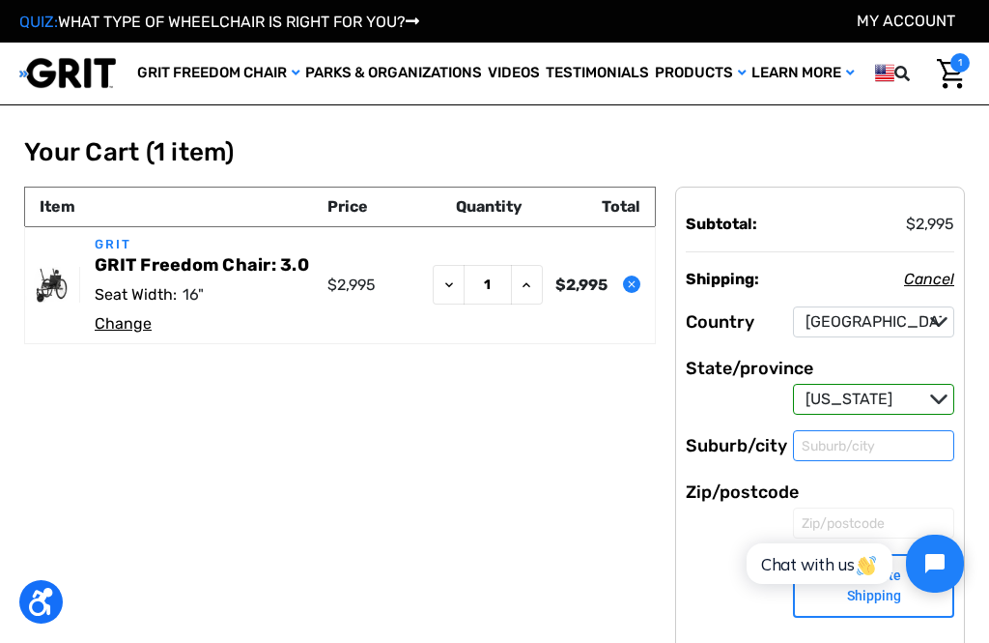
click at [859, 455] on input "Suburb/city" at bounding box center [873, 445] width 161 height 31
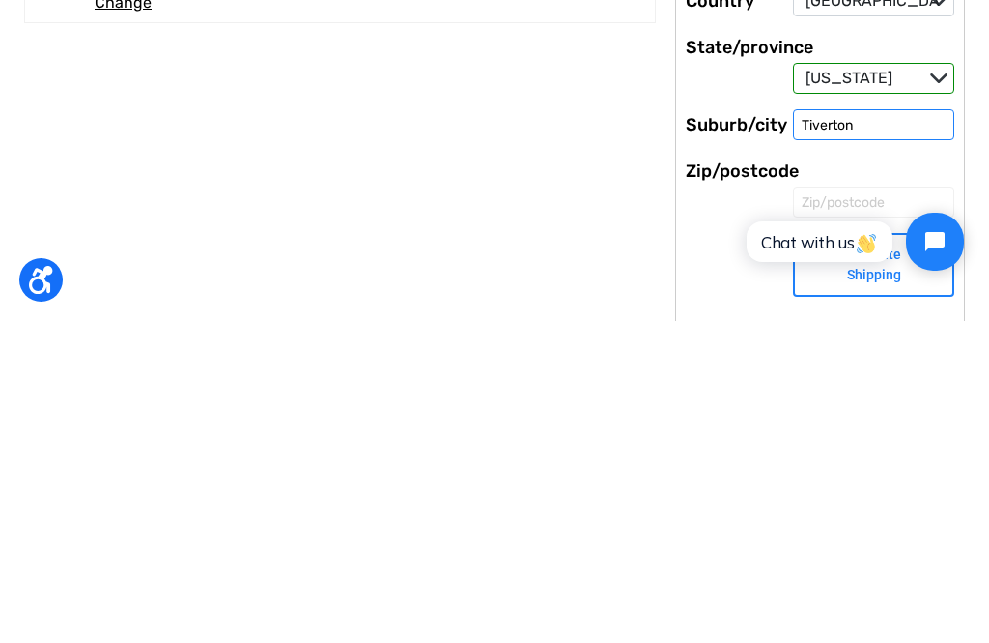
type input "Tiverton"
click at [837, 508] on input "Zip/postcode" at bounding box center [873, 523] width 161 height 31
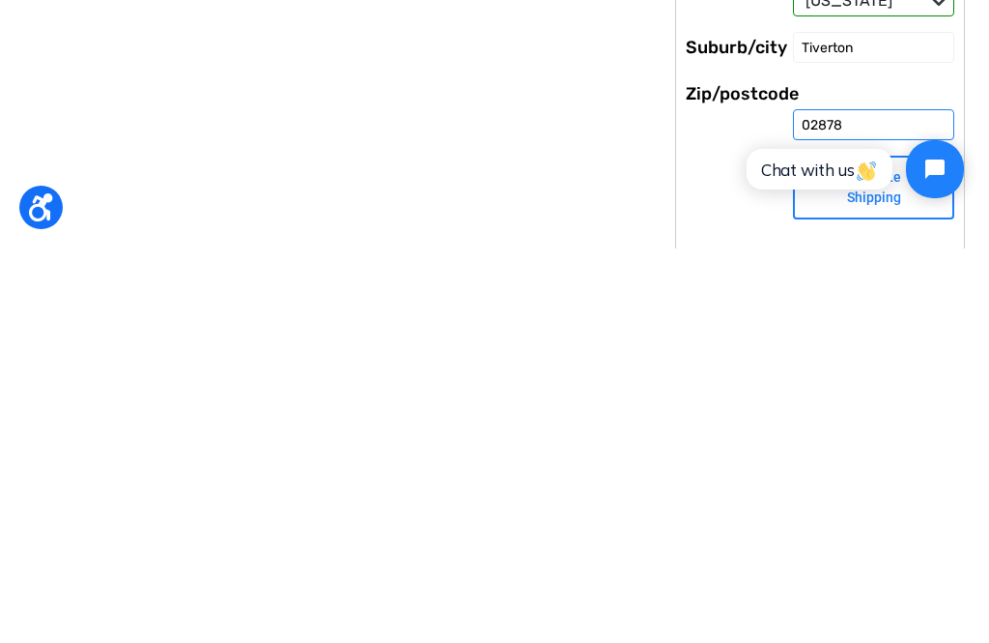
type input "02878"
click at [539, 185] on div "30 Day Risk-Free GRIT Guarantee Rider Support Team dedicated to Customer Servic…" at bounding box center [495, 581] width 964 height 1213
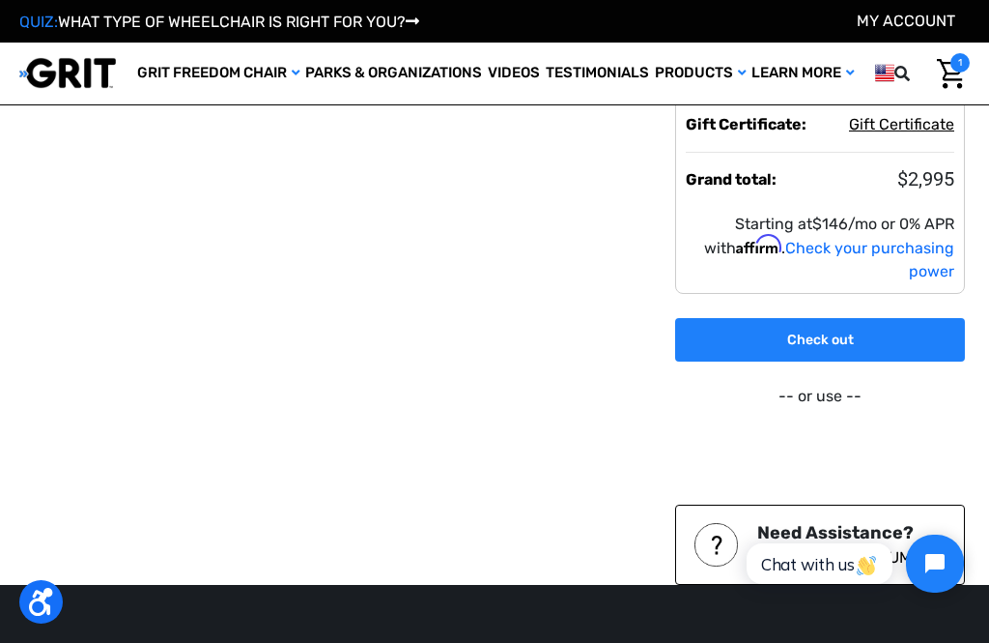
scroll to position [630, 0]
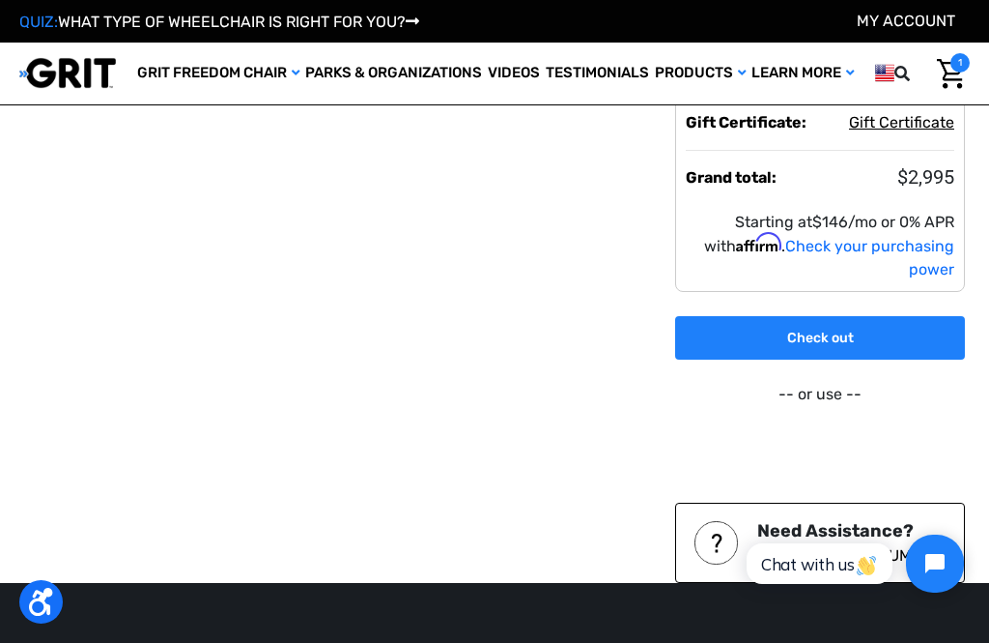
click at [841, 316] on link "Check out" at bounding box center [820, 337] width 290 height 43
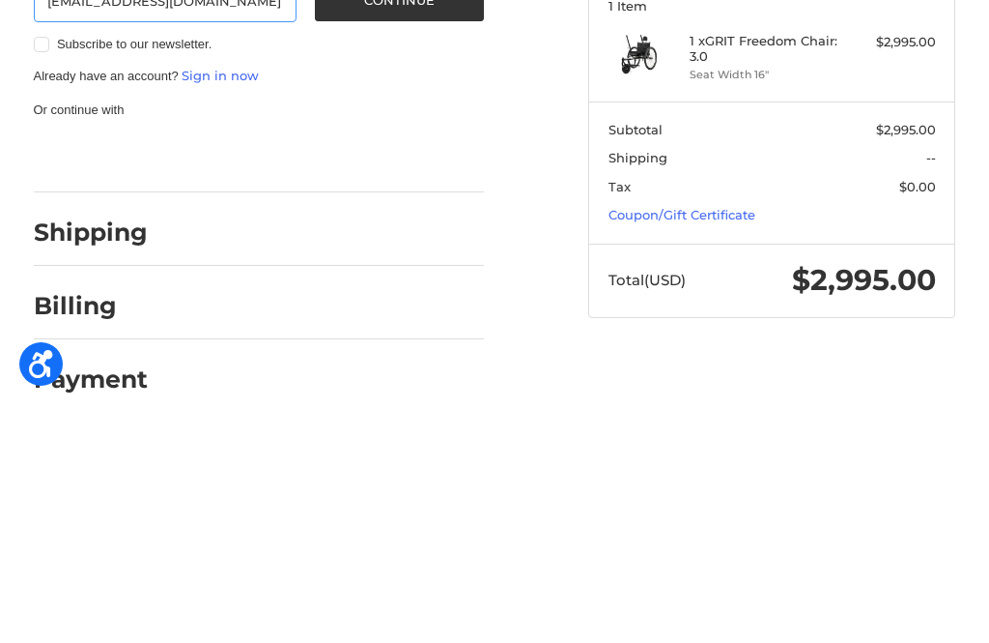
scroll to position [7, 0]
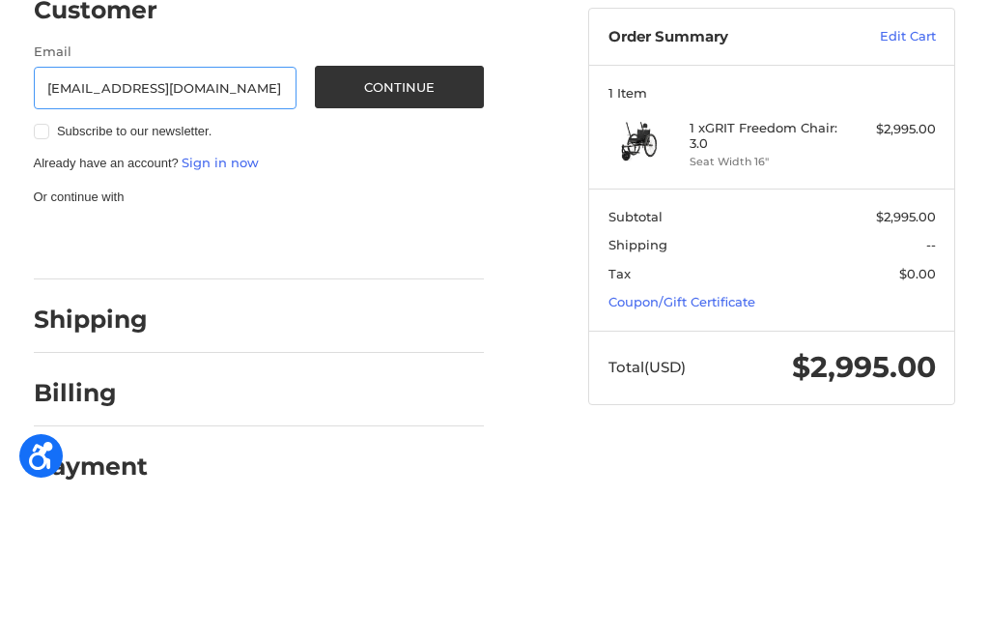
type input "[EMAIL_ADDRESS][DOMAIN_NAME]"
click at [414, 212] on button "Continue" at bounding box center [399, 233] width 169 height 43
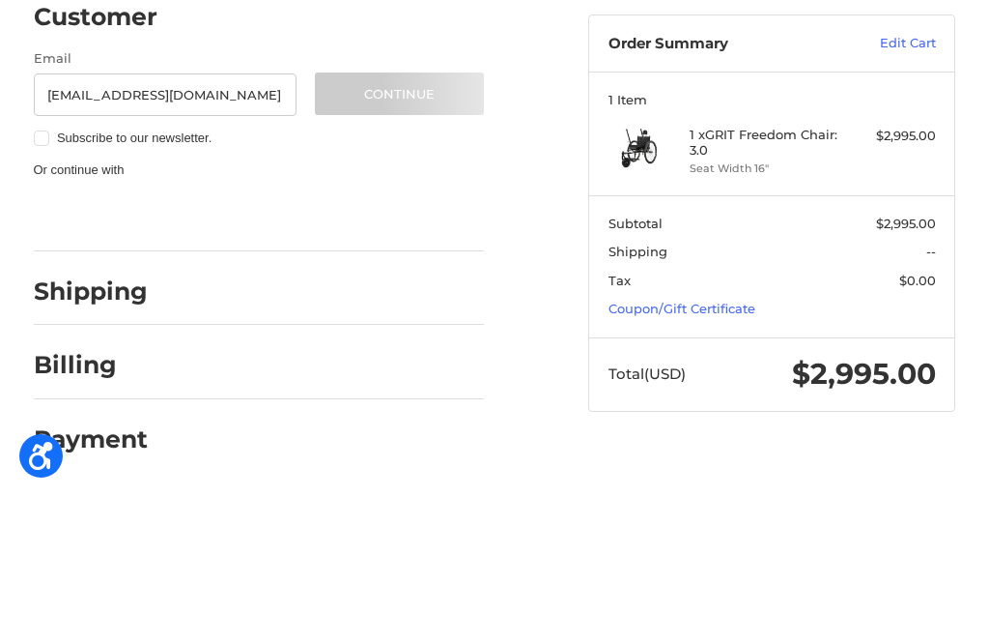
scroll to position [0, 0]
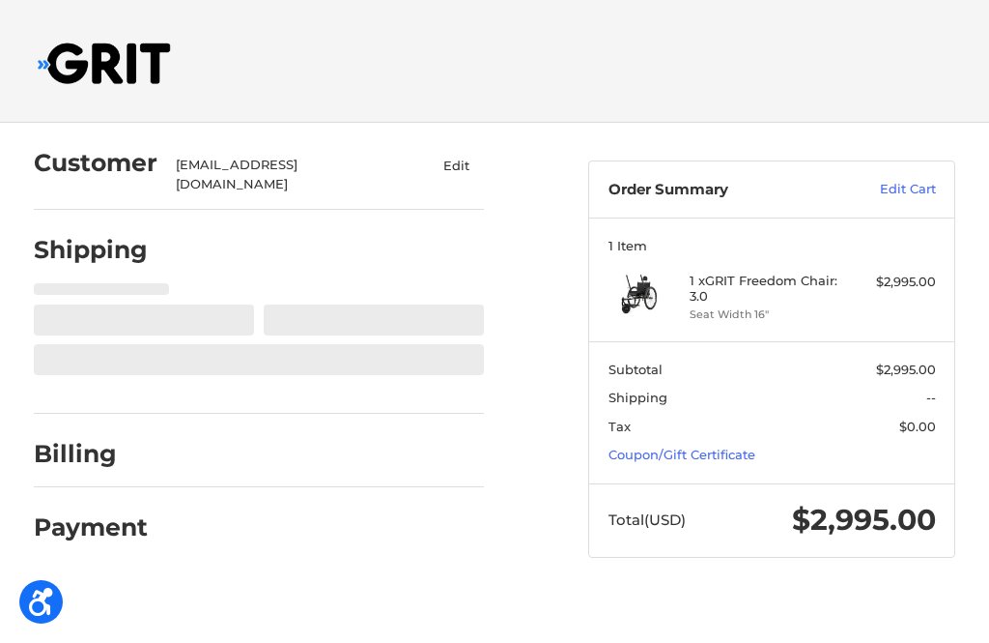
select select "US"
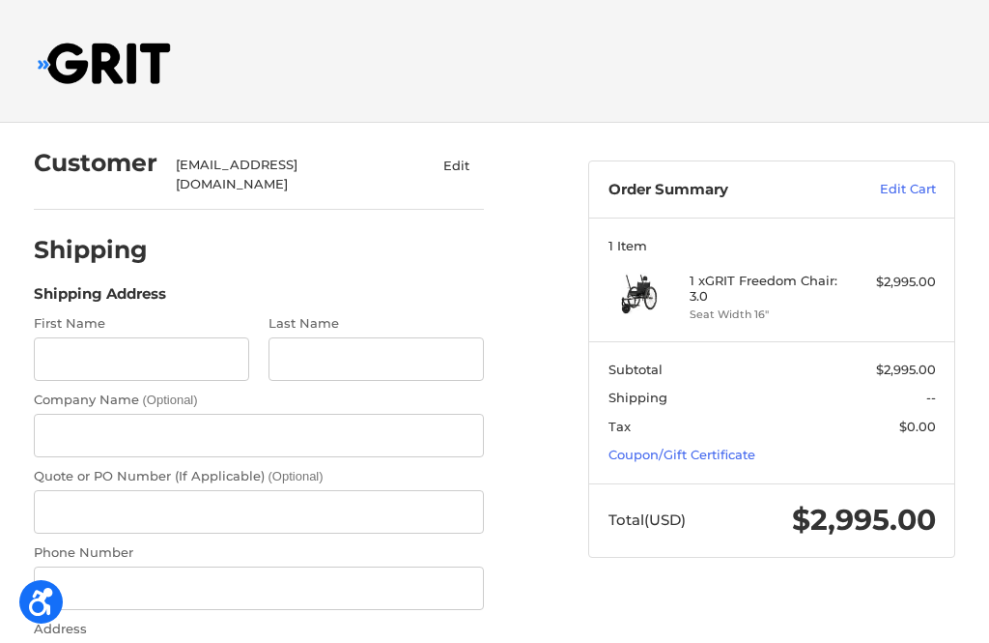
click at [127, 390] on label "Company Name (Optional)" at bounding box center [259, 399] width 451 height 19
click at [127, 414] on input "Company Name (Optional)" at bounding box center [259, 435] width 451 height 43
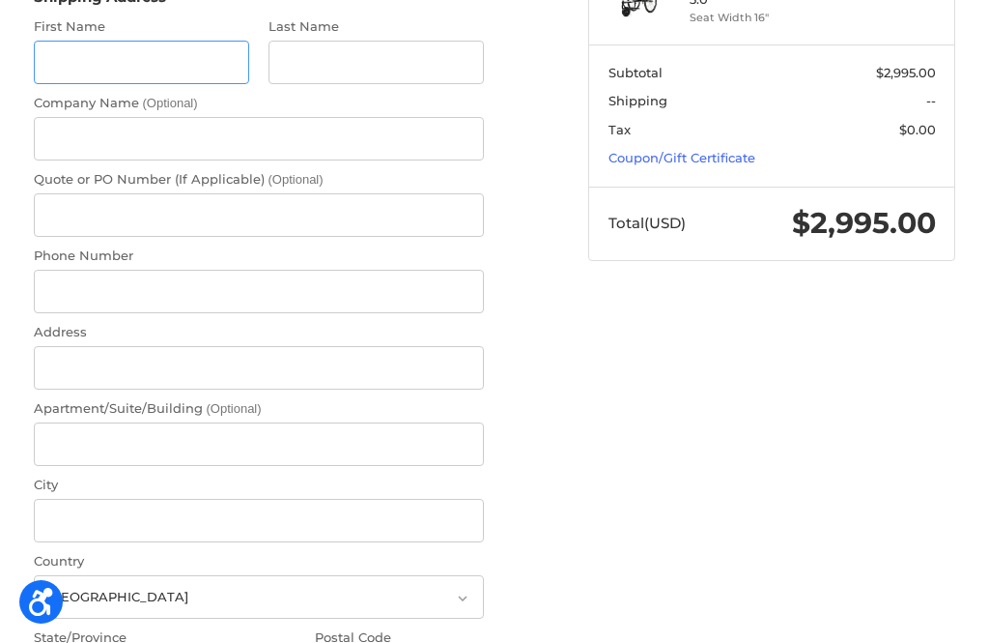
click at [91, 49] on input "First Name" at bounding box center [142, 62] width 216 height 43
type input "[PERSON_NAME]"
click at [337, 55] on input "Last Name" at bounding box center [377, 63] width 216 height 43
type input "F"
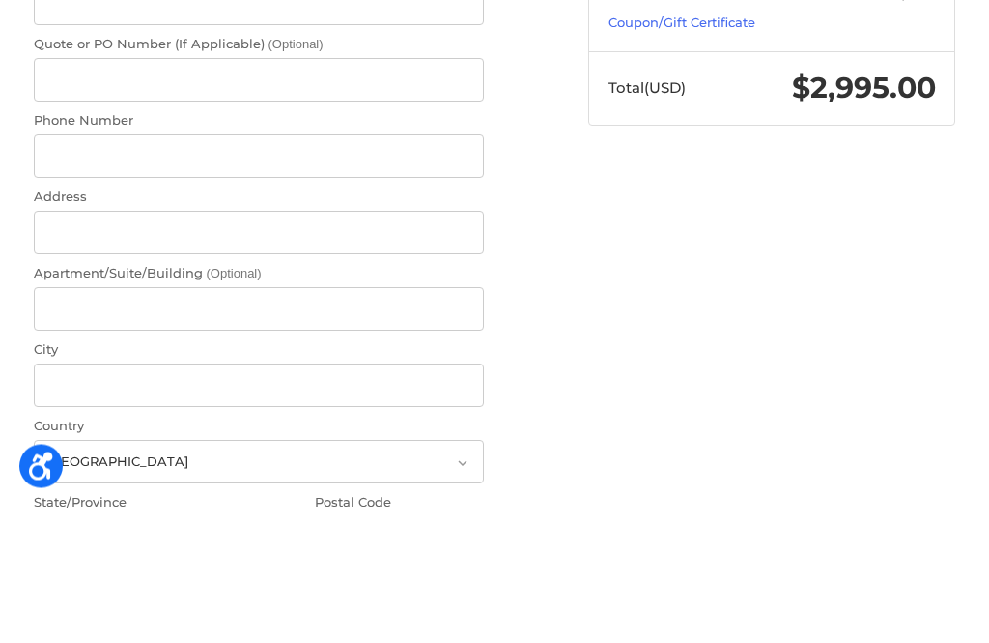
type input "Faris"
click at [199, 271] on input "Phone Number" at bounding box center [259, 292] width 451 height 43
type input "7749552888"
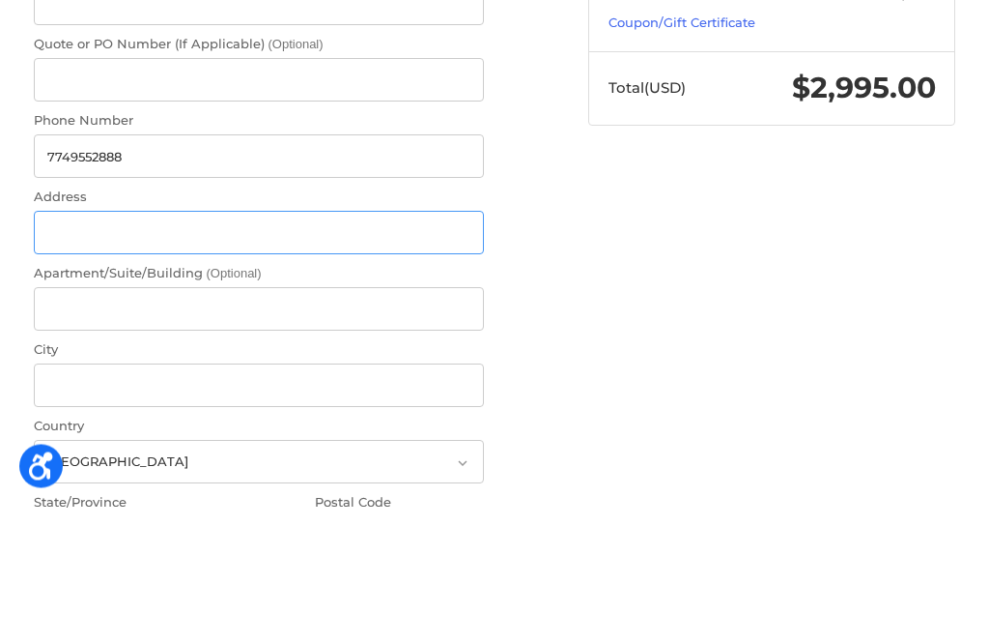
click at [88, 347] on input "Address" at bounding box center [259, 368] width 451 height 43
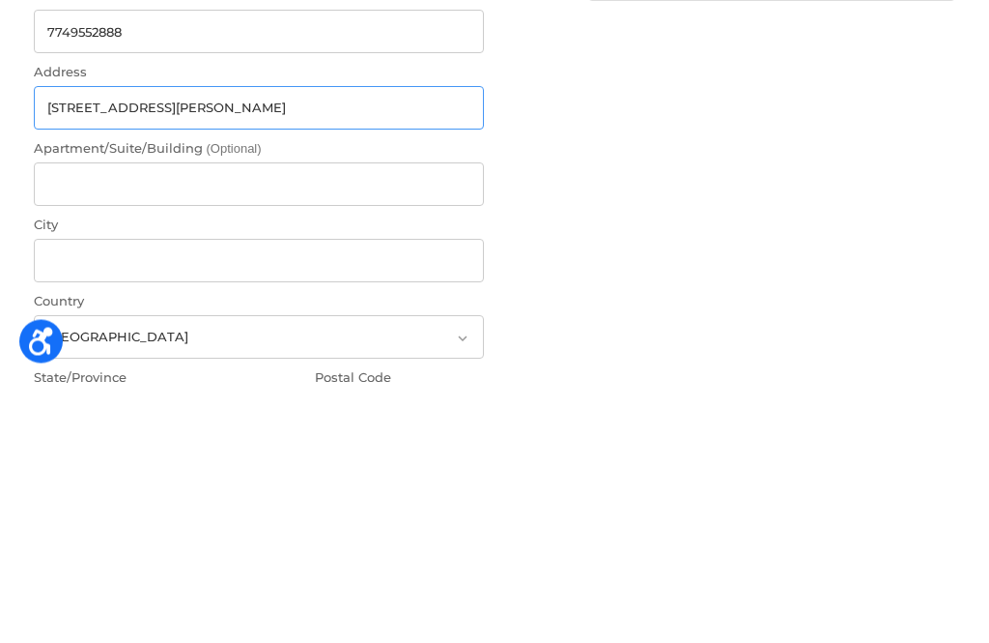
type input "585 Stafford rd"
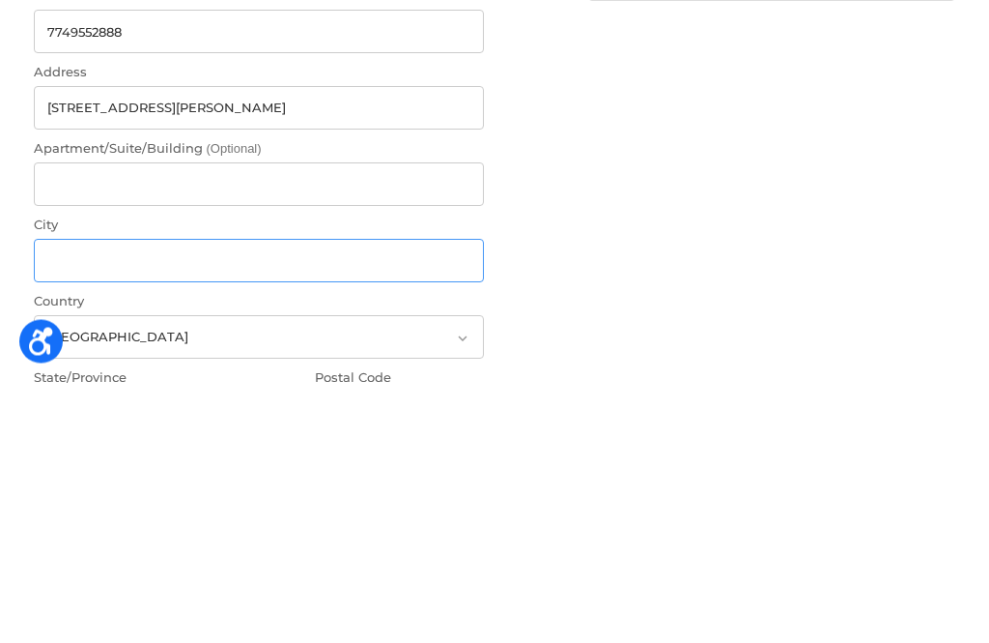
click at [99, 500] on input "City" at bounding box center [259, 521] width 451 height 43
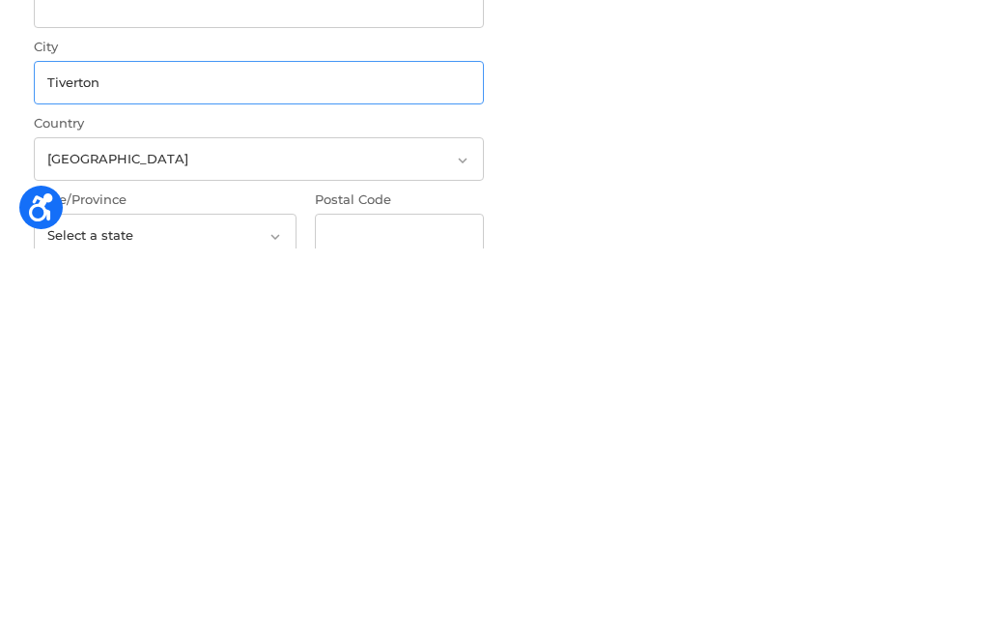
type input "Tiverton"
click at [277, 622] on icon at bounding box center [275, 630] width 17 height 17
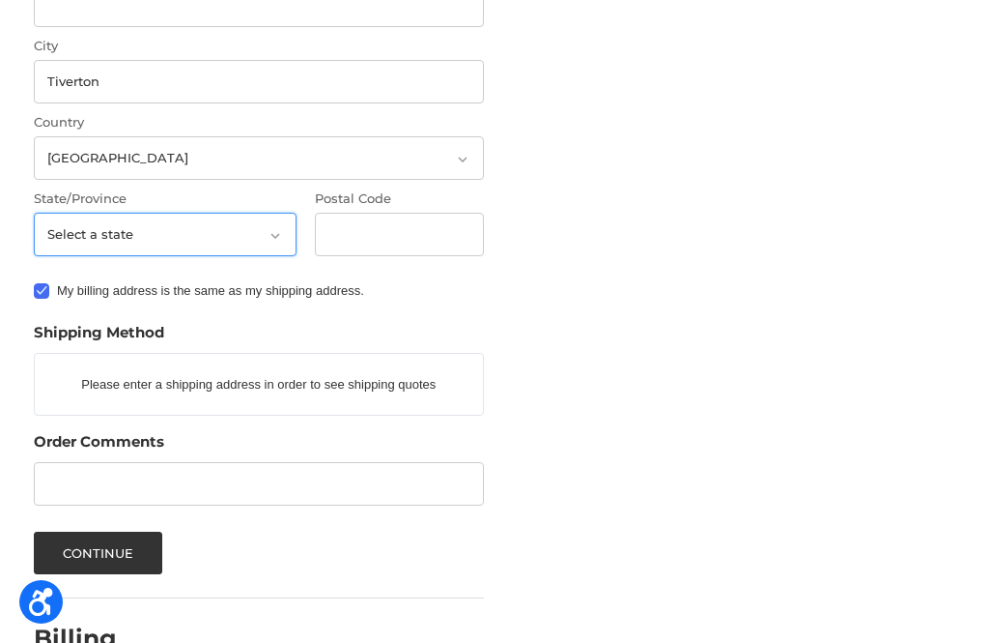
click at [273, 231] on select "Select a state Alabama Alaska American Samoa Arizona Arkansas Armed Forces Amer…" at bounding box center [165, 234] width 263 height 43
select select "RI"
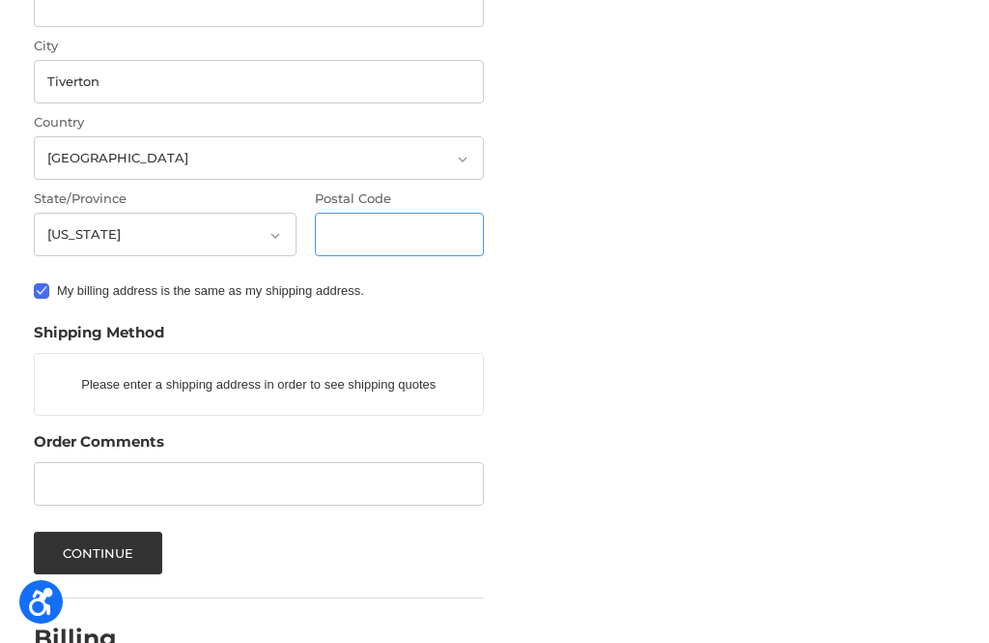
click at [411, 215] on input "Postal Code" at bounding box center [399, 234] width 169 height 43
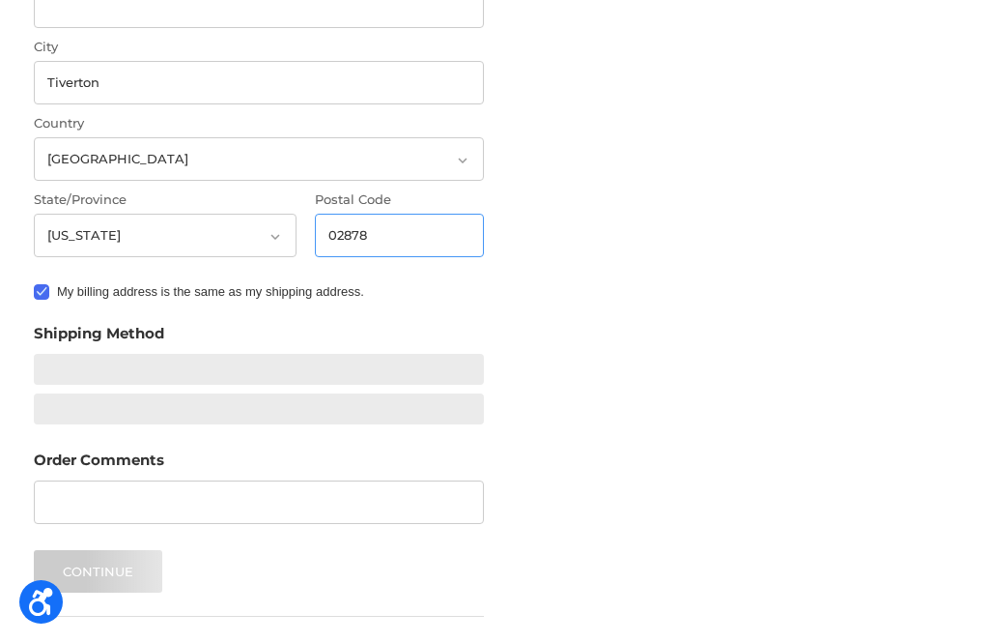
type input "02878"
click at [648, 170] on div "Customer tracyfaris@gmail.com Edit Shipping Shipping Address First Name Tracy L…" at bounding box center [494, 84] width 989 height 1393
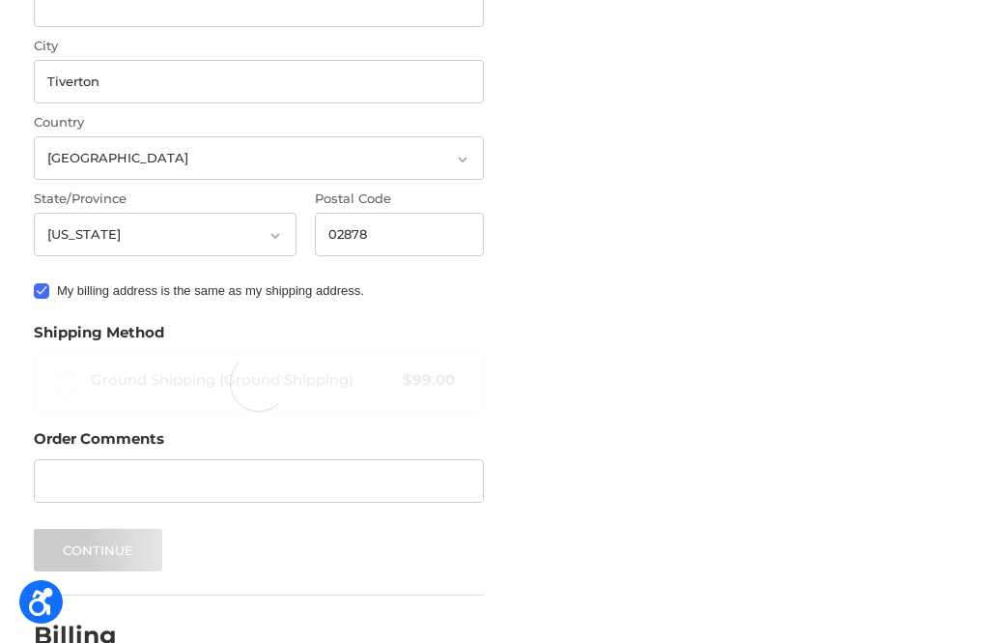
radio input "true"
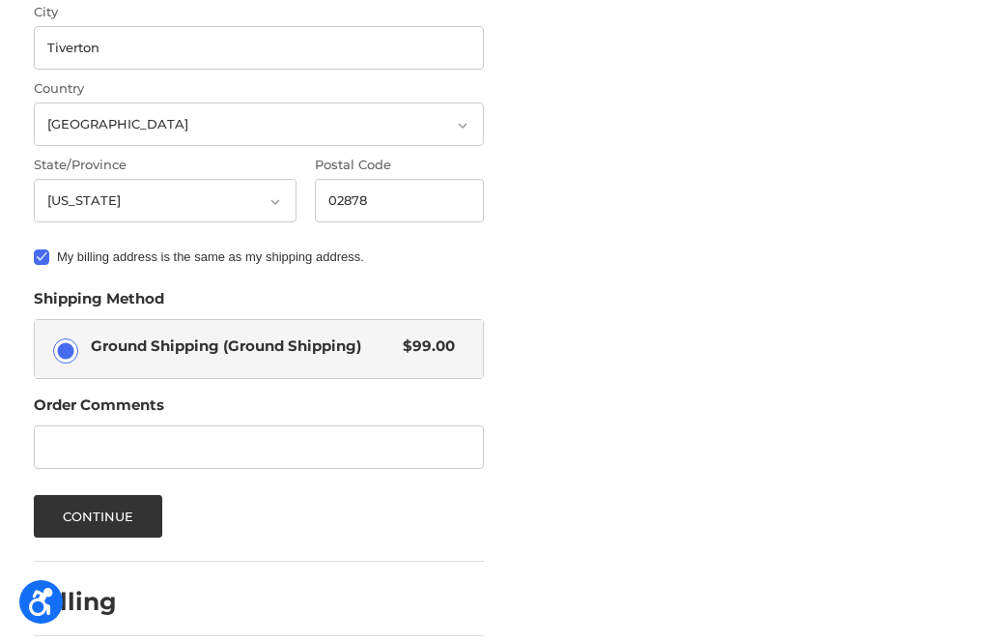
scroll to position [774, 0]
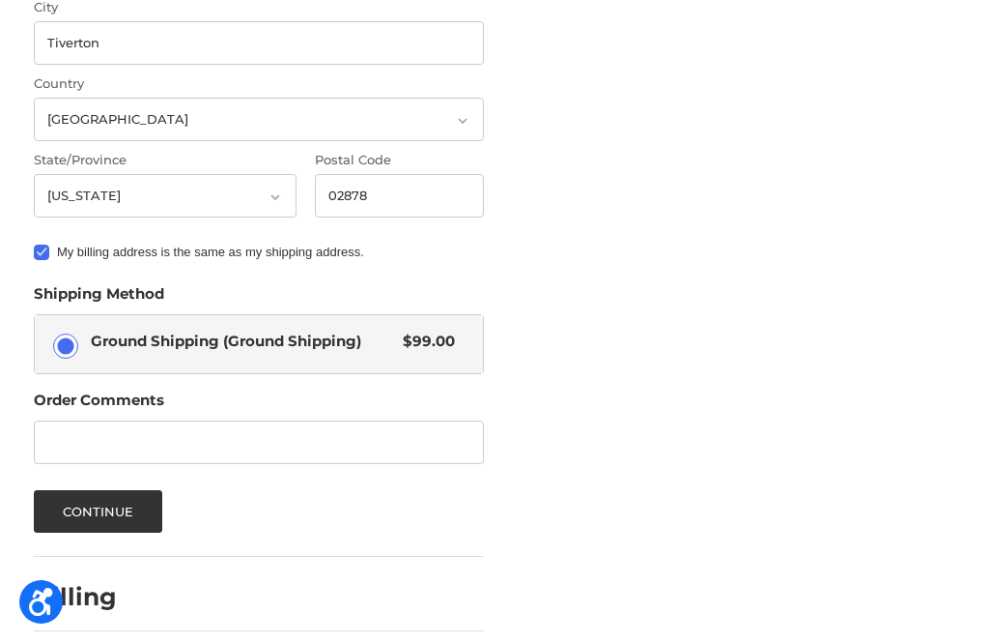
click at [114, 492] on button "Continue" at bounding box center [98, 511] width 129 height 43
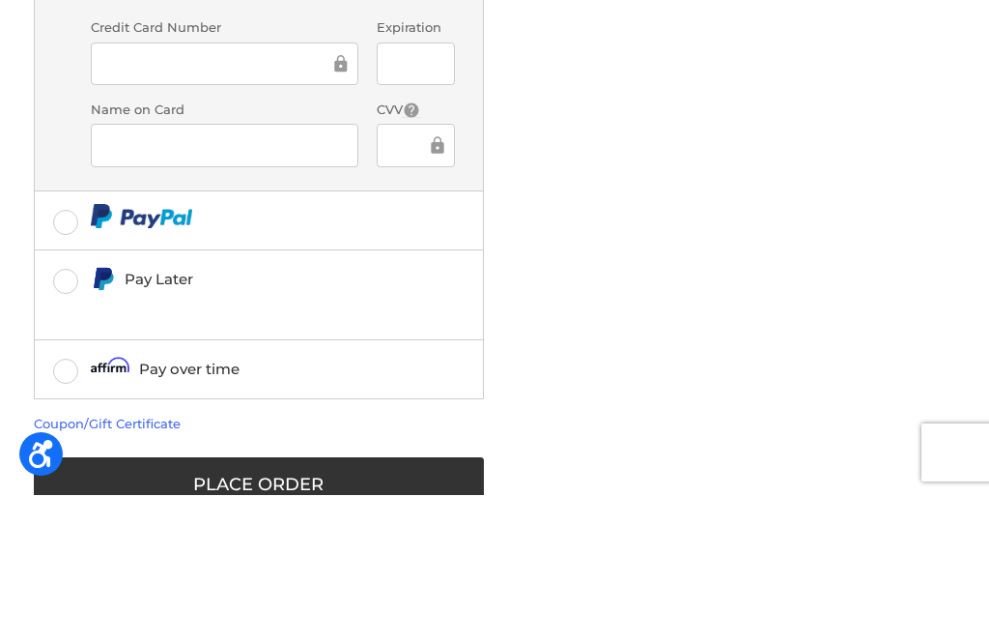
scroll to position [575, 0]
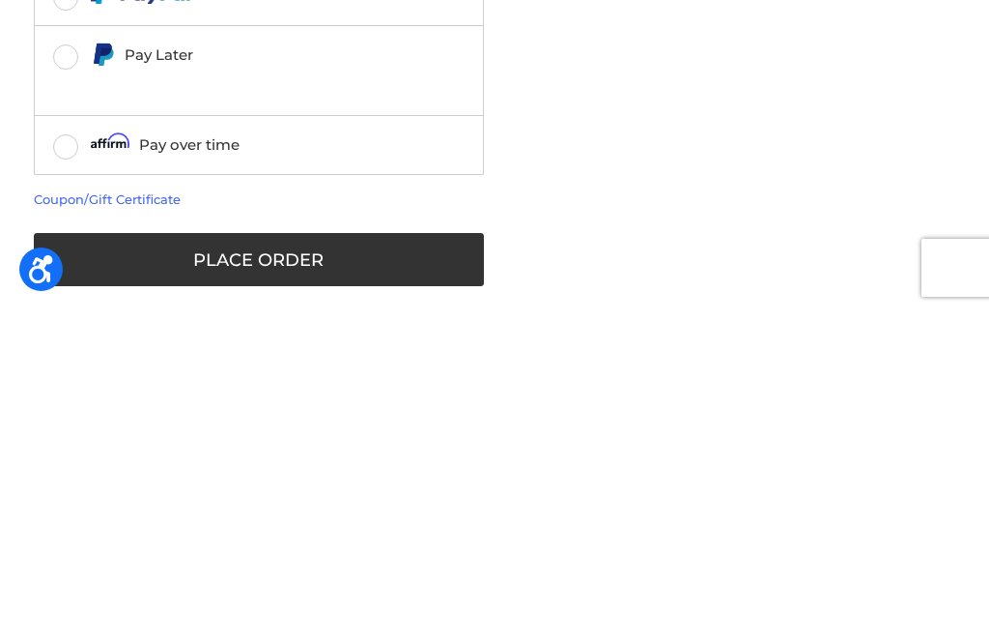
click at [261, 565] on button "Place Order" at bounding box center [259, 591] width 451 height 53
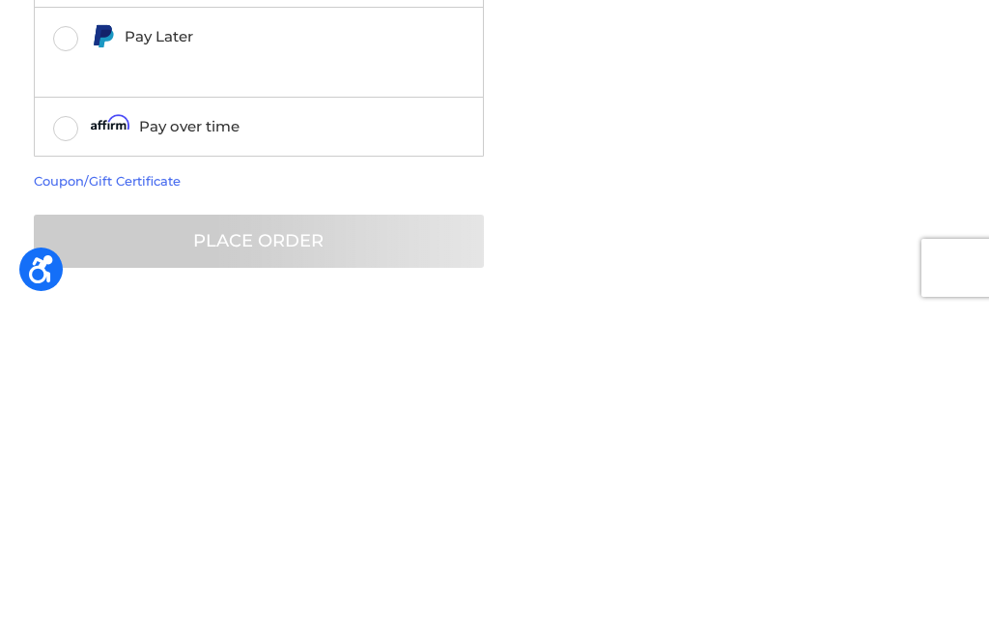
scroll to position [458, 0]
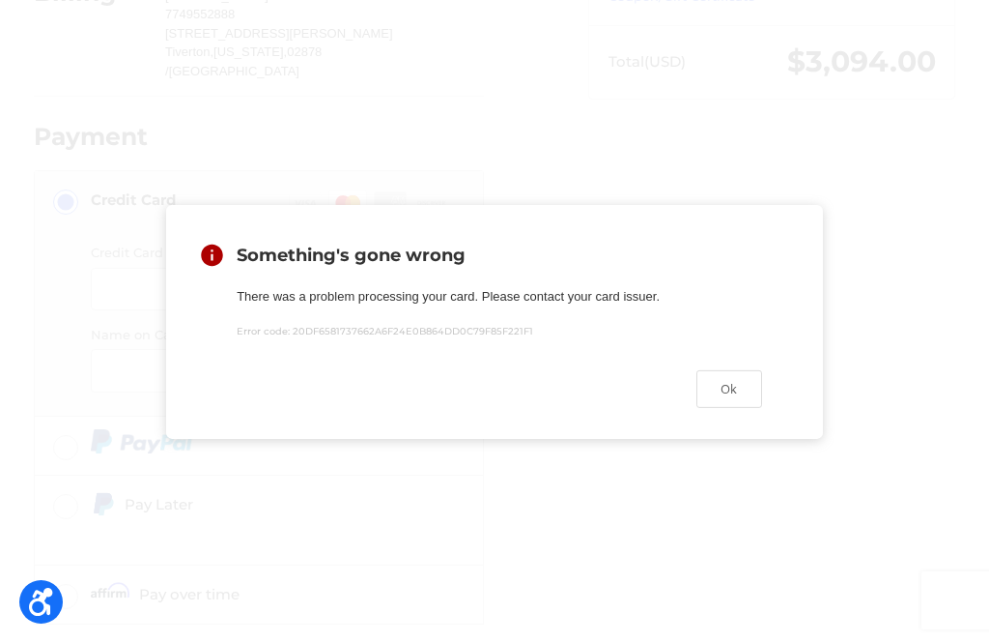
click at [728, 408] on button "Ok" at bounding box center [730, 389] width 66 height 38
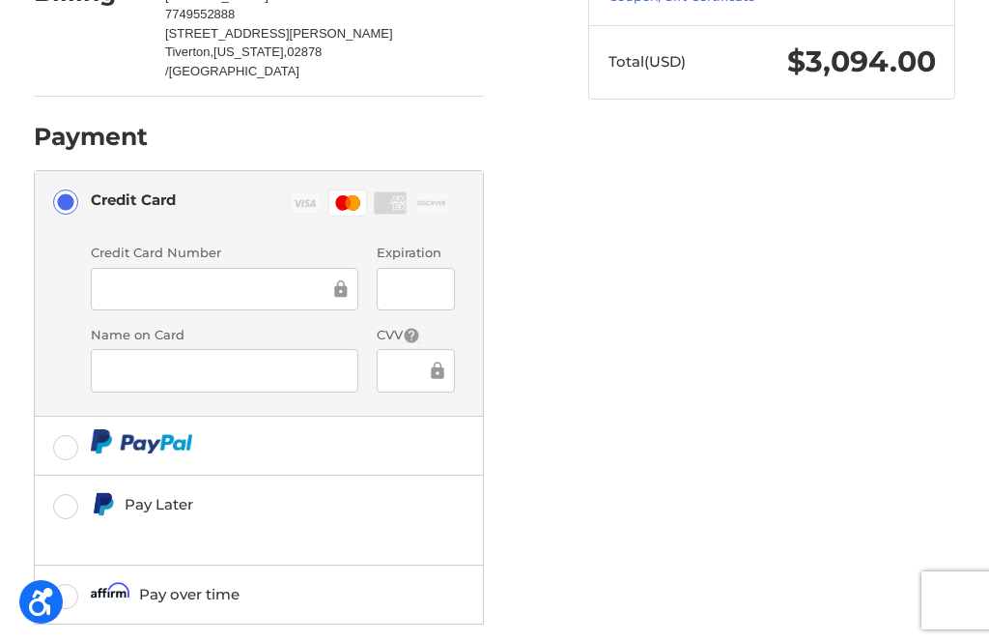
scroll to position [513, 0]
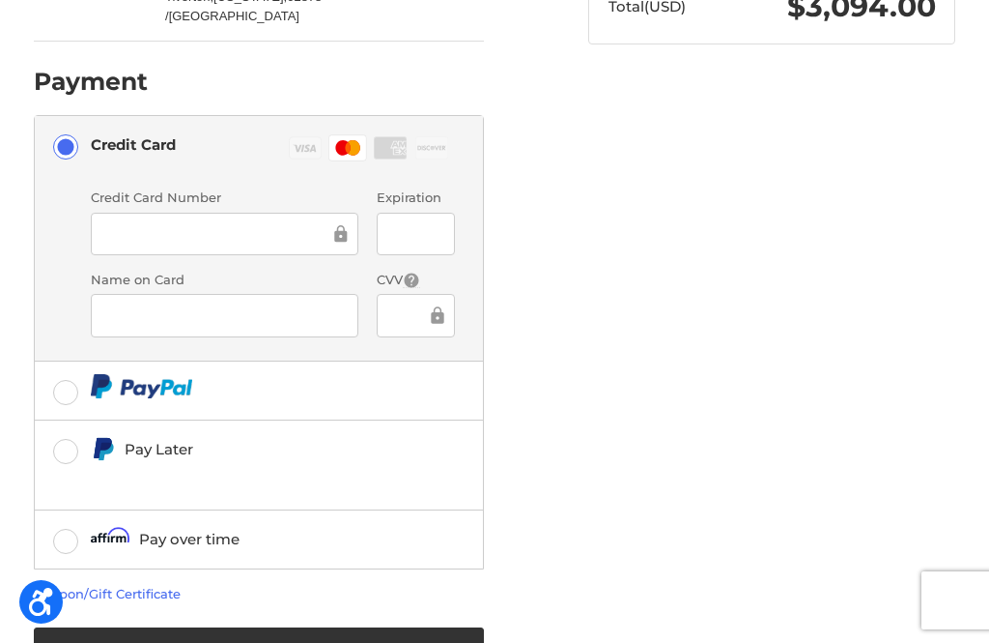
click at [266, 642] on button "Place Order" at bounding box center [259, 653] width 451 height 53
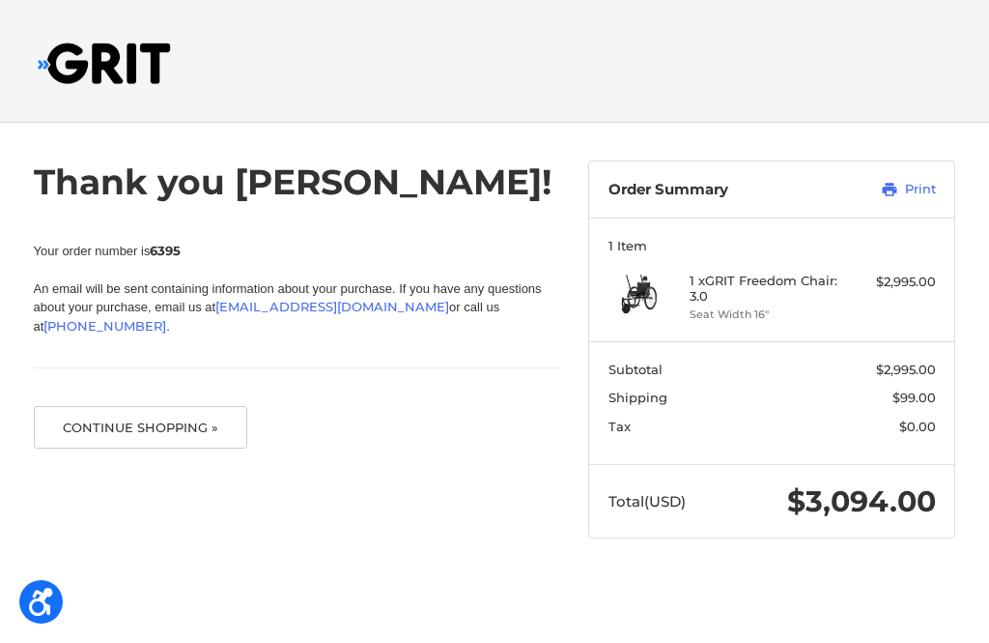
click at [632, 290] on img at bounding box center [640, 293] width 63 height 43
click at [789, 293] on h4 "1 x GRIT Freedom Chair: 3.0" at bounding box center [769, 288] width 159 height 32
click at [173, 426] on button "Continue Shopping »" at bounding box center [141, 427] width 214 height 43
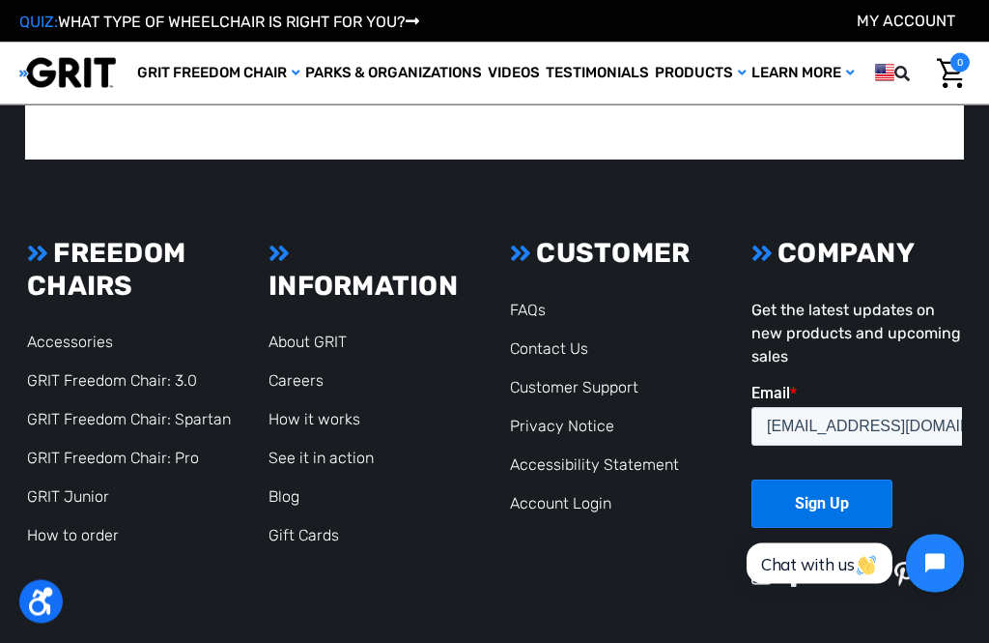
scroll to position [3761, 0]
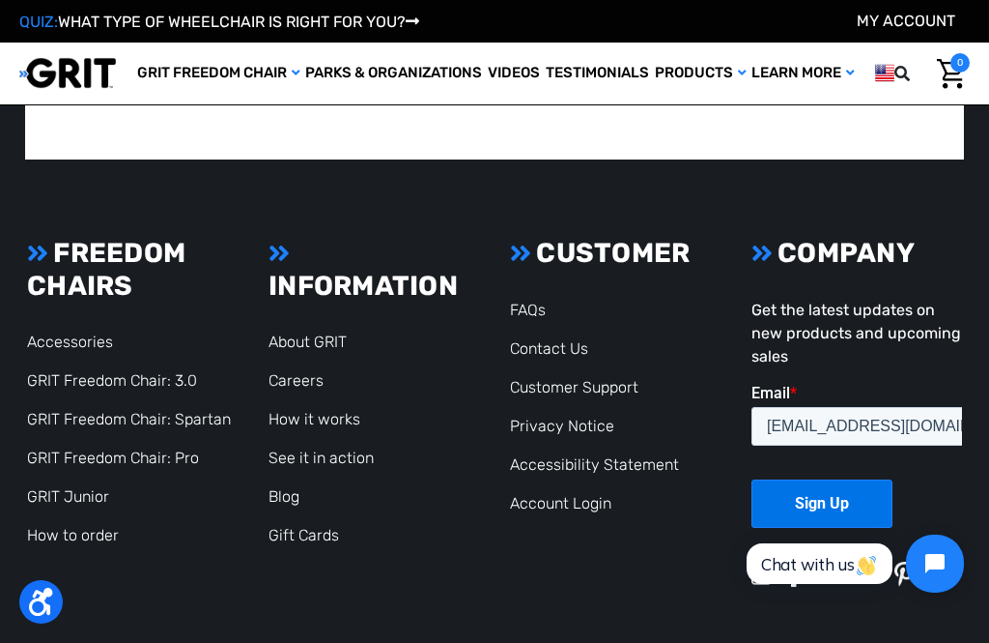
click at [179, 375] on link "GRIT Freedom Chair: 3.0" at bounding box center [112, 380] width 170 height 18
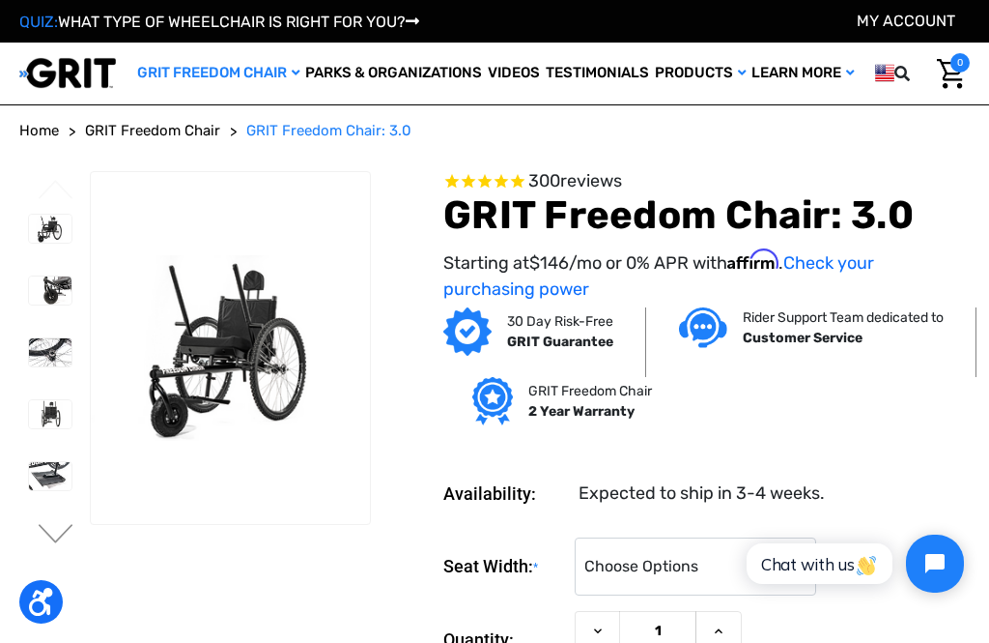
click at [41, 295] on img at bounding box center [50, 290] width 43 height 28
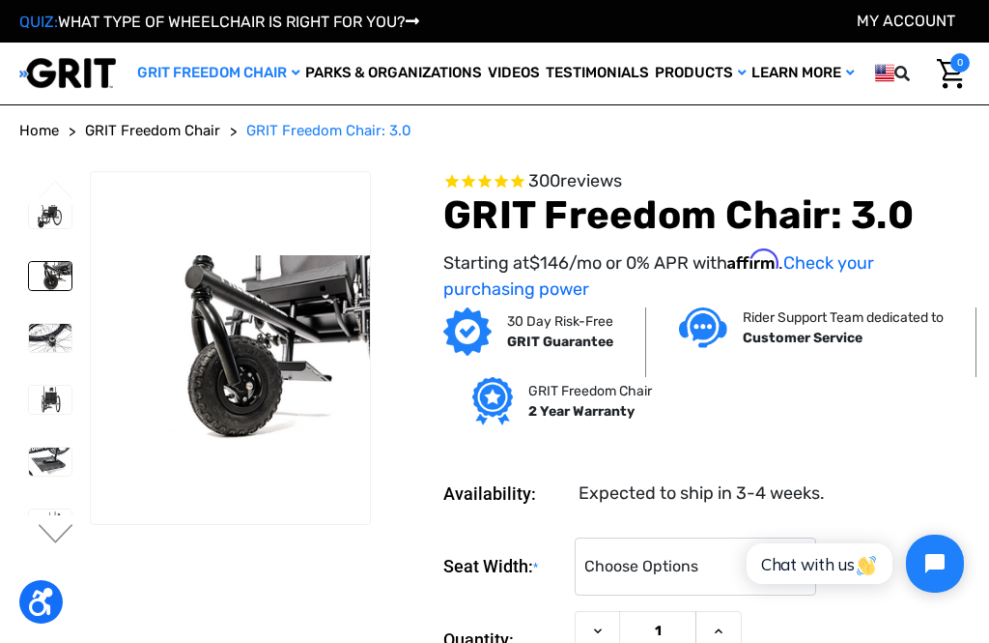
click at [29, 462] on img at bounding box center [50, 461] width 43 height 28
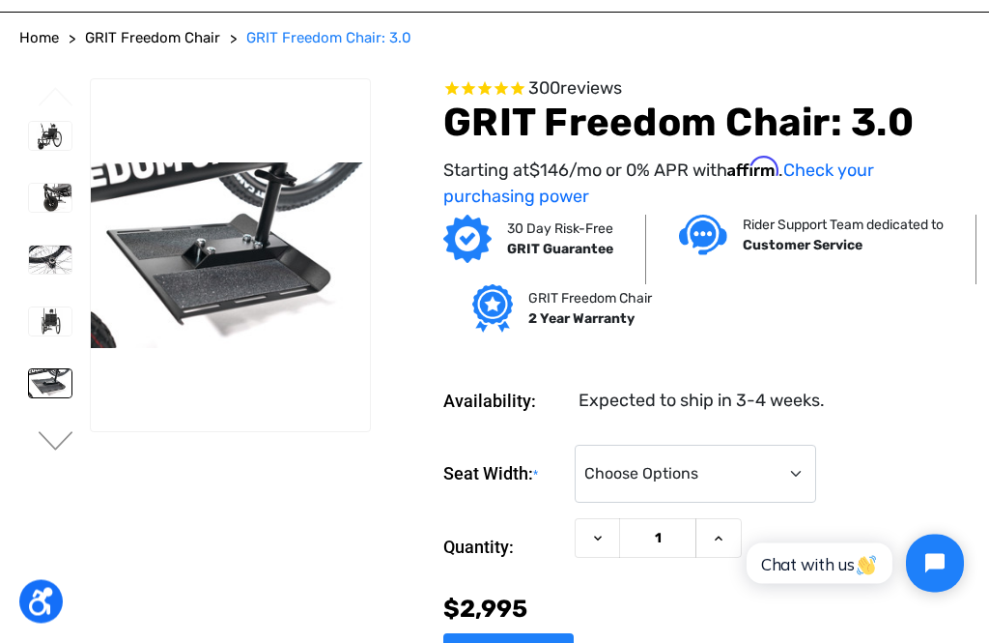
scroll to position [101, 0]
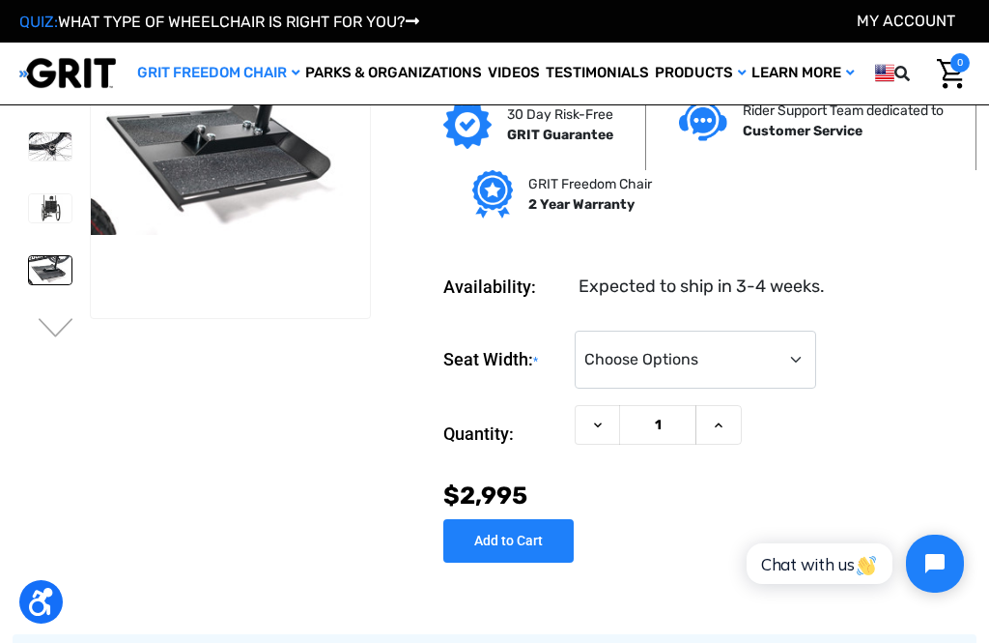
click at [66, 329] on button "Next" at bounding box center [56, 329] width 41 height 23
click at [75, 318] on button "Next" at bounding box center [56, 329] width 41 height 23
click at [39, 246] on img at bounding box center [50, 239] width 43 height 41
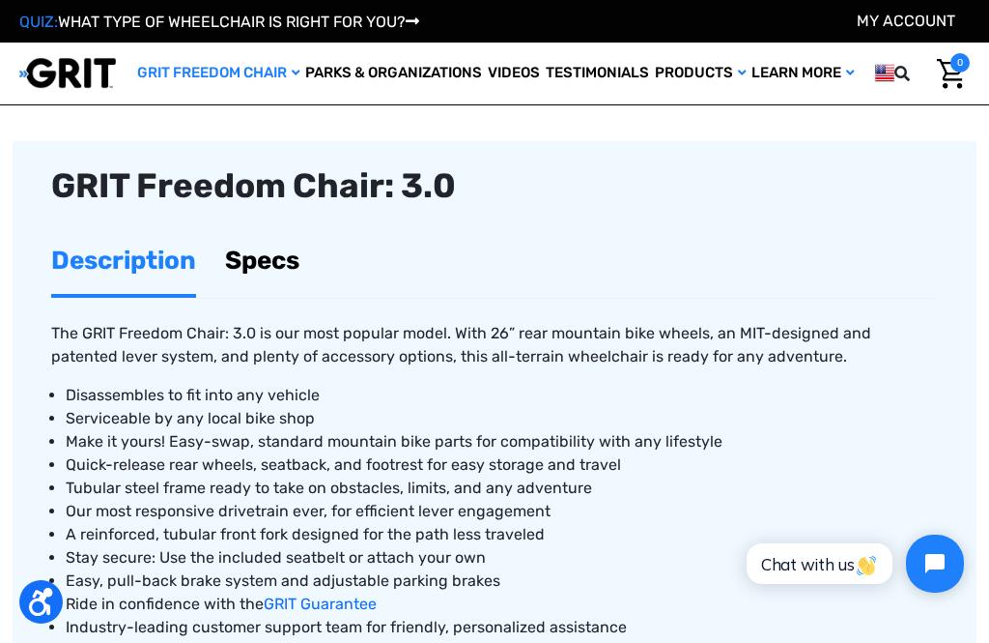
scroll to position [599, 0]
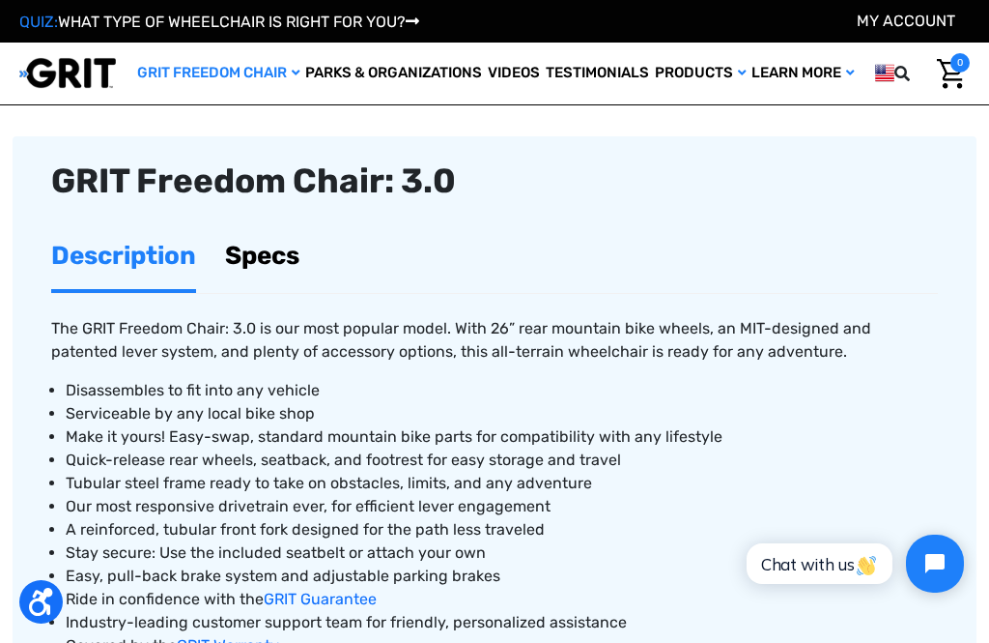
click at [38, 145] on article "GRIT Freedom Chair: 3.0 Description Specs The GRIT Freedom Chair: 3.0 is our mo…" at bounding box center [495, 499] width 964 height 726
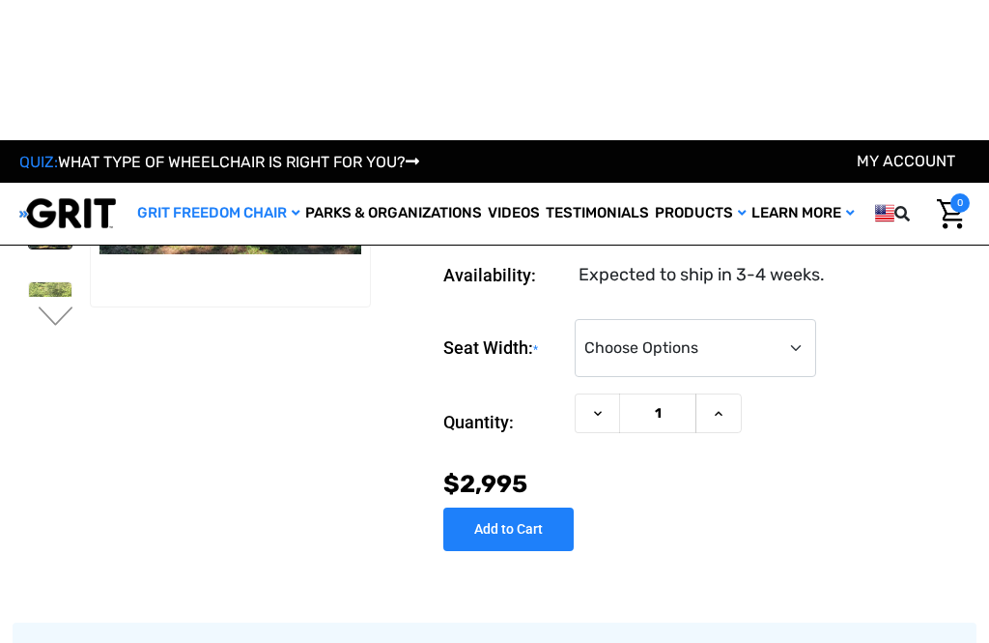
scroll to position [0, 0]
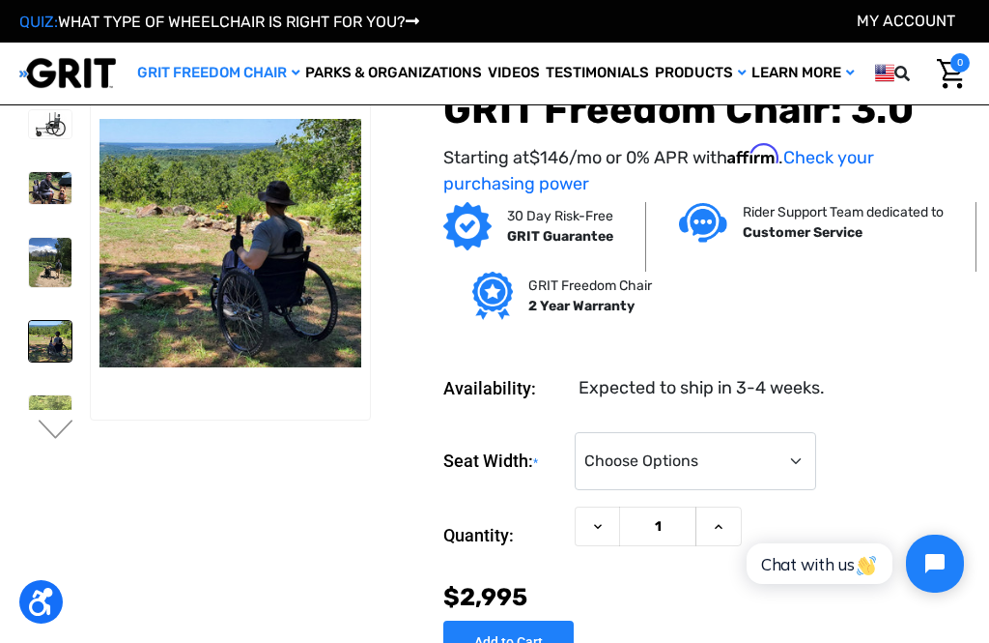
click at [946, 70] on img "Cart with 0 items" at bounding box center [951, 74] width 28 height 30
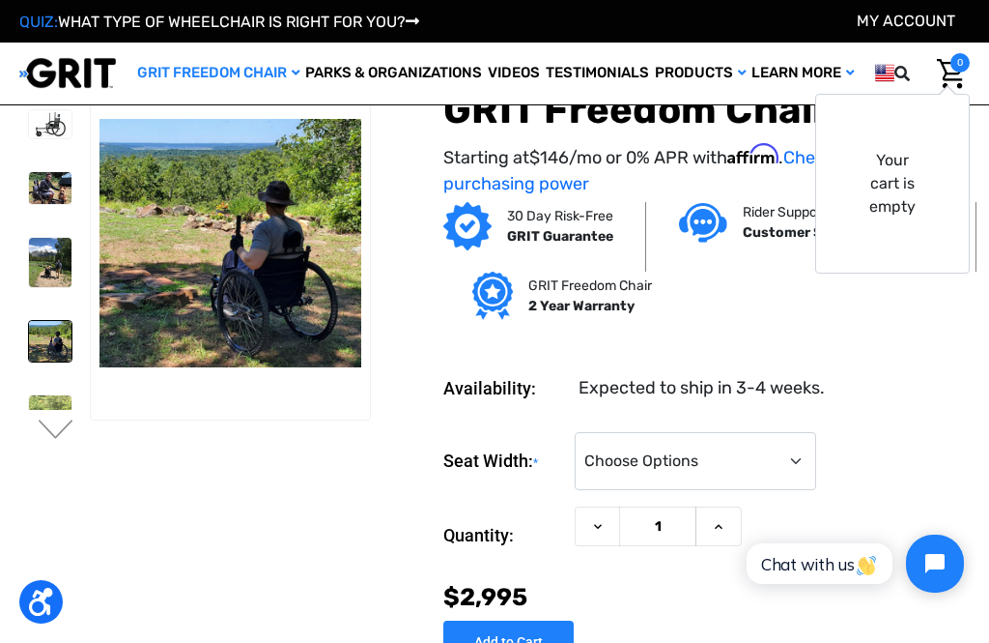
click at [907, 29] on link "My Account" at bounding box center [906, 21] width 99 height 18
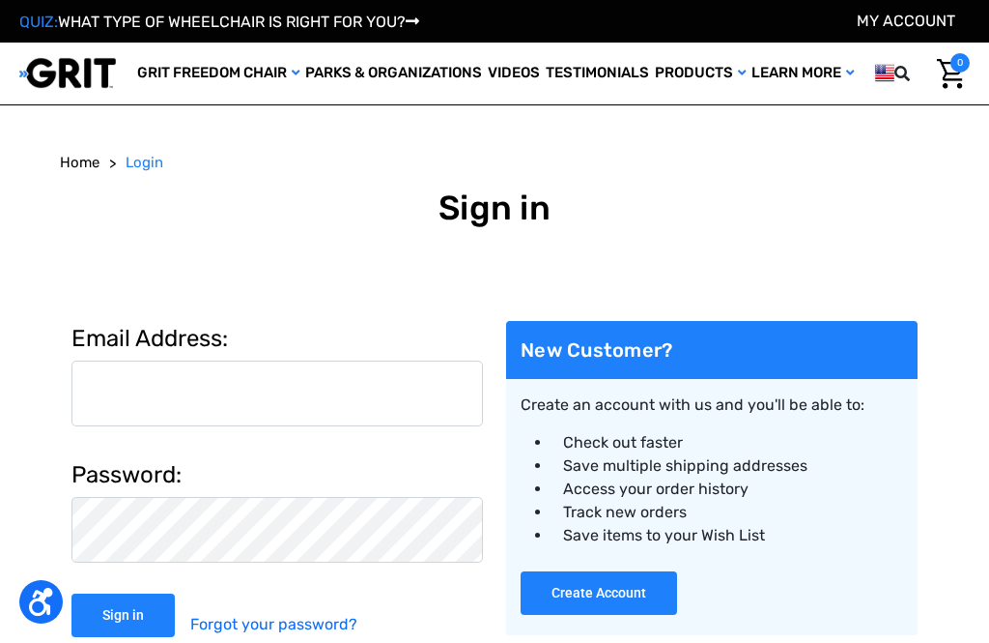
click at [603, 588] on button "Create Account" at bounding box center [599, 592] width 157 height 43
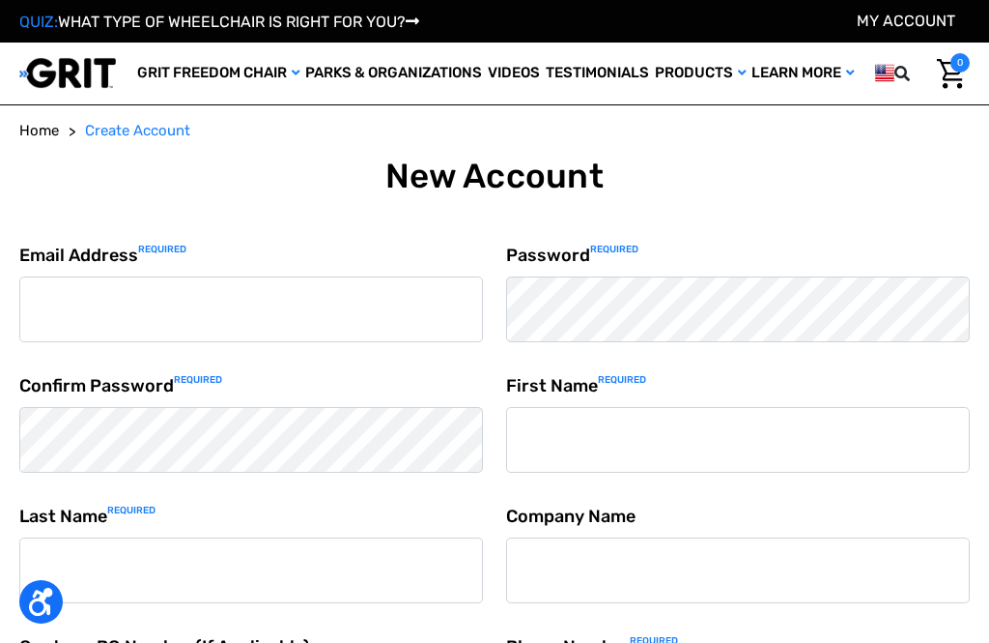
click at [191, 300] on input "Email Address Required" at bounding box center [251, 309] width 464 height 66
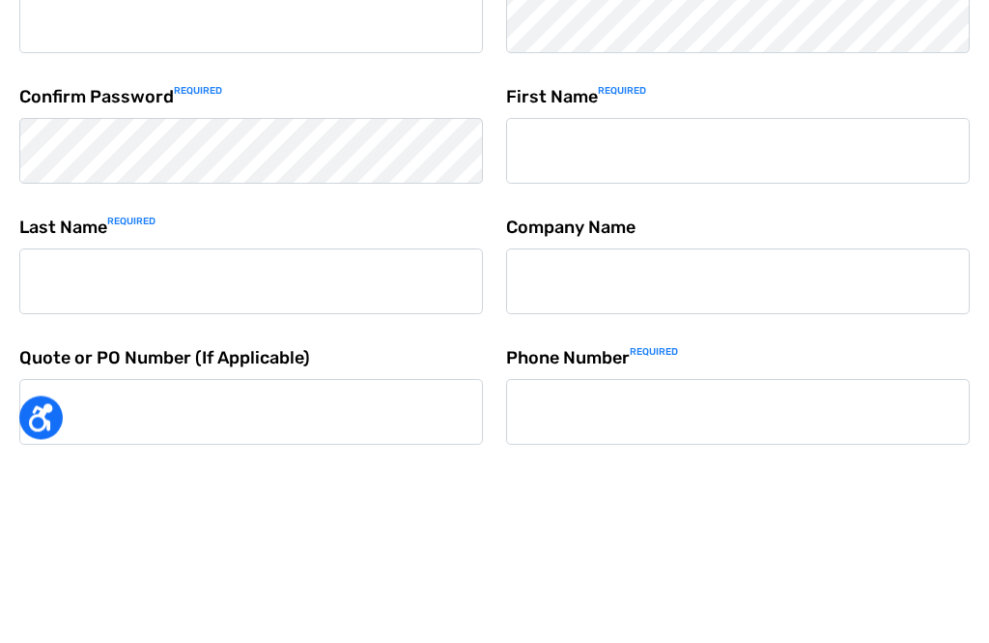
type input "[EMAIL_ADDRESS][DOMAIN_NAME]"
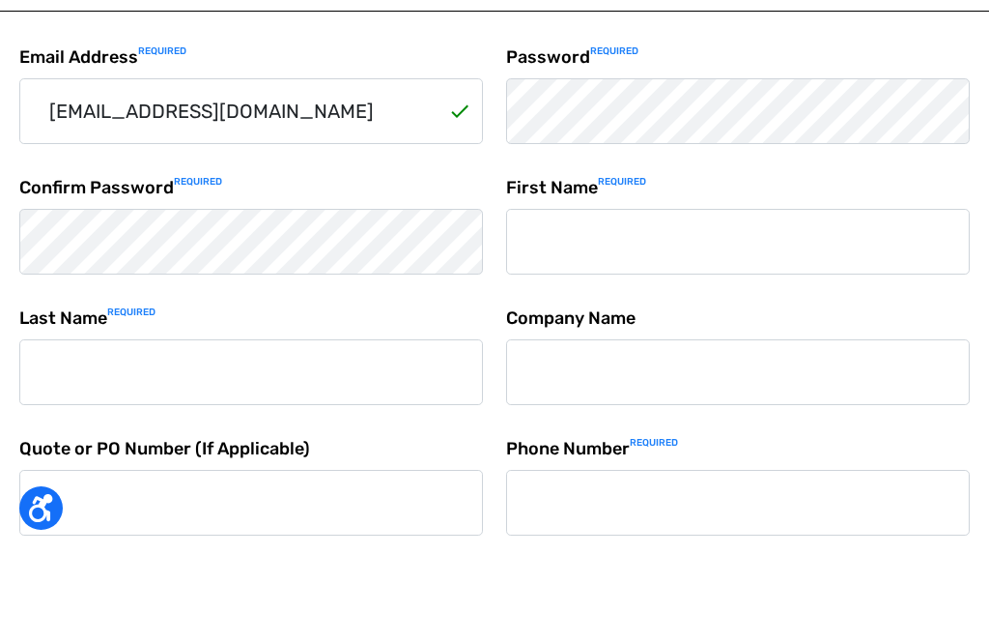
click at [697, 302] on input "First Name Required" at bounding box center [738, 335] width 464 height 66
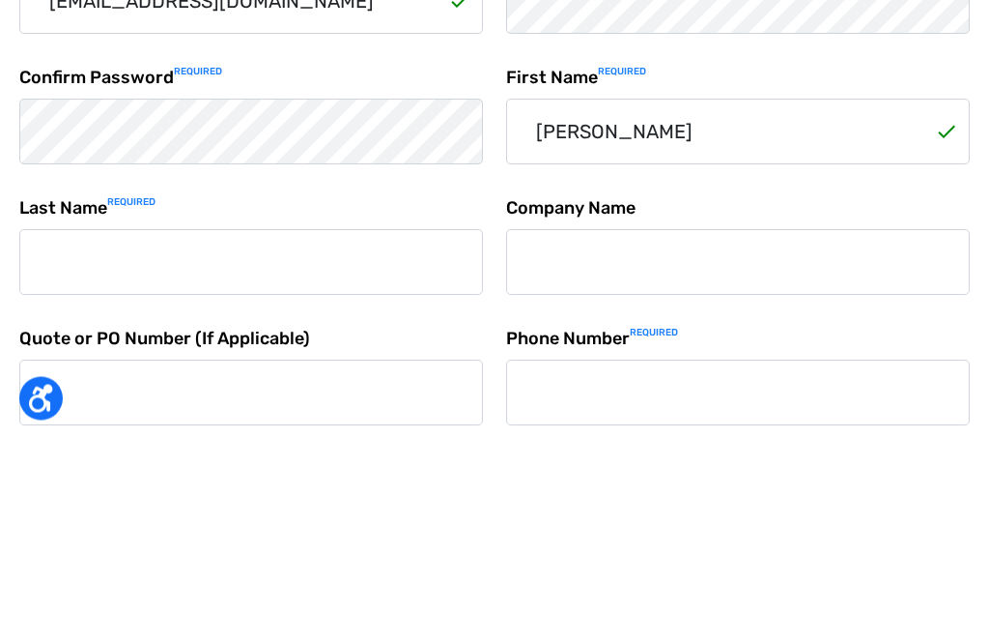
type input "[PERSON_NAME]"
click at [245, 433] on input "Last Name Required" at bounding box center [251, 466] width 464 height 66
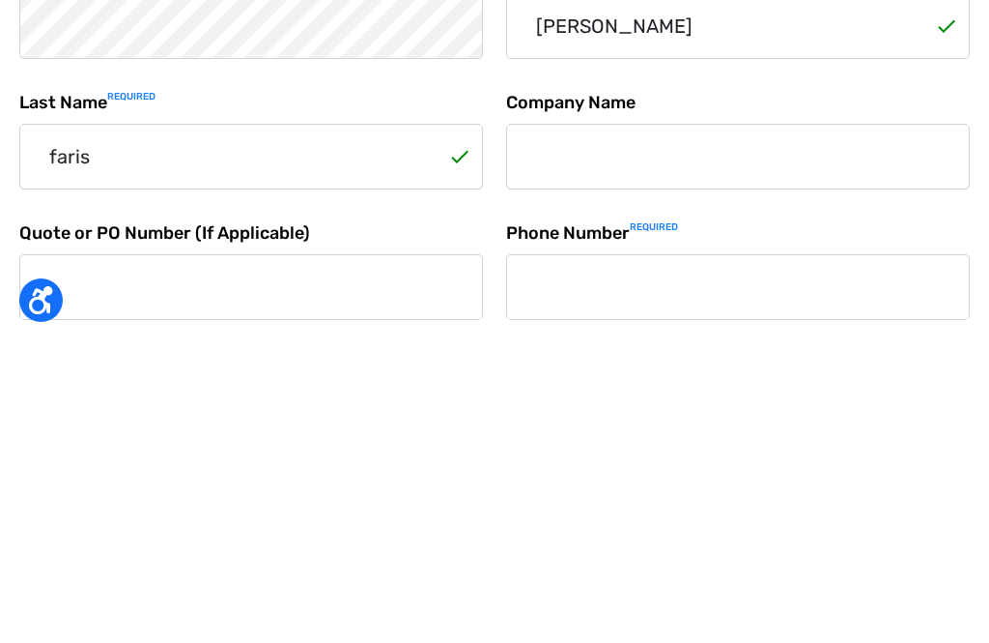
scroll to position [9, 0]
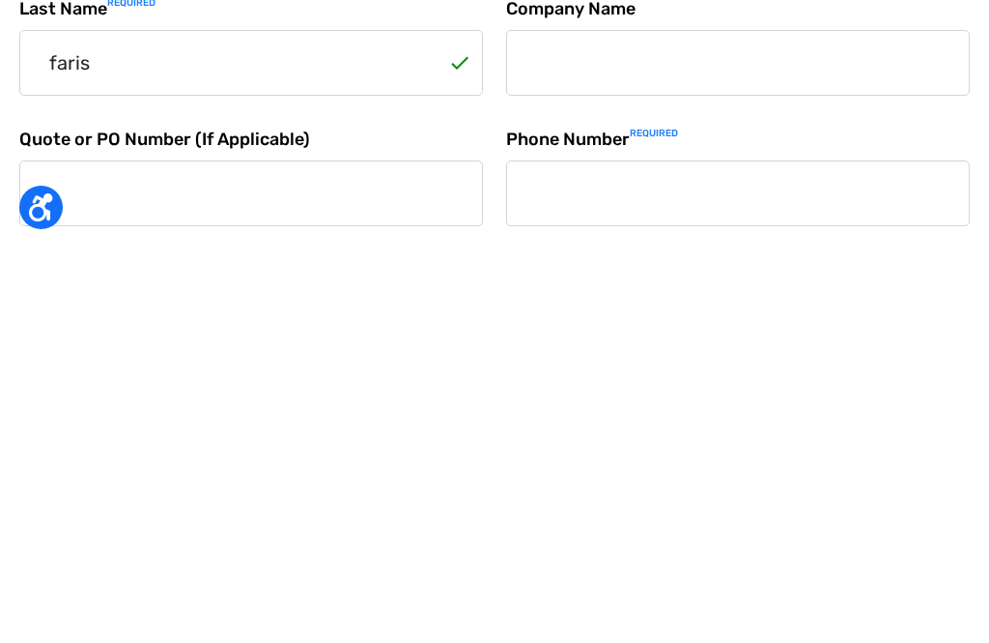
type input "faris"
click at [582, 555] on input "Phone Number Required" at bounding box center [738, 588] width 464 height 66
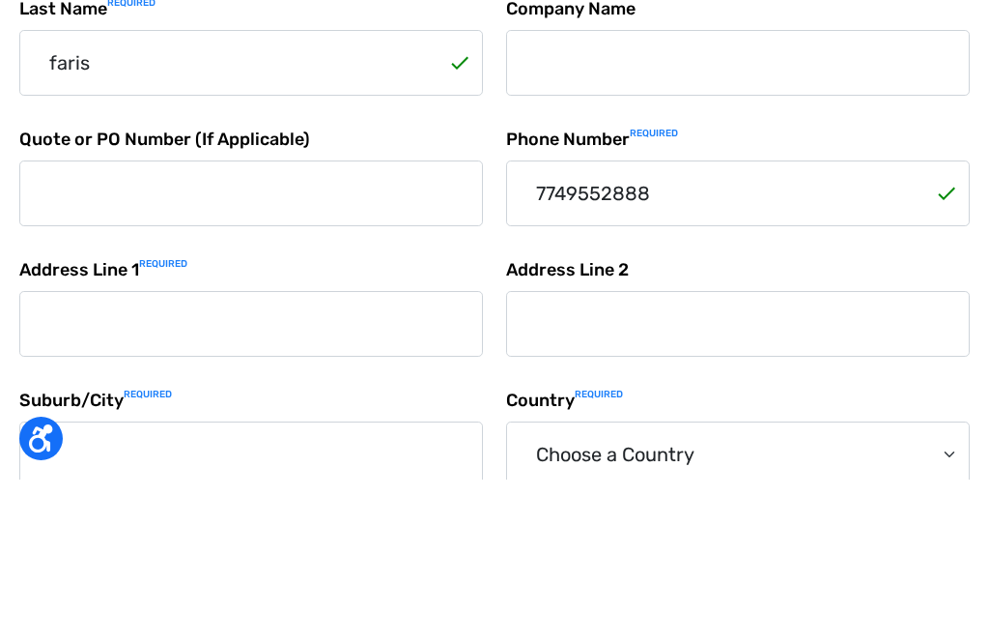
scroll to position [242, 0]
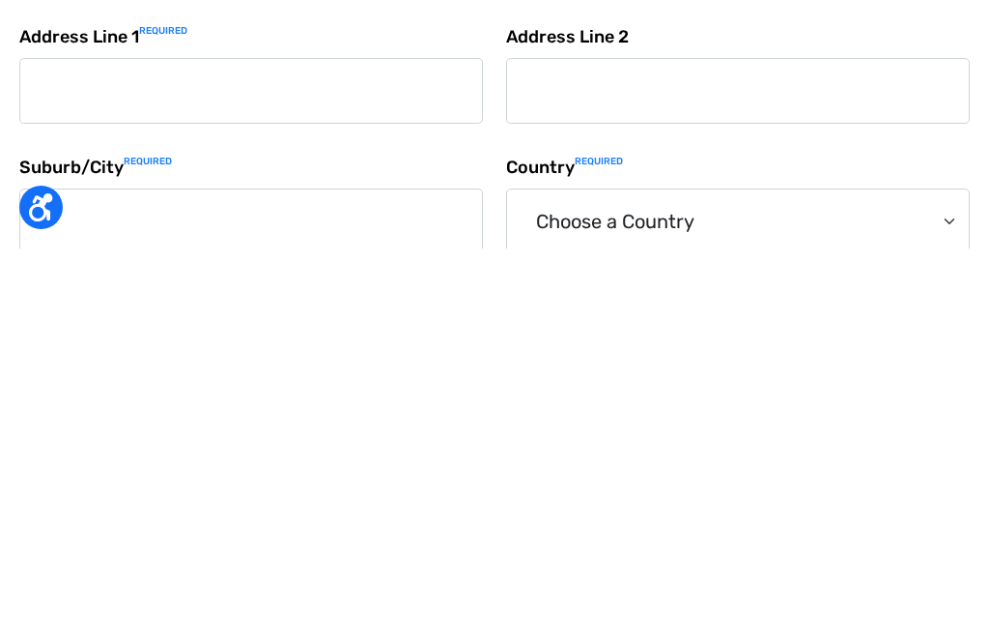
type input "7749552888"
click at [167, 452] on input "Address Line 1 Required" at bounding box center [251, 485] width 464 height 66
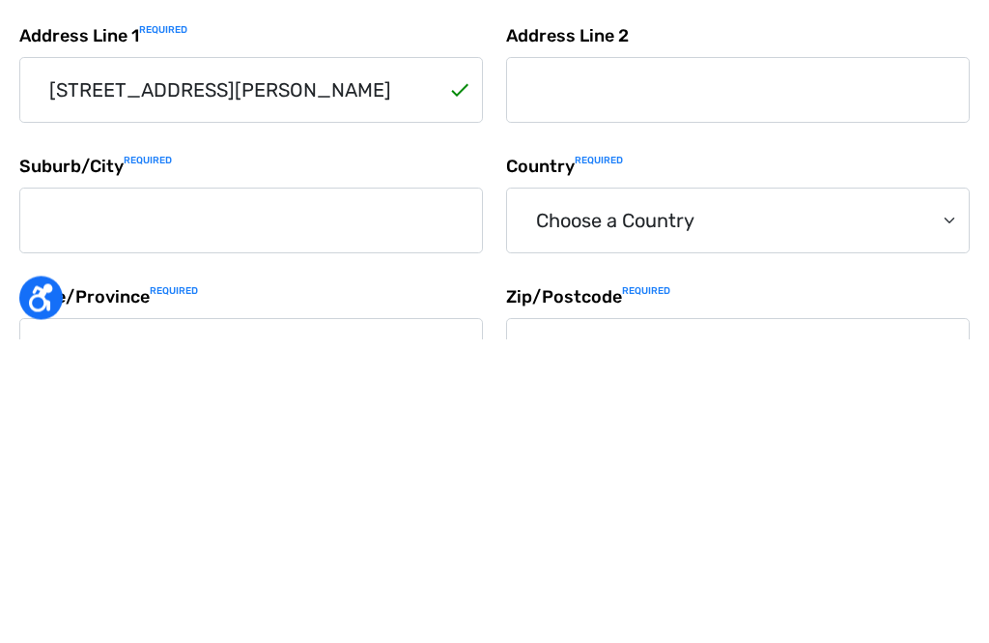
scroll to position [338, 0]
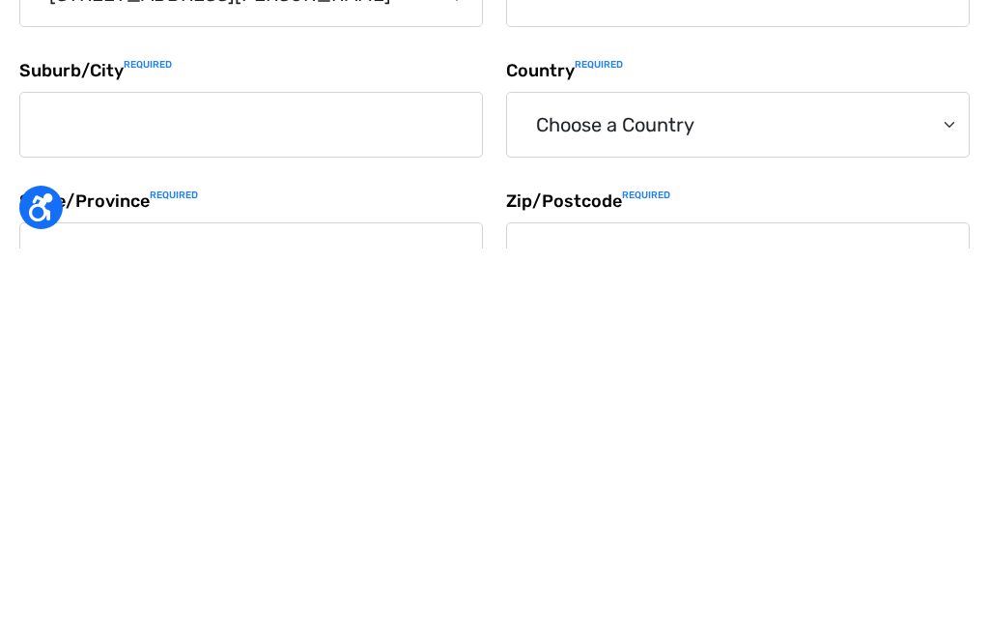
type input "[STREET_ADDRESS][PERSON_NAME]"
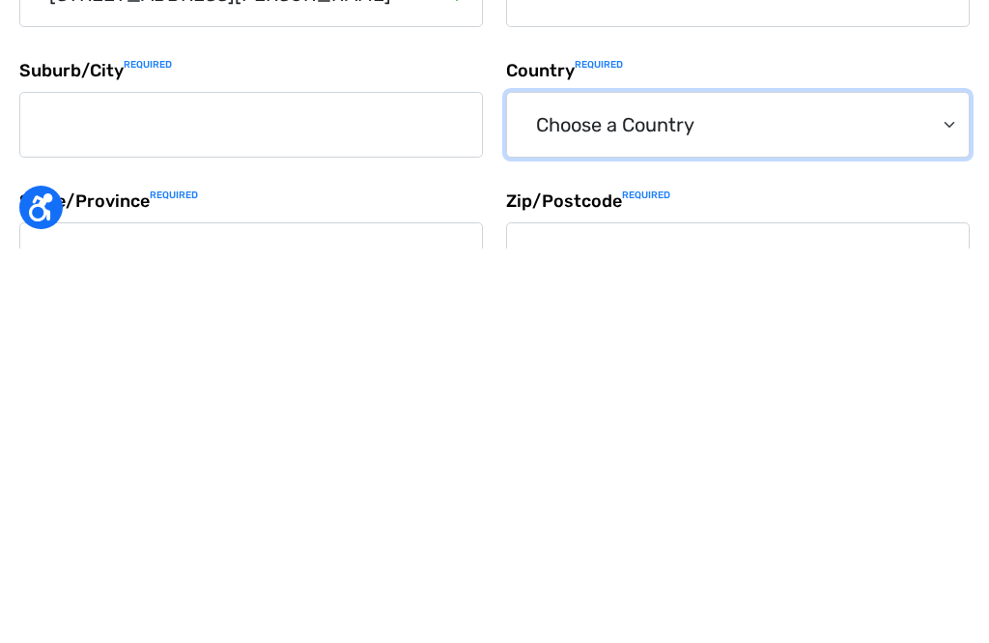
click at [938, 486] on select "Choose a Country Afghanistan Åland Islands Albania Algeria American Samoa Andor…" at bounding box center [738, 519] width 464 height 66
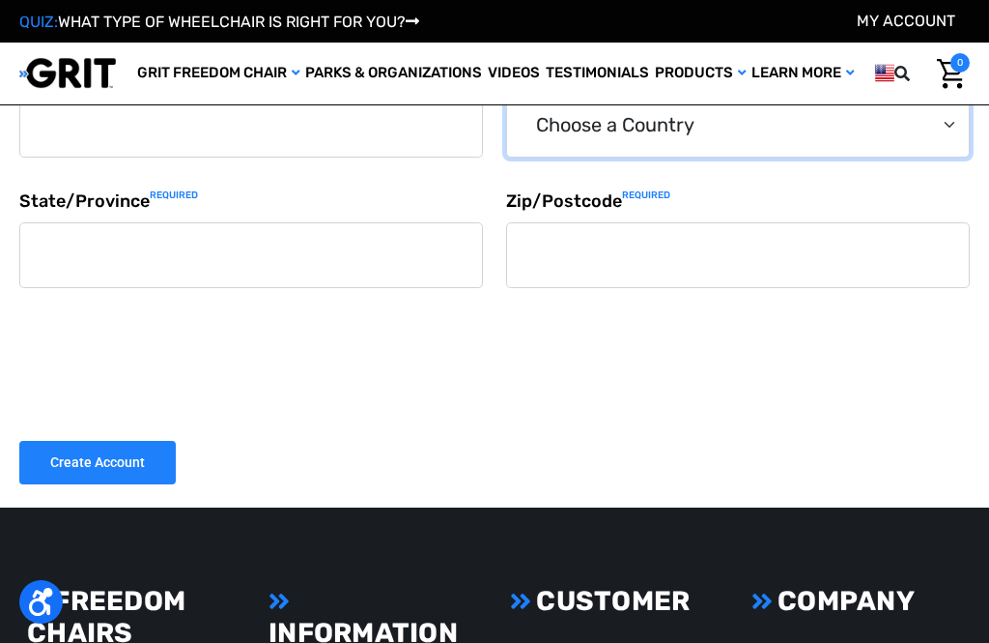
select select "[GEOGRAPHIC_DATA]"
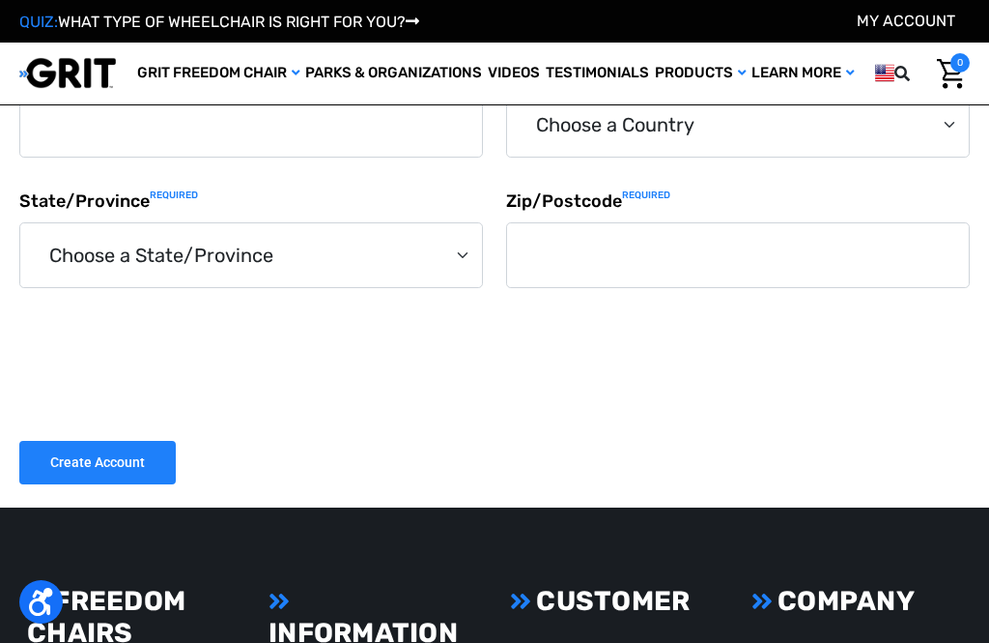
click at [616, 244] on input "Zip/Postcode Required" at bounding box center [738, 255] width 464 height 66
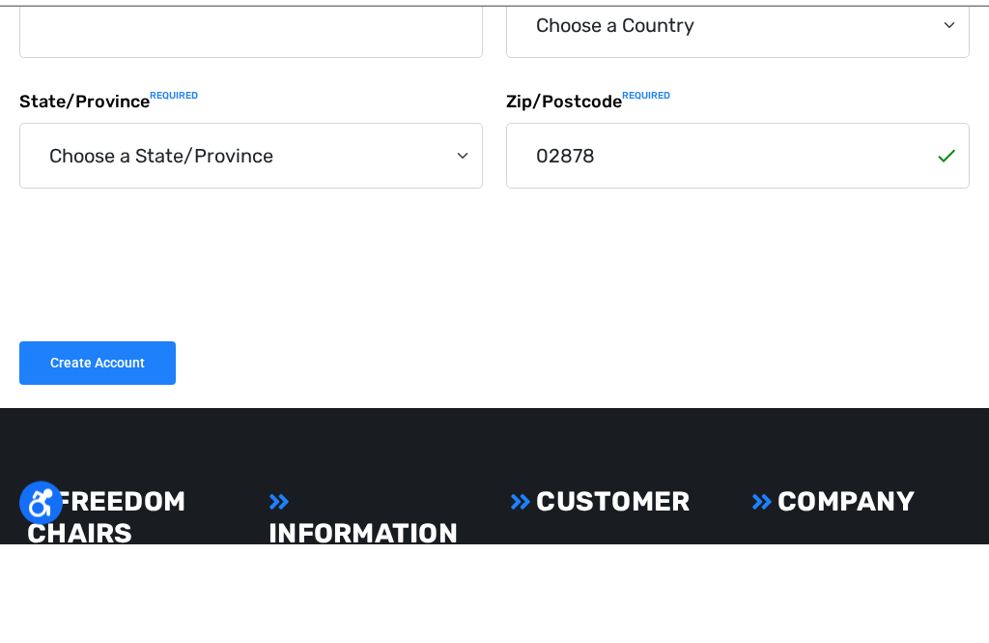
type input "02878"
click at [467, 222] on select "Choose a State/Province Alabama Alaska American Samoa Arizona Arkansas Armed Fo…" at bounding box center [251, 255] width 464 height 66
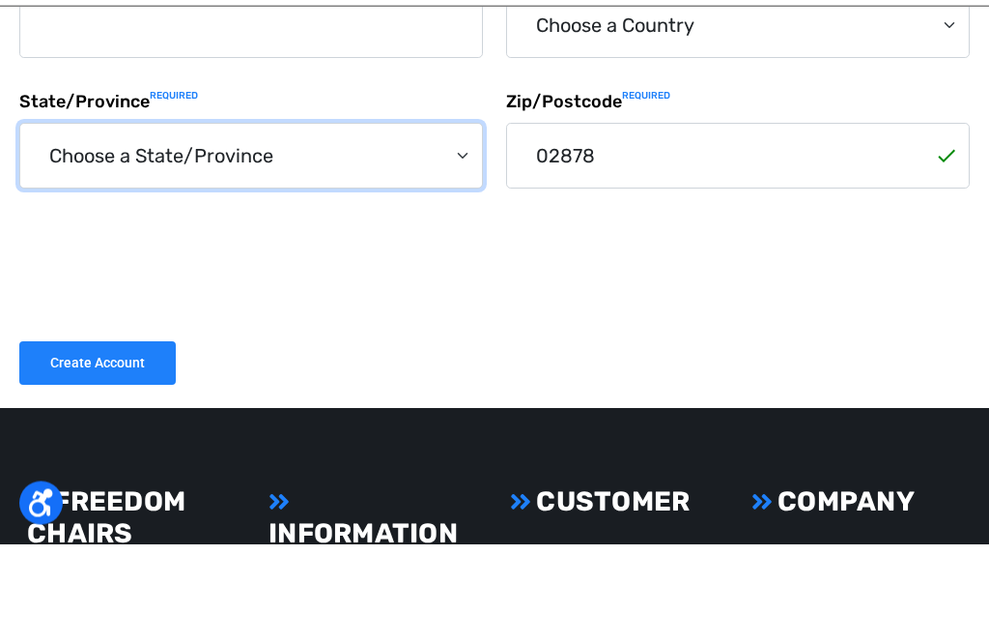
scroll to position [832, 0]
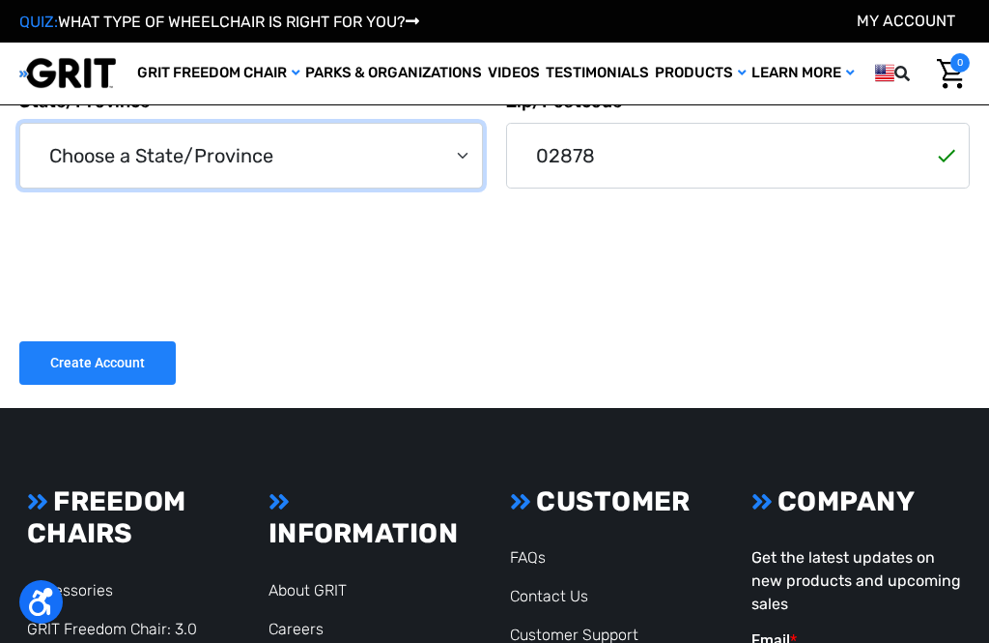
select select "Rhode Island"
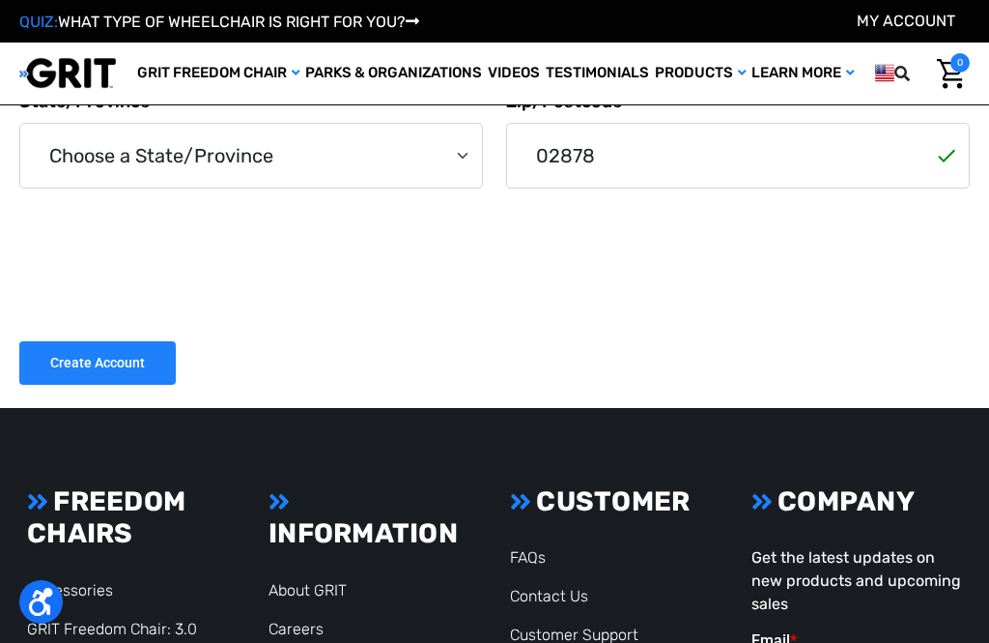
click at [111, 358] on input "Create Account" at bounding box center [97, 362] width 157 height 43
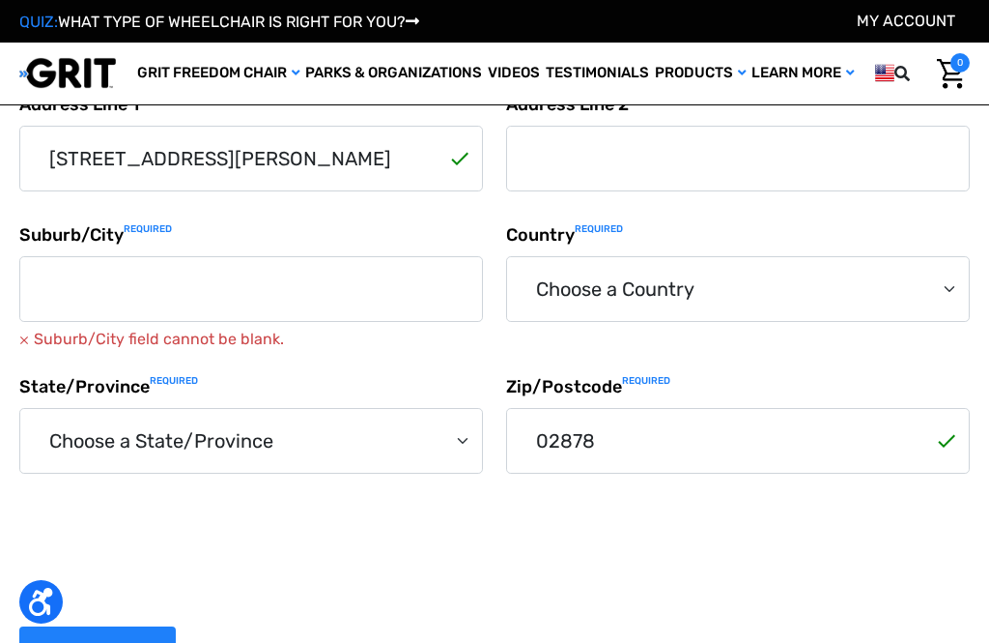
scroll to position [571, 0]
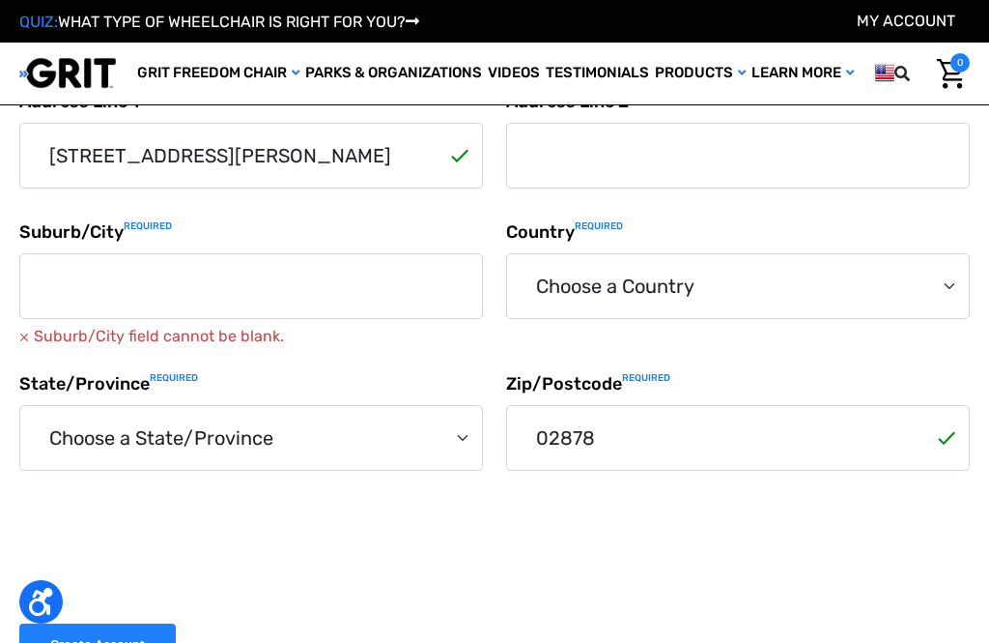
click at [138, 272] on input "Suburb/City Required" at bounding box center [251, 286] width 464 height 66
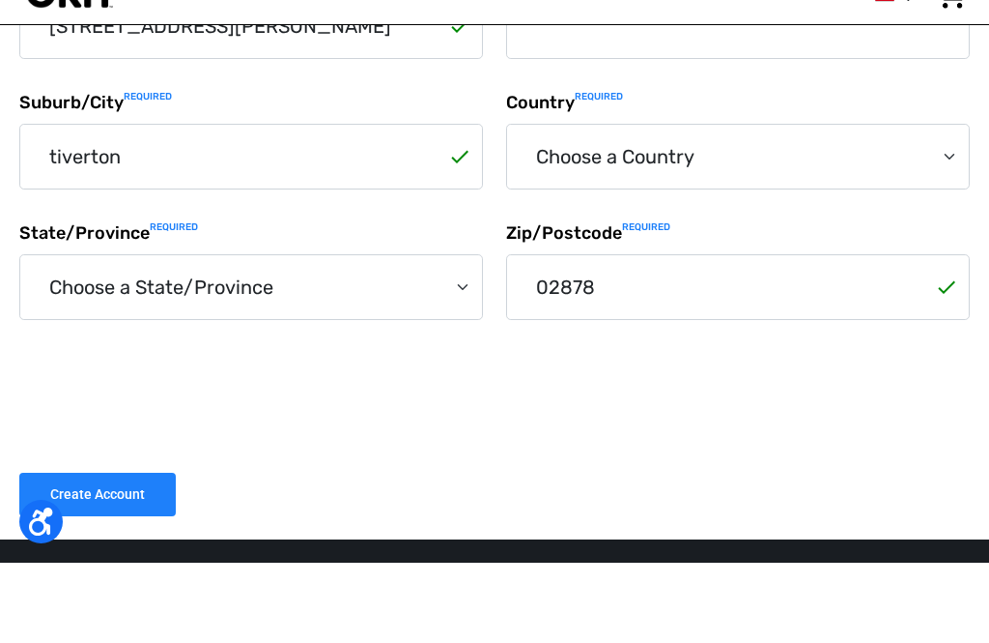
scroll to position [621, 0]
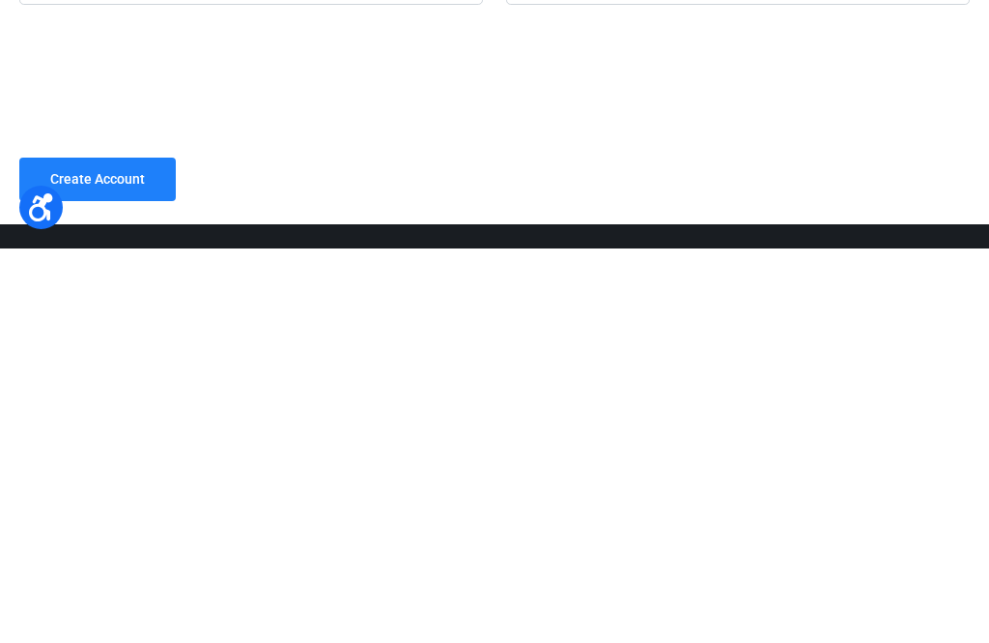
type input "tiverton"
click at [102, 552] on input "Create Account" at bounding box center [97, 573] width 157 height 43
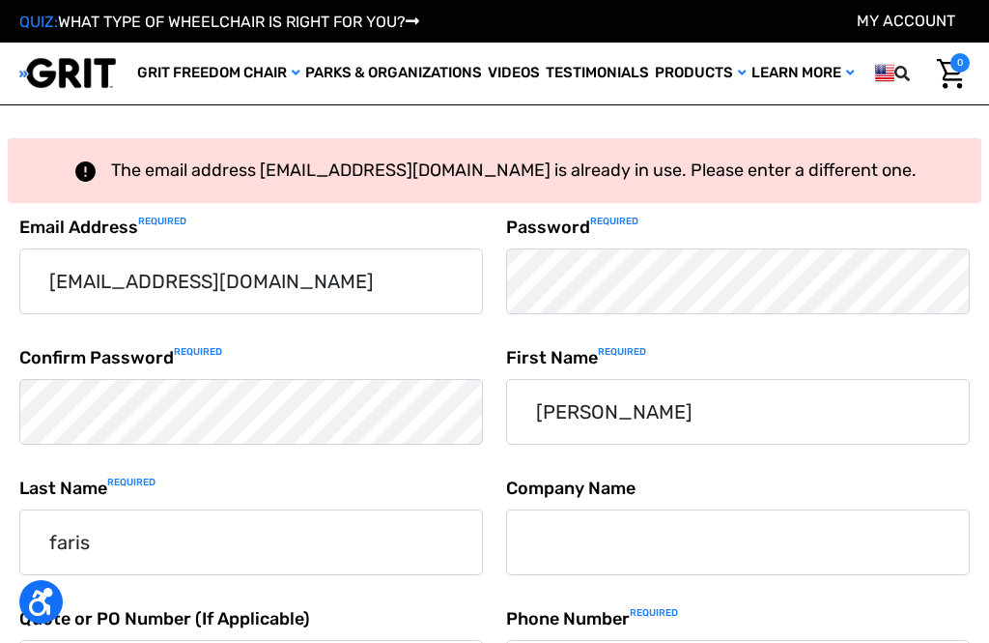
click at [948, 59] on img "Cart with 0 items" at bounding box center [951, 74] width 28 height 30
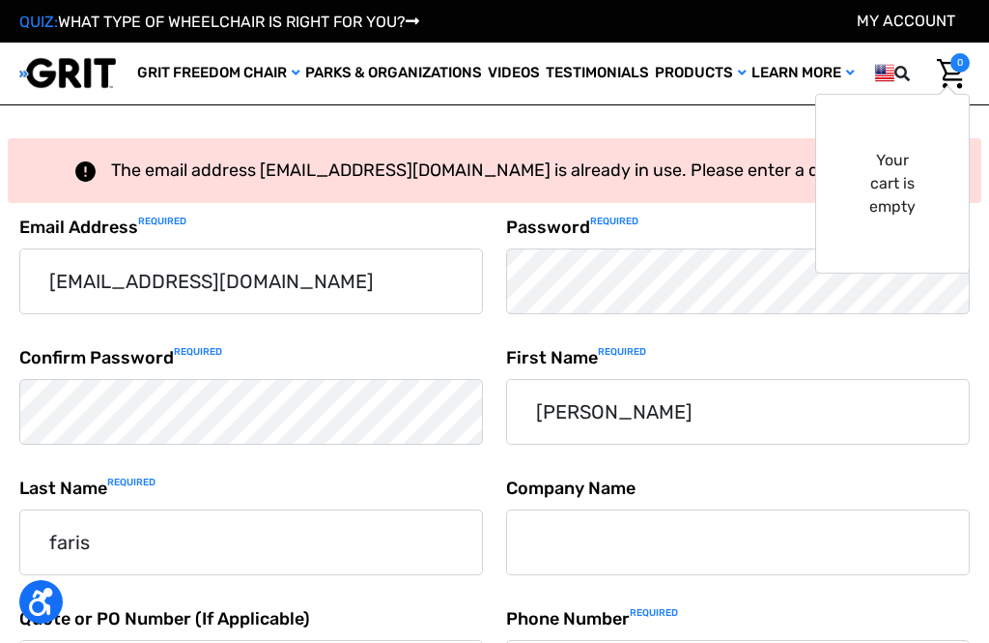
click at [33, 83] on img at bounding box center [67, 73] width 97 height 32
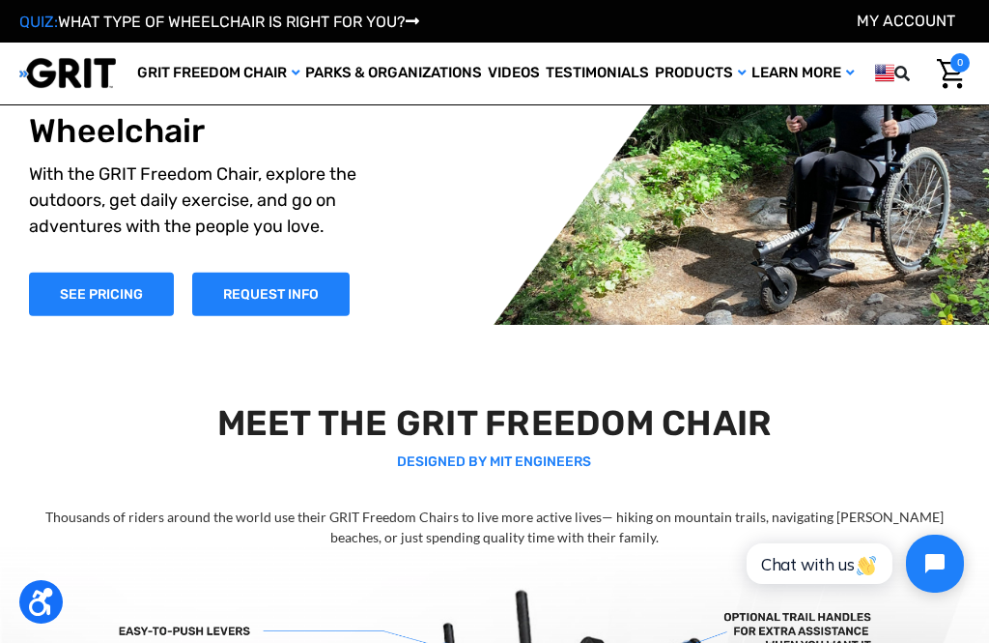
click at [23, 84] on img at bounding box center [67, 73] width 97 height 32
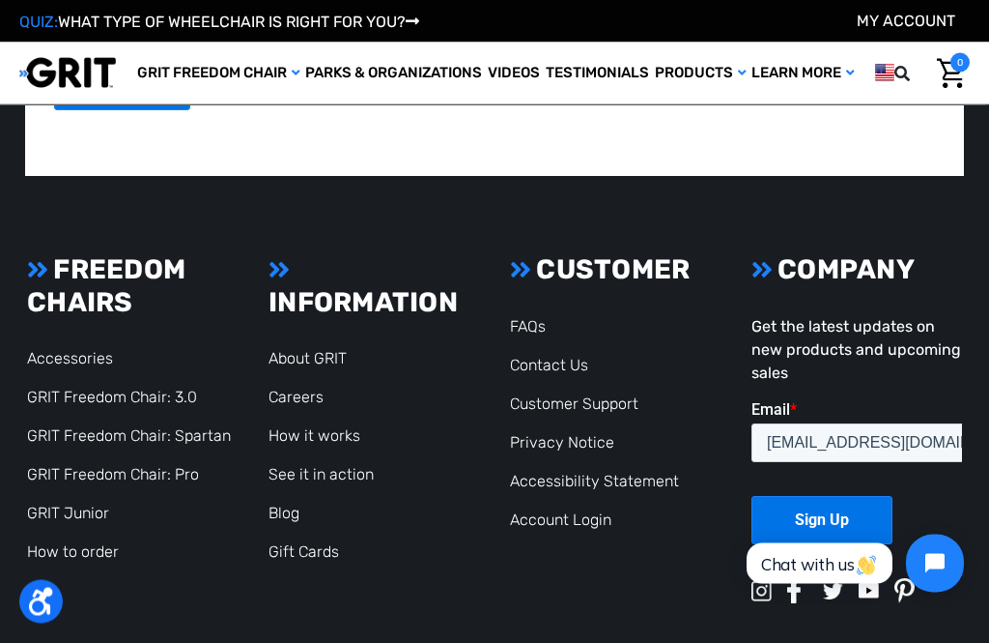
scroll to position [3761, 0]
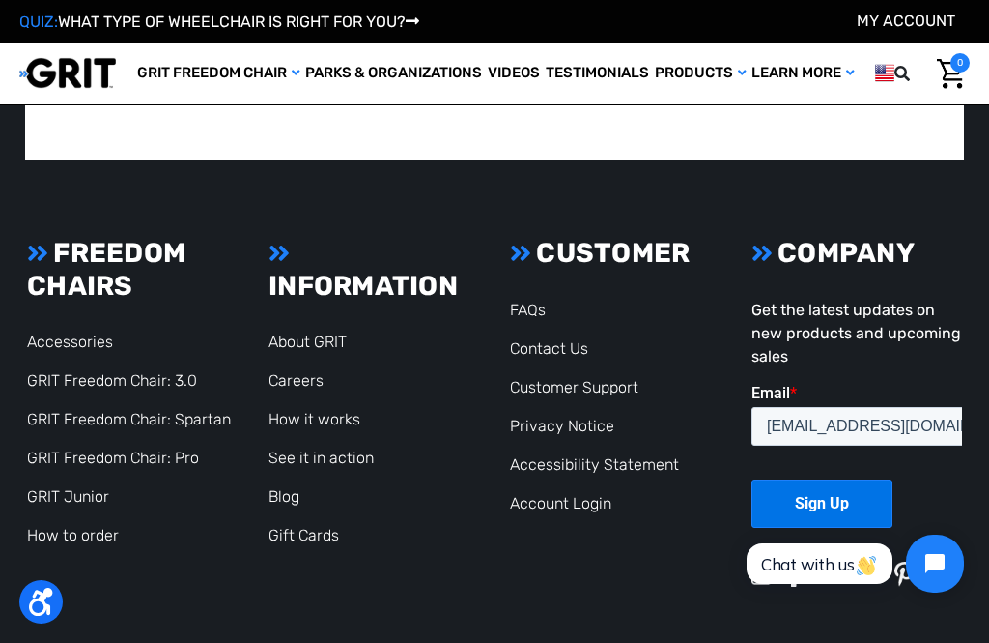
click at [96, 334] on link "Accessories" at bounding box center [70, 341] width 86 height 18
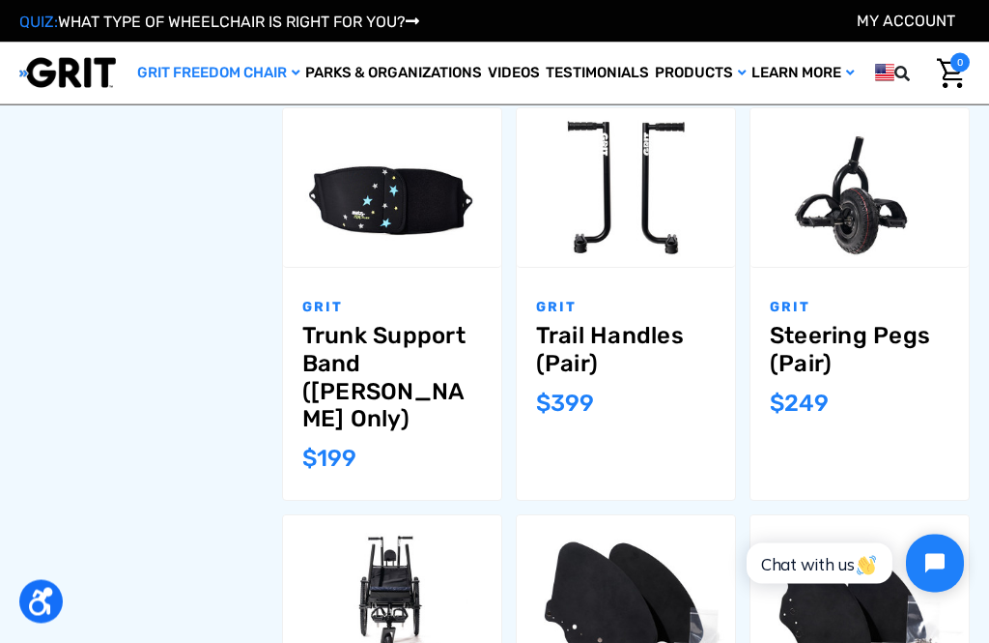
scroll to position [1284, 0]
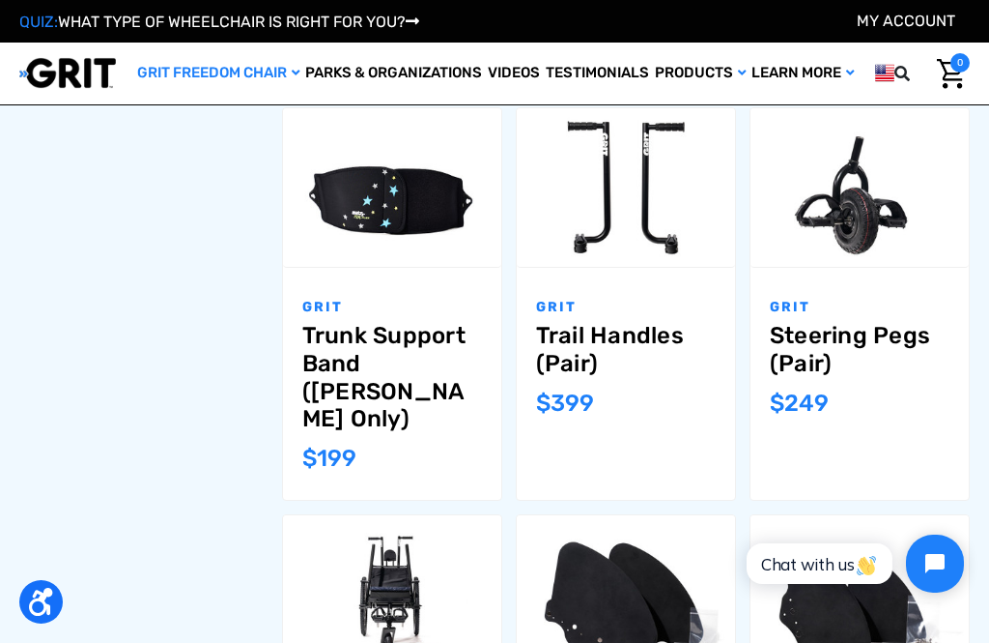
click at [582, 344] on link "Trail Handles (Pair)" at bounding box center [626, 350] width 180 height 56
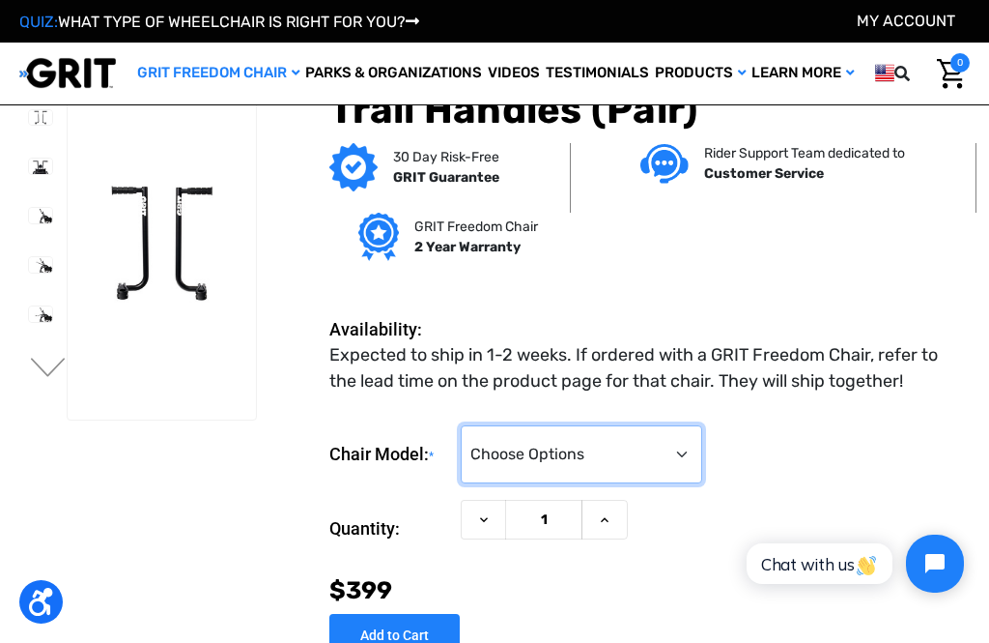
click at [688, 443] on select "Choose Options 3.0 / Spartan / KBF Active / CAF Sport Pro / CAF Pro Junior / CA…" at bounding box center [582, 454] width 242 height 58
select select "186"
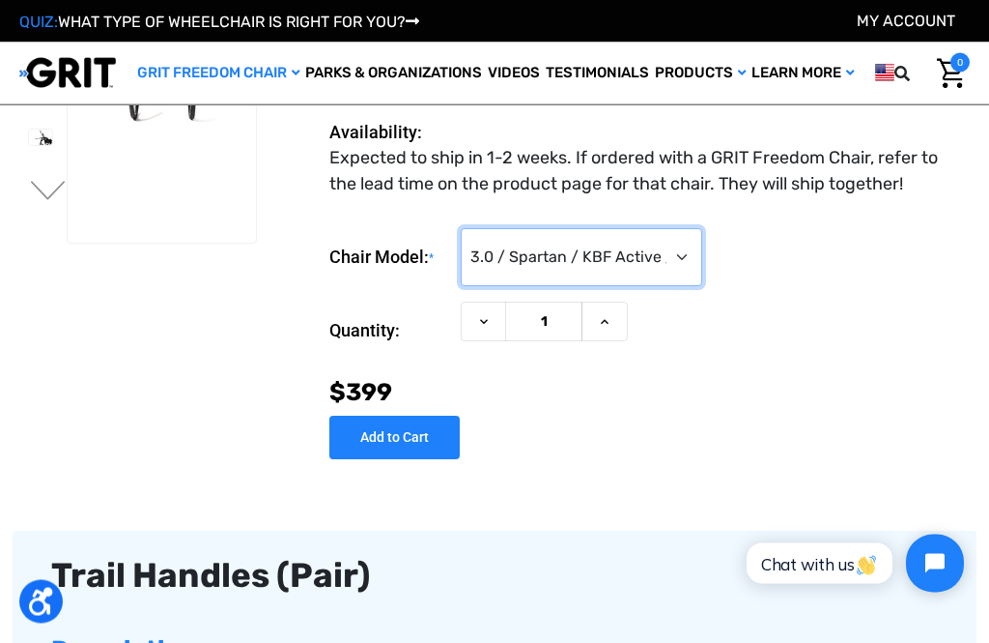
scroll to position [185, 0]
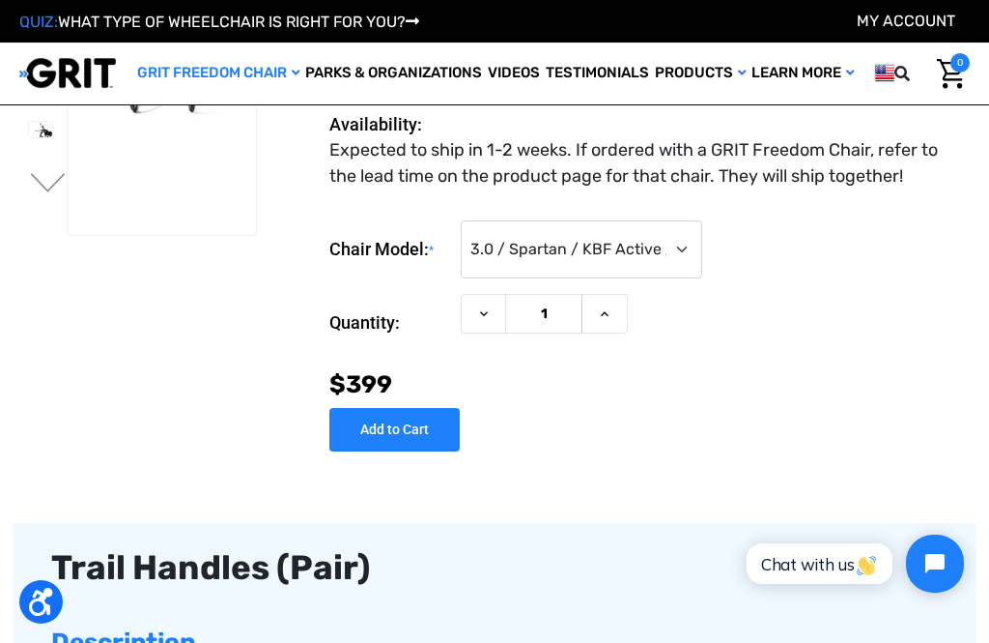
click at [393, 440] on input "Add to Cart" at bounding box center [394, 429] width 130 height 43
type input "Add to Cart"
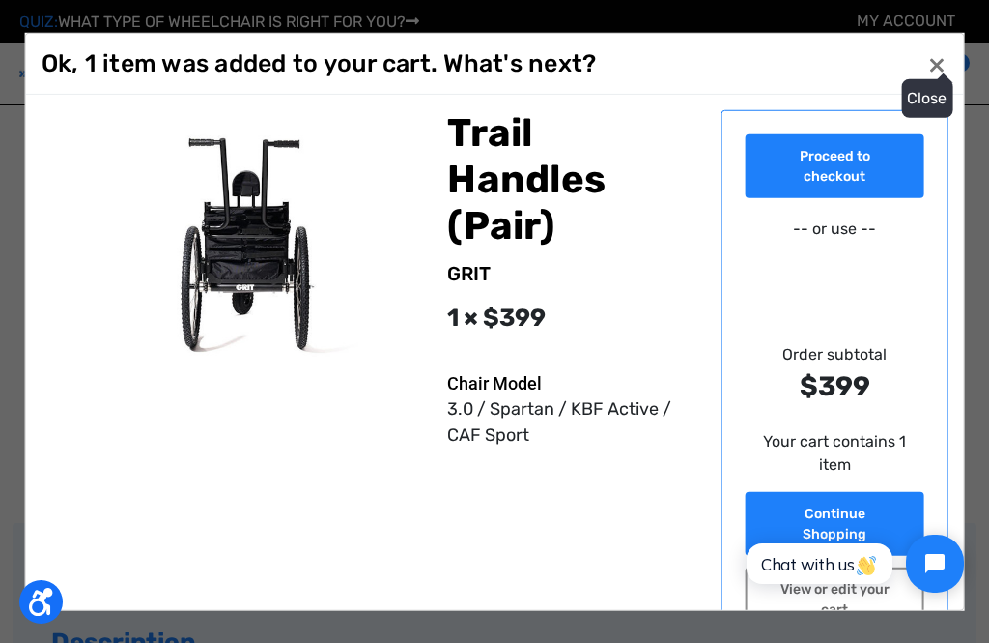
scroll to position [0, 0]
click at [830, 186] on link "Proceed to checkout" at bounding box center [835, 165] width 179 height 64
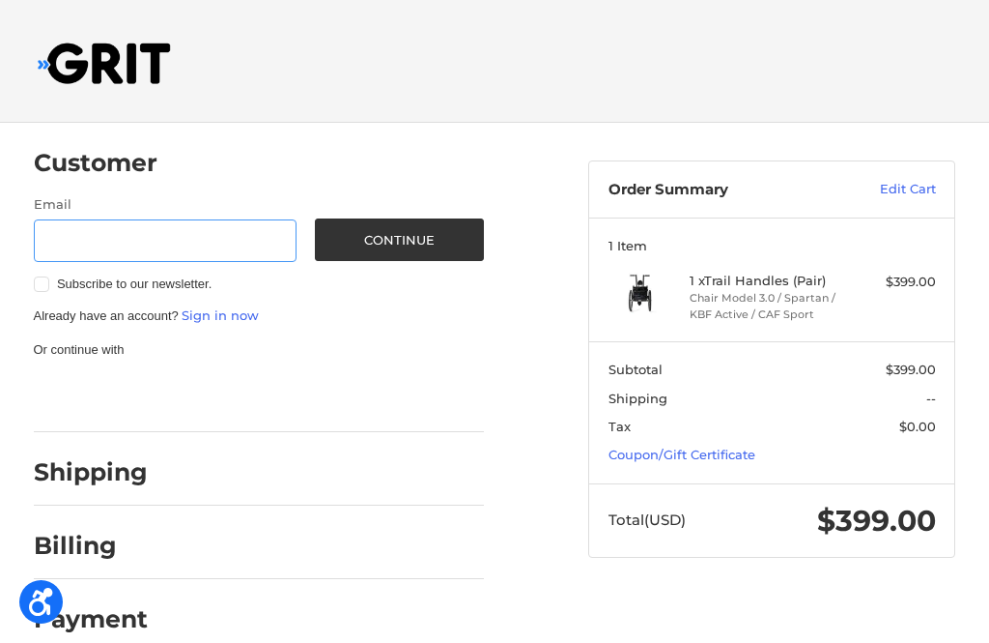
click at [206, 229] on input "Email" at bounding box center [165, 240] width 263 height 43
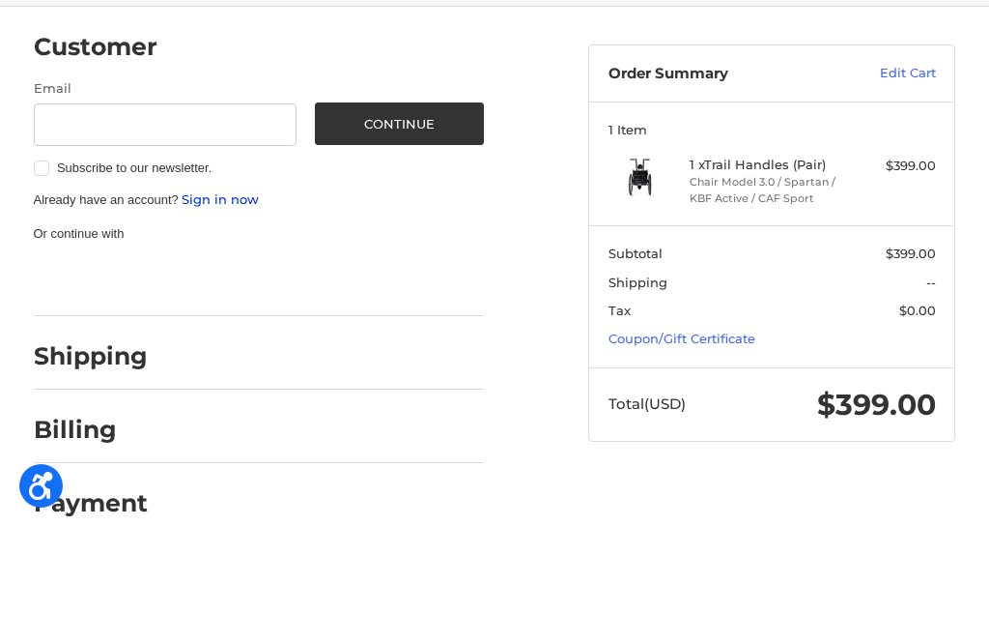
click at [247, 307] on link "Sign in now" at bounding box center [220, 314] width 77 height 15
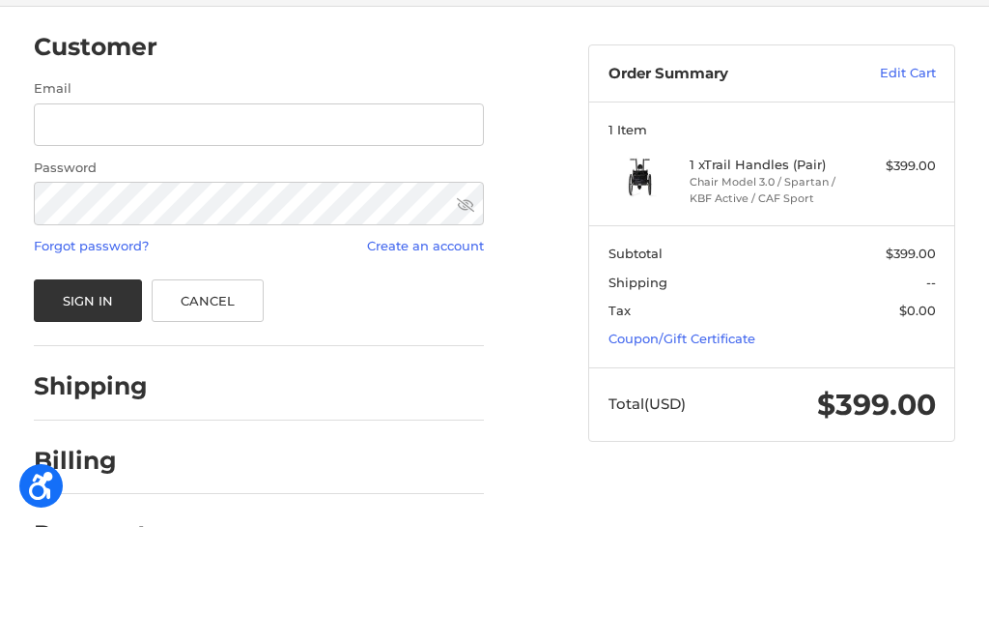
scroll to position [26, 0]
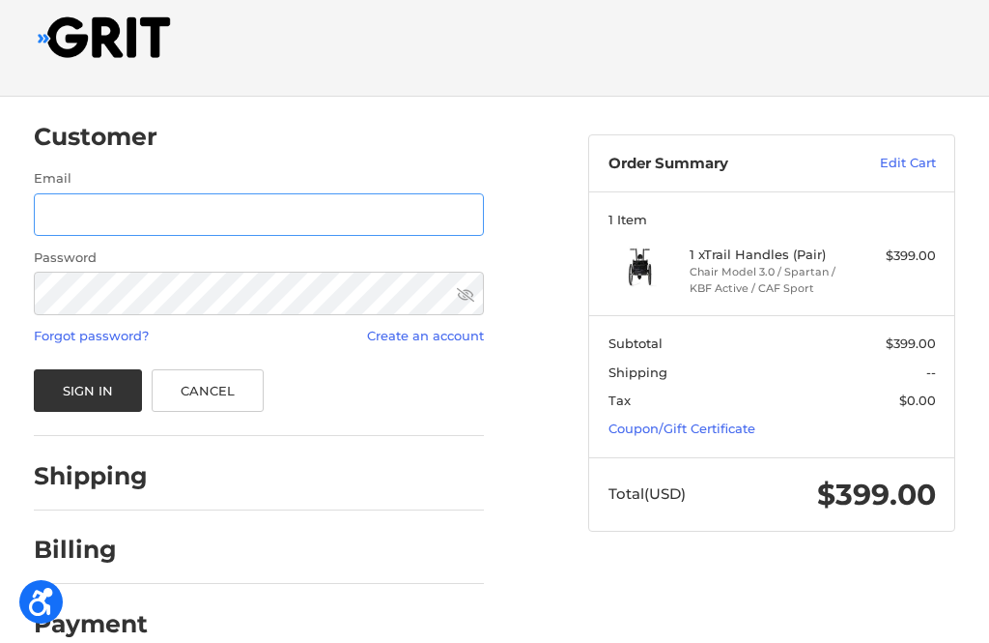
click at [224, 213] on input "Email" at bounding box center [259, 214] width 451 height 43
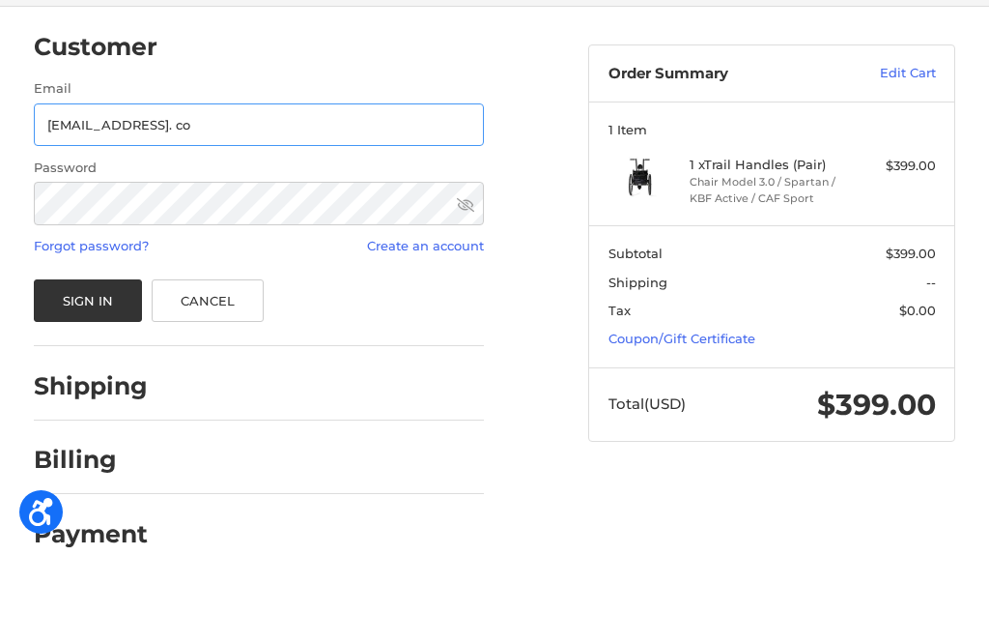
type input "tracyfaris@gmail. com"
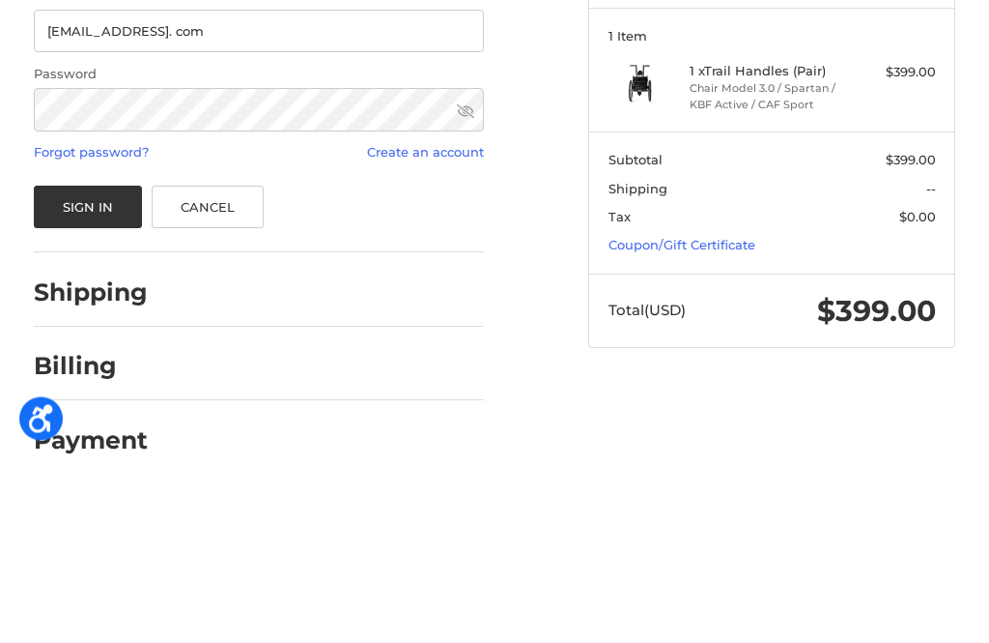
click at [434, 328] on link "Create an account" at bounding box center [425, 335] width 117 height 15
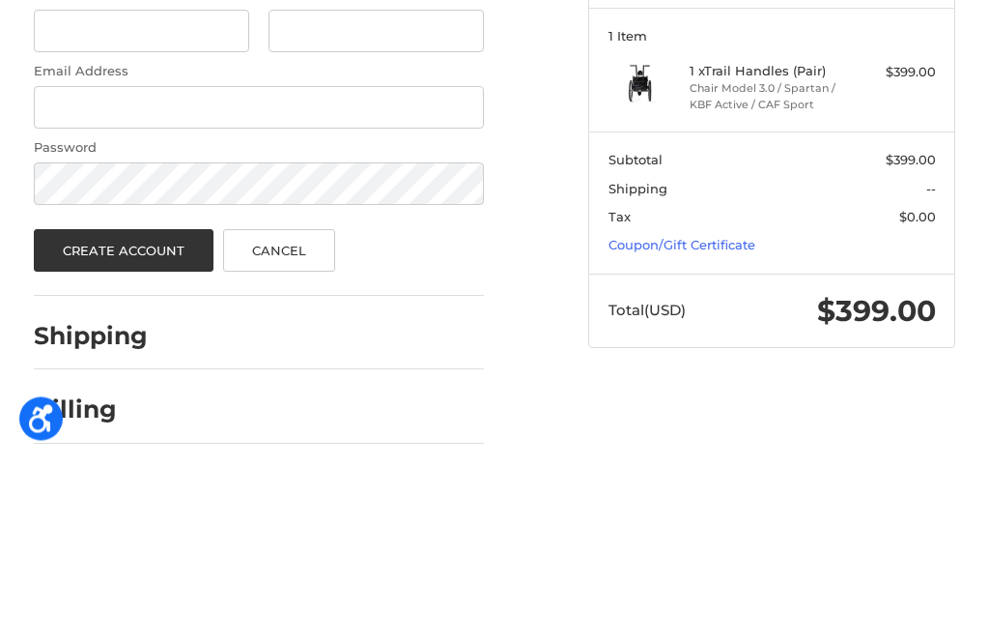
scroll to position [58, 0]
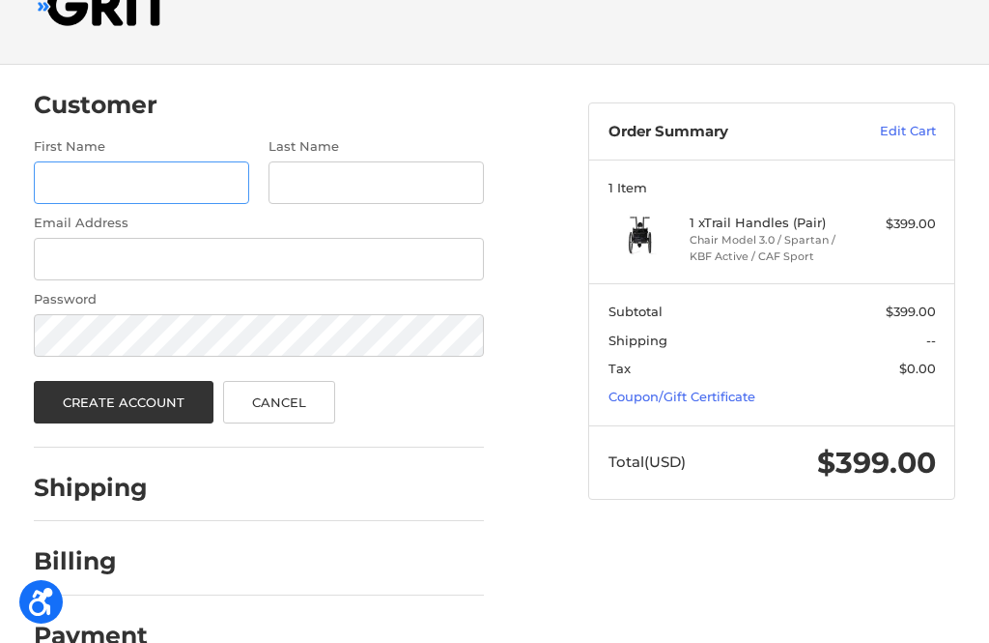
click at [179, 178] on input "First Name" at bounding box center [142, 182] width 216 height 43
click at [557, 131] on ol "Customer First Name Last Name Email Address Password Create Account Cancel Ship…" at bounding box center [297, 366] width 527 height 603
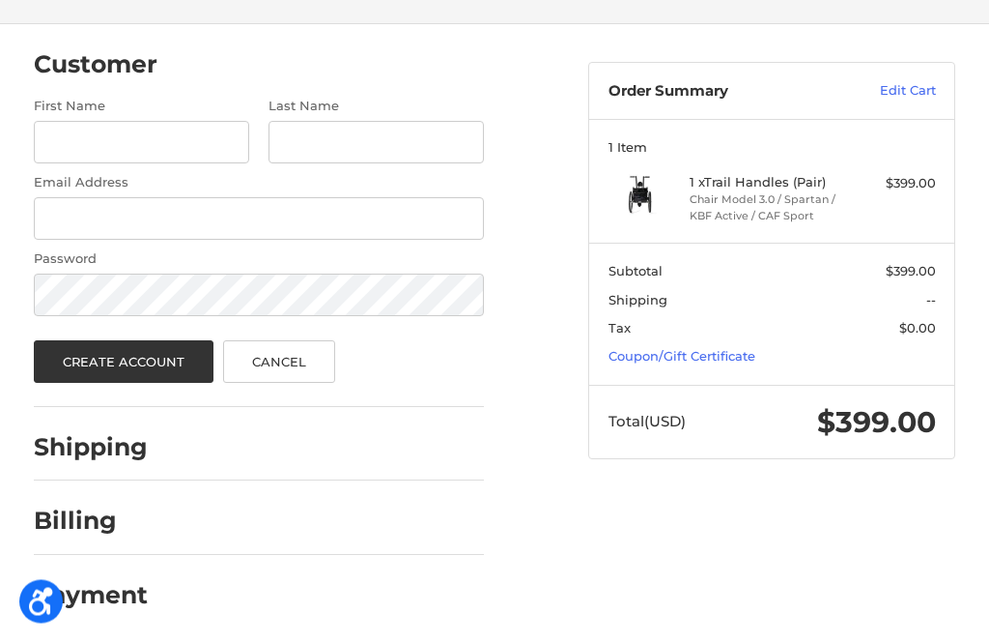
scroll to position [101, 0]
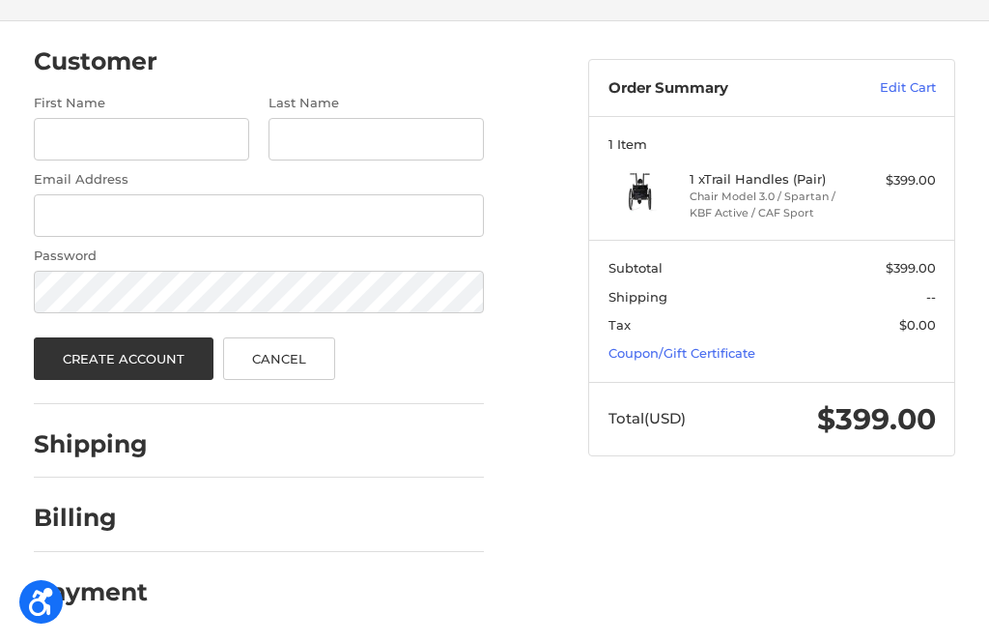
click at [295, 364] on link "Cancel" at bounding box center [279, 358] width 113 height 43
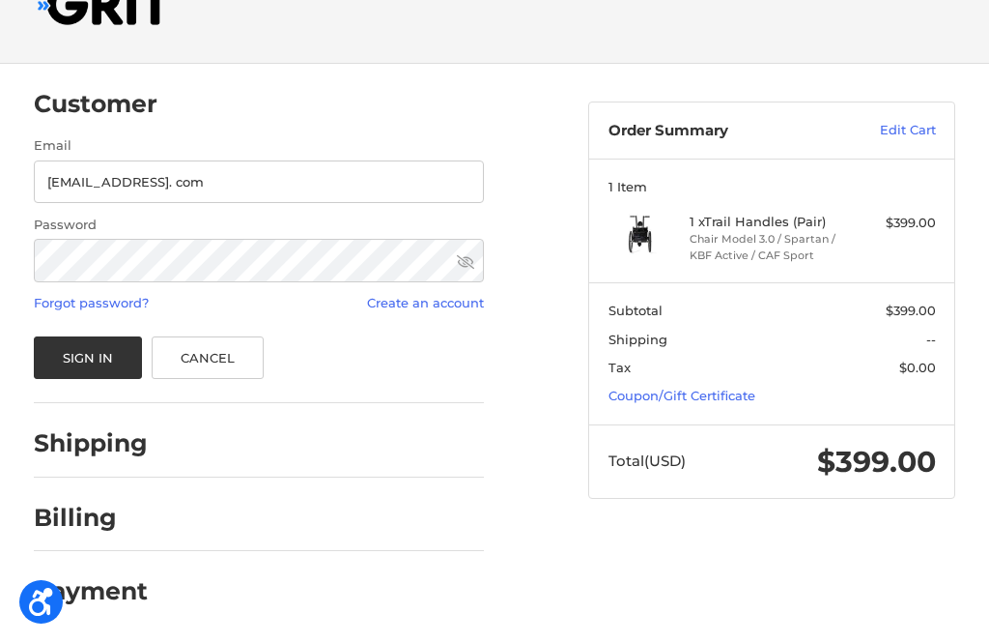
scroll to position [58, 0]
click at [107, 305] on link "Forgot password?" at bounding box center [91, 303] width 115 height 15
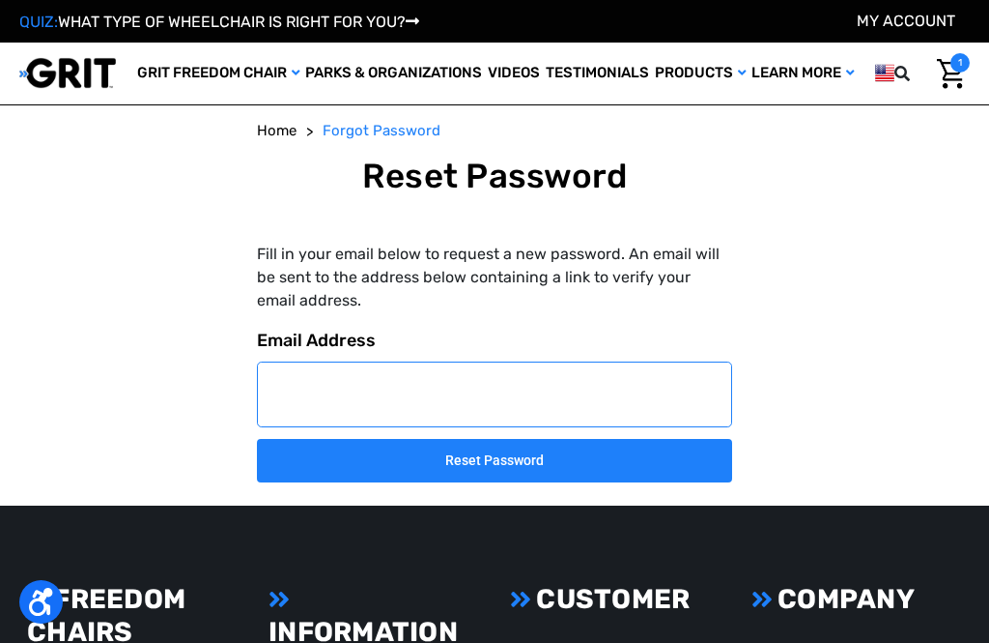
click at [466, 393] on input "Email Address" at bounding box center [494, 394] width 475 height 66
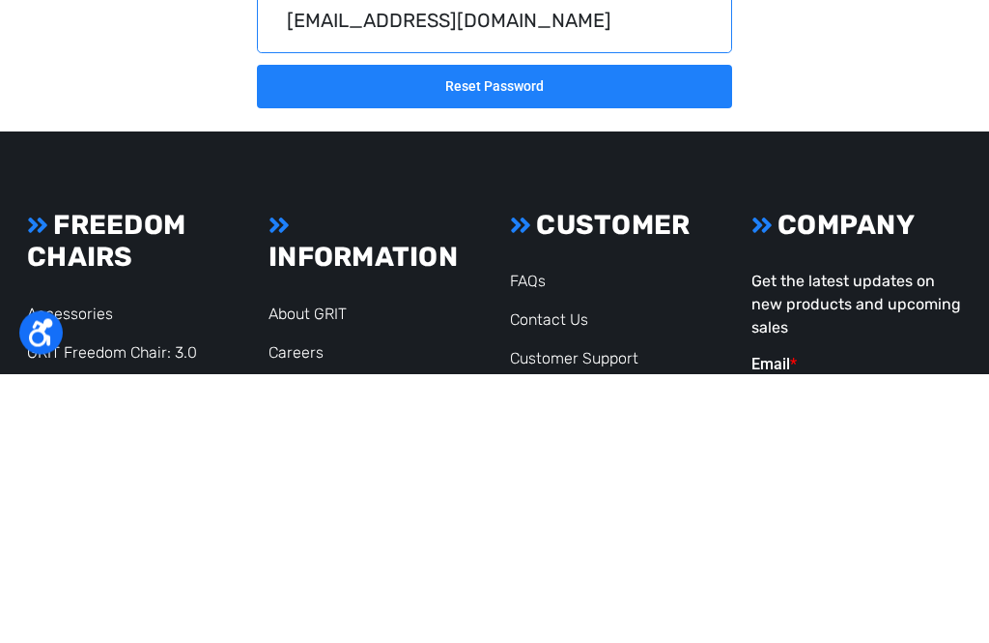
type input "[EMAIL_ADDRESS][DOMAIN_NAME]"
click at [555, 334] on input "Reset Password" at bounding box center [494, 355] width 475 height 43
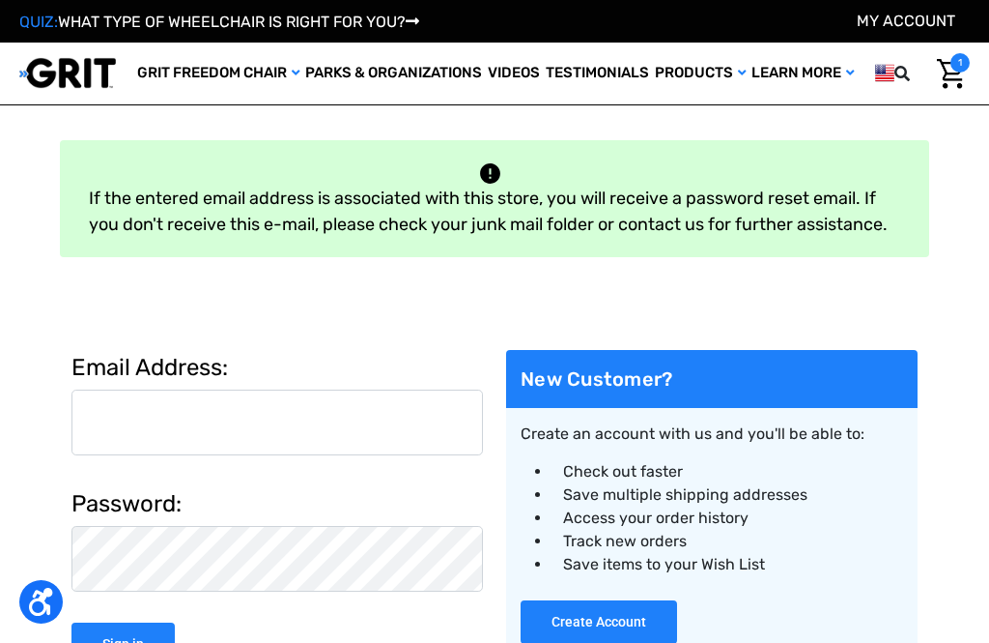
scroll to position [40, 0]
